Goal: Task Accomplishment & Management: Manage account settings

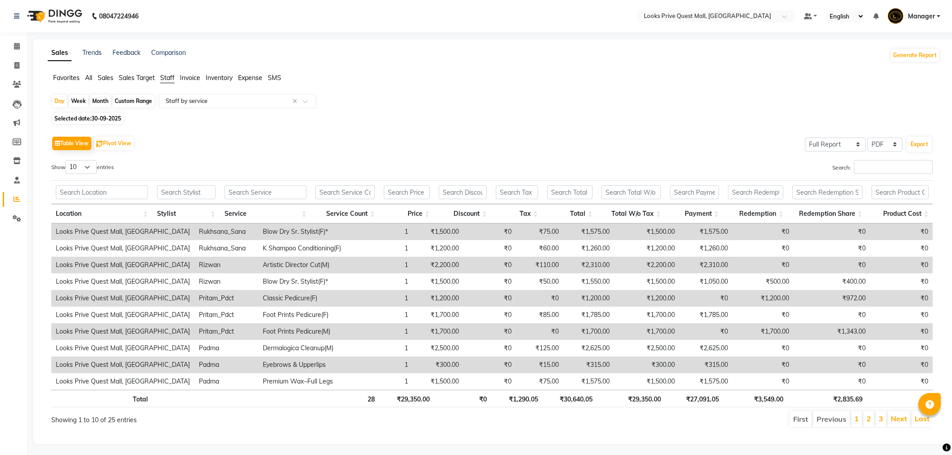
select select "full_report"
select select "pdf"
click at [16, 43] on icon at bounding box center [17, 46] width 6 height 7
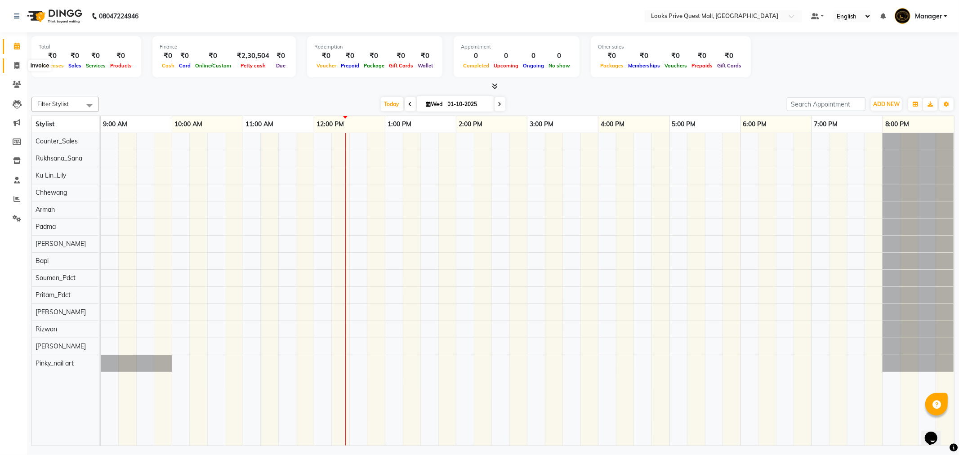
click at [21, 67] on span at bounding box center [17, 66] width 16 height 10
select select "6141"
select select "service"
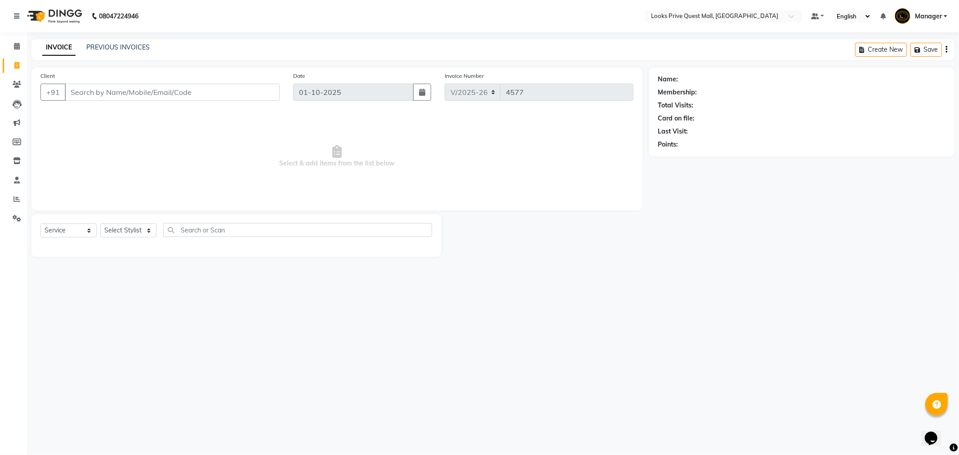
click at [97, 96] on input "Client" at bounding box center [172, 92] width 215 height 17
click at [101, 92] on input "Client" at bounding box center [172, 92] width 215 height 17
type input "9831162726"
click at [247, 91] on span "Add Client" at bounding box center [257, 92] width 36 height 9
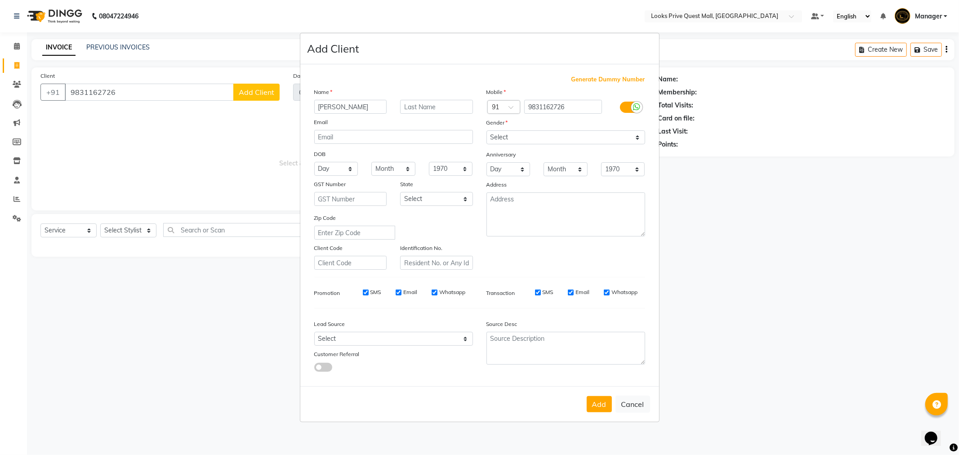
type input "[PERSON_NAME]"
click at [524, 131] on select "Select Male Female Other Prefer Not To Say" at bounding box center [566, 137] width 159 height 14
select select "female"
click at [487, 130] on select "Select Male Female Other Prefer Not To Say" at bounding box center [566, 137] width 159 height 14
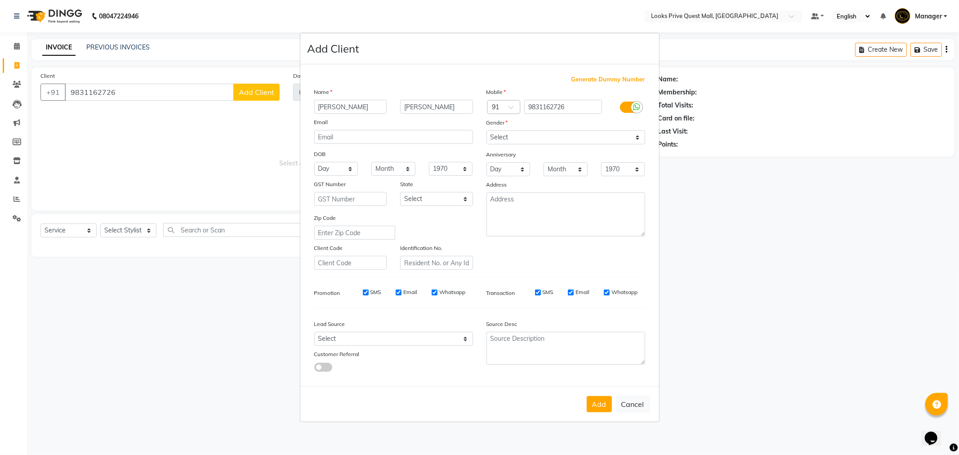
click at [638, 111] on div at bounding box center [637, 107] width 11 height 11
click at [0, 0] on input "checkbox" at bounding box center [0, 0] width 0 height 0
click at [604, 293] on div "SMS Email" at bounding box center [580, 292] width 130 height 8
click at [605, 294] on input "Email" at bounding box center [607, 293] width 6 height 6
checkbox input "false"
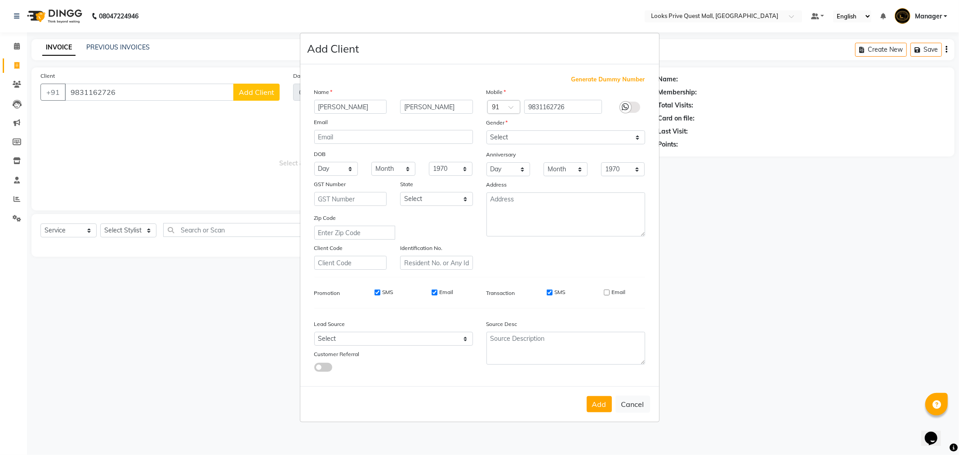
click at [435, 289] on div "Email" at bounding box center [443, 292] width 22 height 8
click at [435, 294] on input "Email" at bounding box center [435, 293] width 6 height 6
checkbox input "false"
click at [605, 404] on button "Add" at bounding box center [599, 404] width 25 height 16
select select
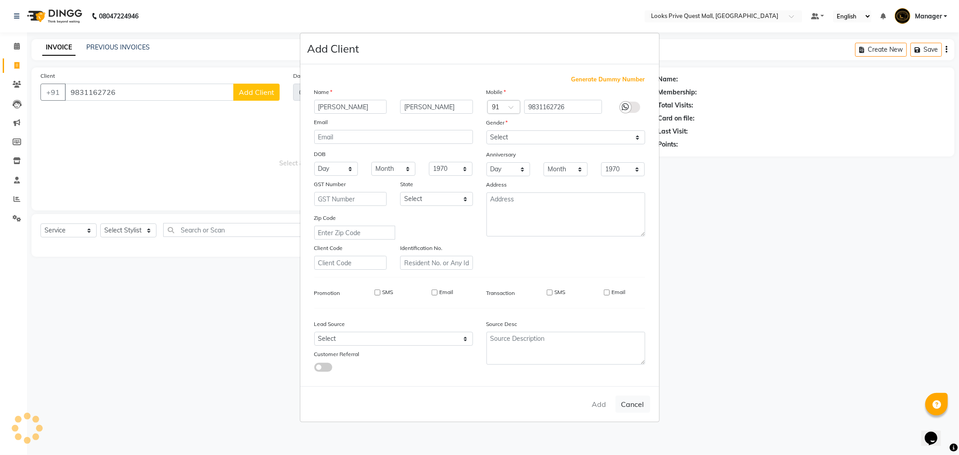
select select
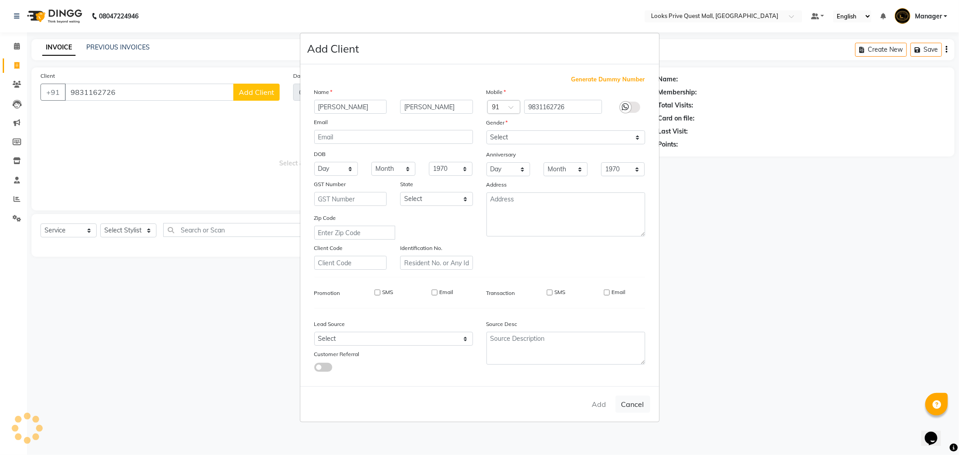
select select
checkbox input "false"
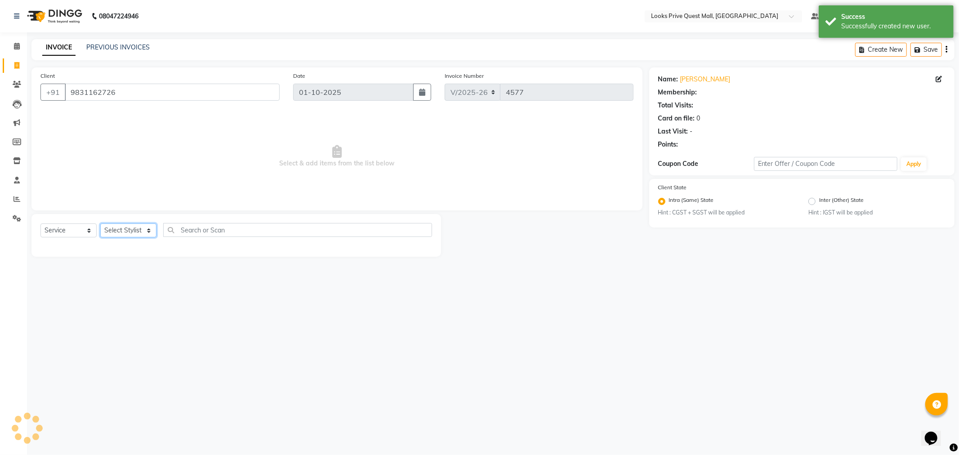
select select "1: Object"
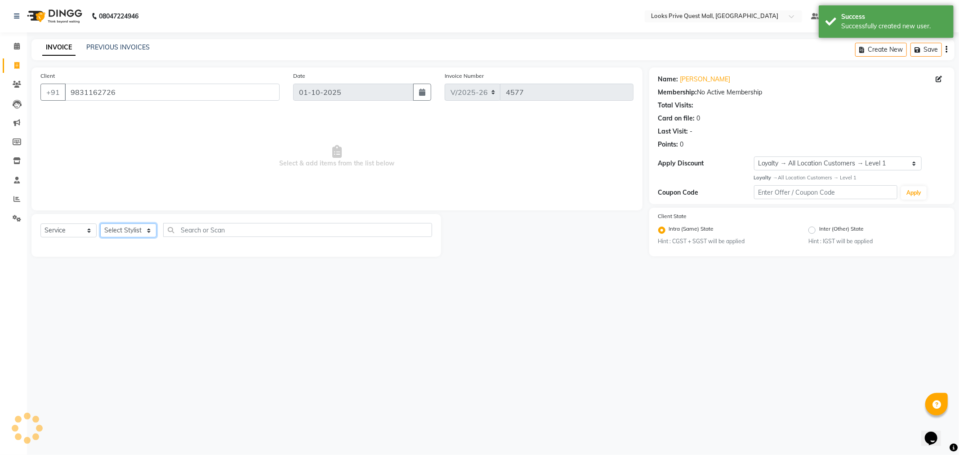
click at [143, 228] on select "Select Stylist Arman Bapi Chhewang Counter_Sales [PERSON_NAME] [PERSON_NAME] [P…" at bounding box center [128, 231] width 56 height 14
select select "46690"
click at [100, 224] on select "Select Stylist Arman Bapi Chhewang Counter_Sales Deepa Das Dipti Uppal Firoz Ku…" at bounding box center [128, 231] width 56 height 14
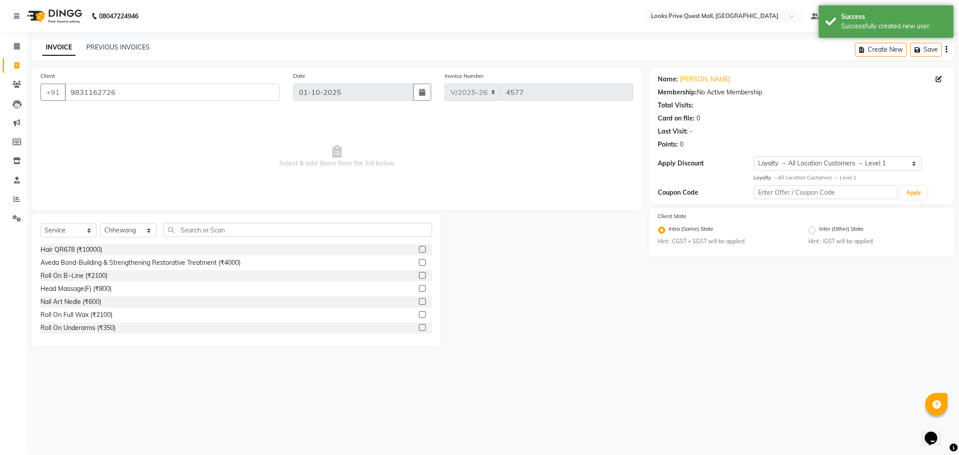
click at [202, 240] on div "Select Service Product Membership Package Voucher Prepaid Gift Card Select Styl…" at bounding box center [236, 233] width 392 height 21
click at [197, 232] on input "text" at bounding box center [297, 230] width 269 height 14
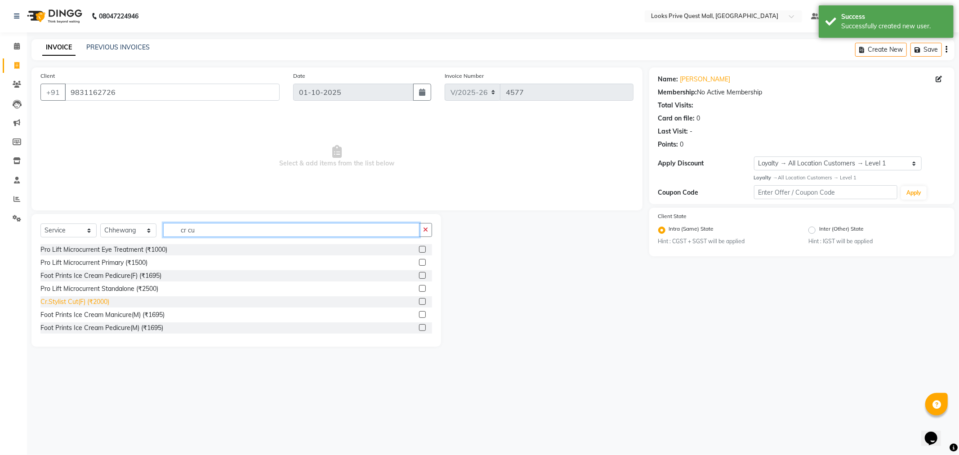
type input "cr cu"
click at [70, 306] on div "Cr.Stylist Cut(F) (₹2000)" at bounding box center [74, 301] width 69 height 9
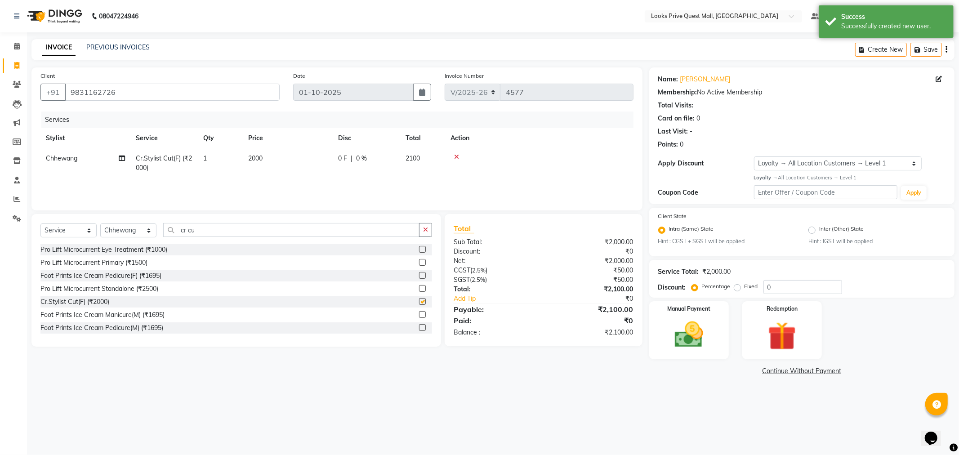
checkbox input "false"
click at [284, 161] on td "2000" at bounding box center [288, 163] width 90 height 30
select select "46690"
drag, startPoint x: 299, startPoint y: 162, endPoint x: 209, endPoint y: 177, distance: 91.3
click at [209, 177] on tr "Arman Bapi Chhewang Counter_Sales Deepa Das Dipti Uppal Firoz Ku Lin_Lily Manag…" at bounding box center [336, 165] width 593 height 34
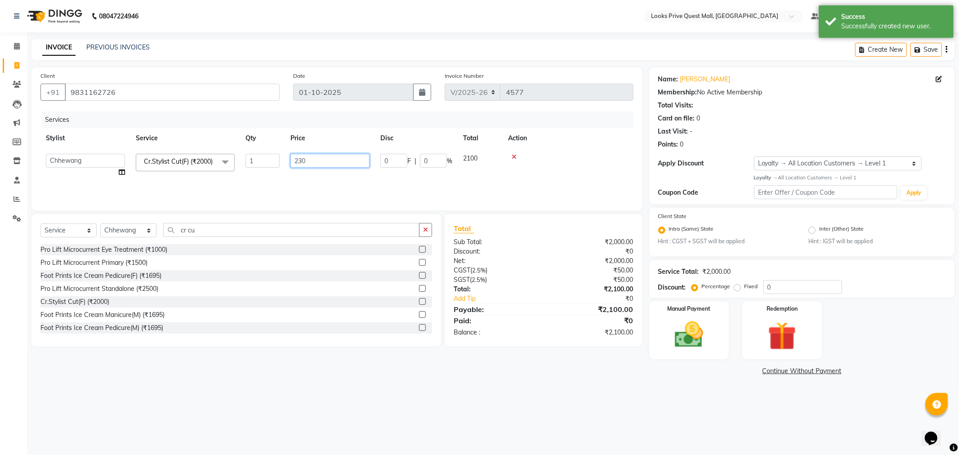
type input "2300"
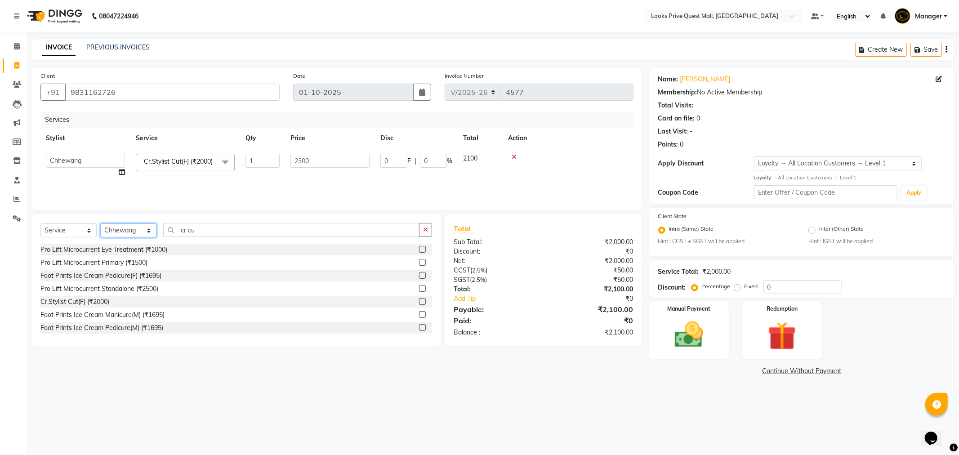
click at [140, 230] on select "Select Stylist Arman Bapi Chhewang Counter_Sales Deepa Das Dipti Uppal Firoz Ku…" at bounding box center [128, 231] width 56 height 14
select select "46688"
click at [100, 224] on select "Select Stylist Arman Bapi Chhewang Counter_Sales Deepa Das Dipti Uppal Firoz Ku…" at bounding box center [128, 231] width 56 height 14
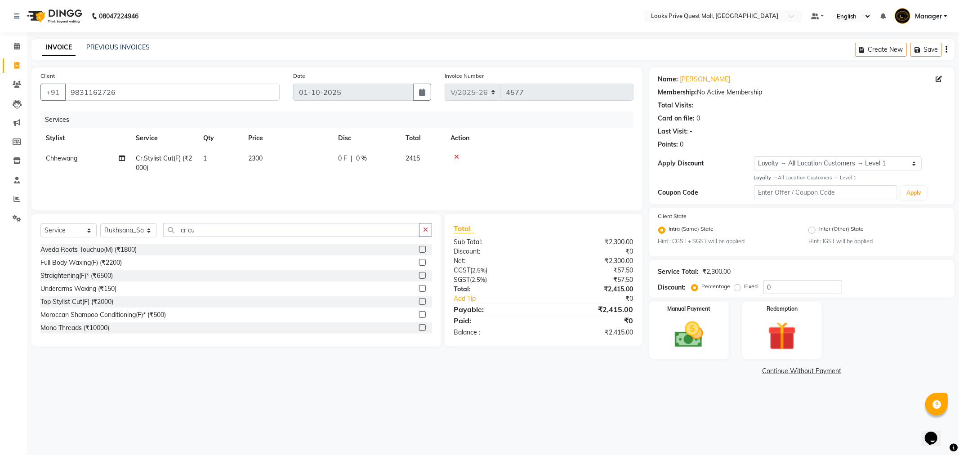
drag, startPoint x: 214, startPoint y: 238, endPoint x: 185, endPoint y: 241, distance: 28.9
click at [186, 241] on div "Select Service Product Membership Package Voucher Prepaid Gift Card Select Styl…" at bounding box center [236, 233] width 392 height 21
drag, startPoint x: 208, startPoint y: 233, endPoint x: 108, endPoint y: 243, distance: 100.8
click at [108, 243] on div "Select Service Product Membership Package Voucher Prepaid Gift Card Select Styl…" at bounding box center [236, 233] width 392 height 21
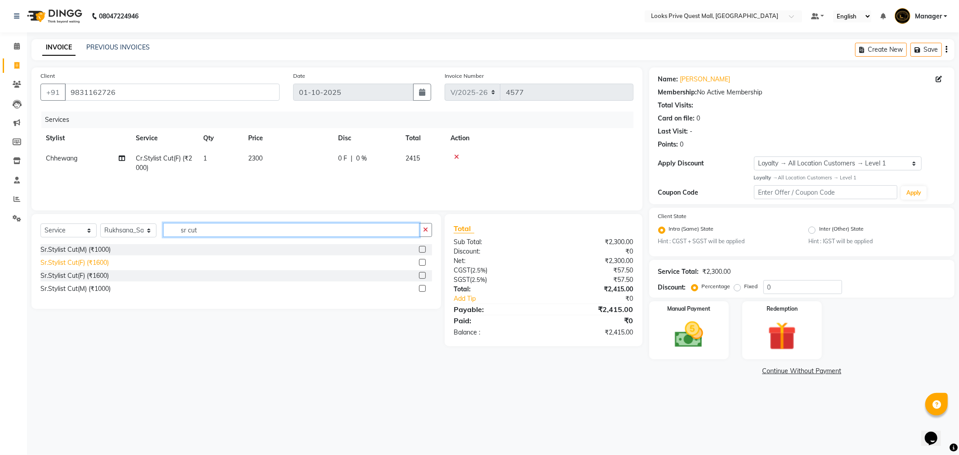
type input "sr cut"
click at [91, 262] on div "Sr.Stylist Cut(F) (₹1600)" at bounding box center [74, 262] width 68 height 9
checkbox input "false"
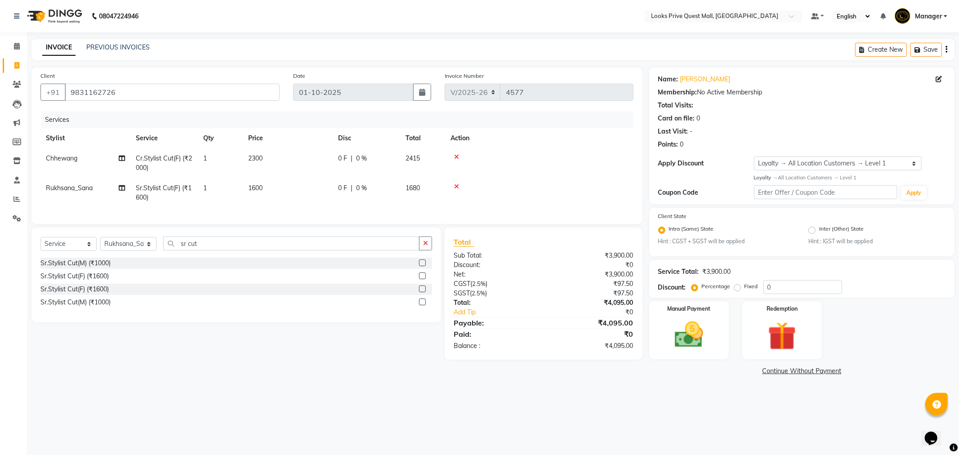
click at [287, 185] on td "1600" at bounding box center [288, 193] width 90 height 30
select select "46688"
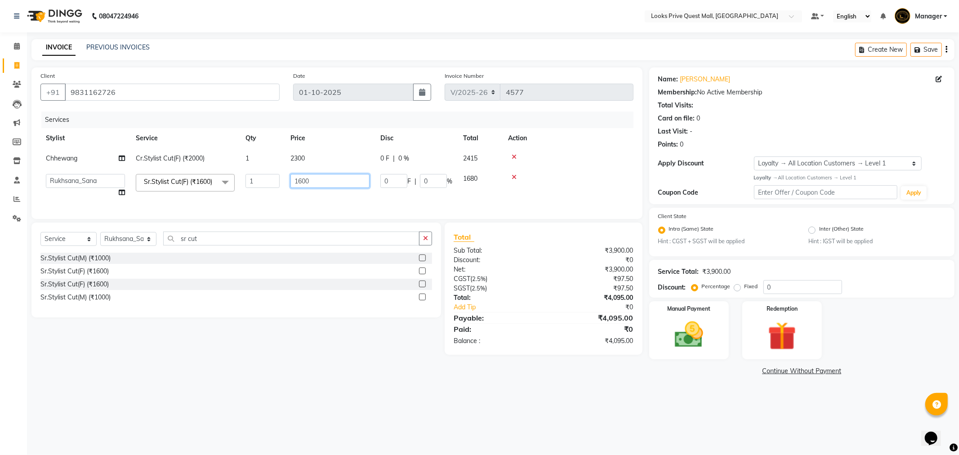
drag, startPoint x: 287, startPoint y: 185, endPoint x: 245, endPoint y: 189, distance: 42.0
click at [245, 189] on tr "Arman Bapi Chhewang Counter_Sales Deepa Das Dipti Uppal Firoz Ku Lin_Lily Manag…" at bounding box center [336, 186] width 593 height 34
type input "2000"
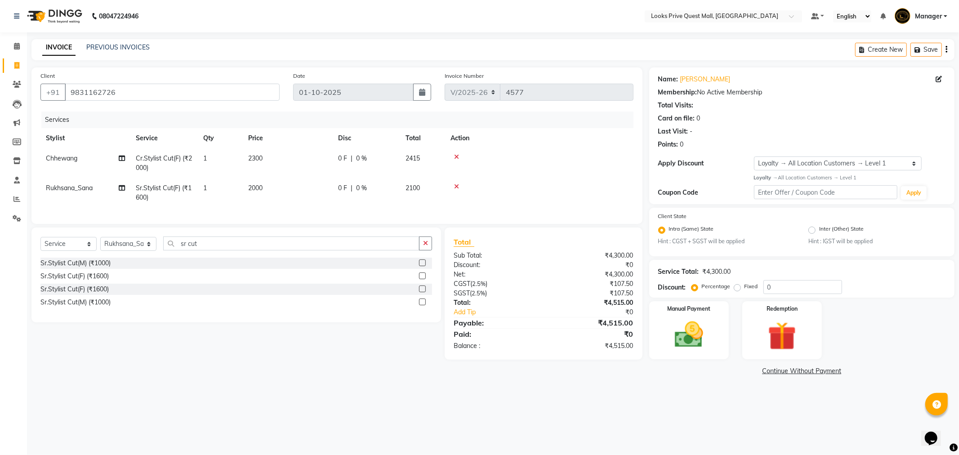
click at [267, 200] on tr "Rukhsana_Sana Sr.Stylist Cut(F) (₹1600) 1 2000 0 F | 0 % 2100" at bounding box center [336, 193] width 593 height 30
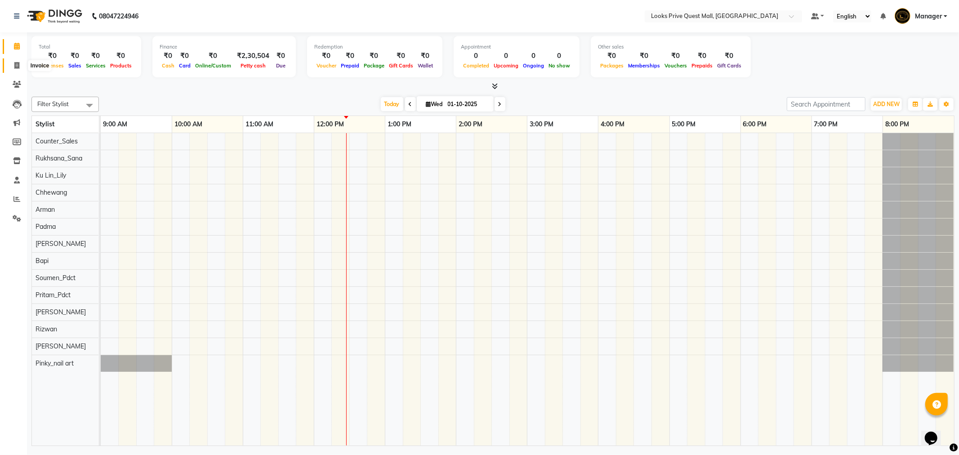
click at [16, 66] on icon at bounding box center [16, 65] width 5 height 7
select select "6141"
select select "service"
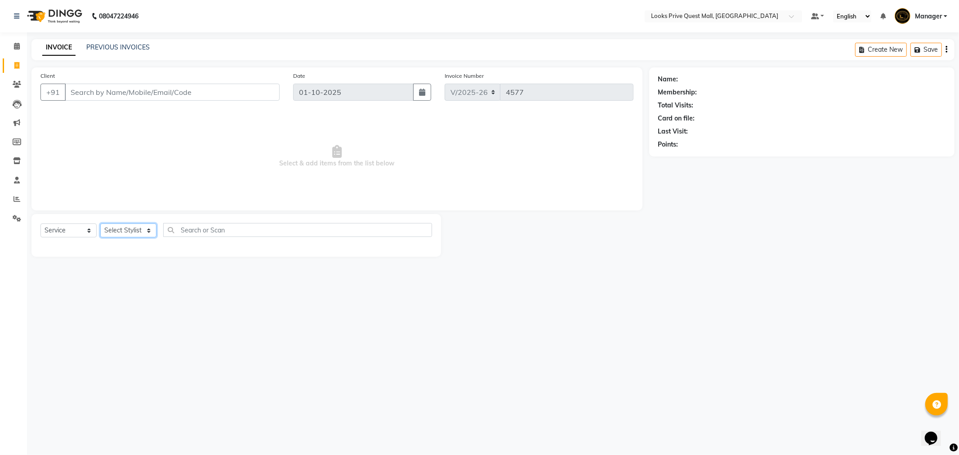
click at [142, 226] on select "Select Stylist" at bounding box center [128, 231] width 56 height 14
select select "46703"
click at [100, 224] on select "Select Stylist Arman Bapi Chhewang Counter_Sales Deepa Das Dipti Uppal Firoz Ku…" at bounding box center [128, 231] width 56 height 14
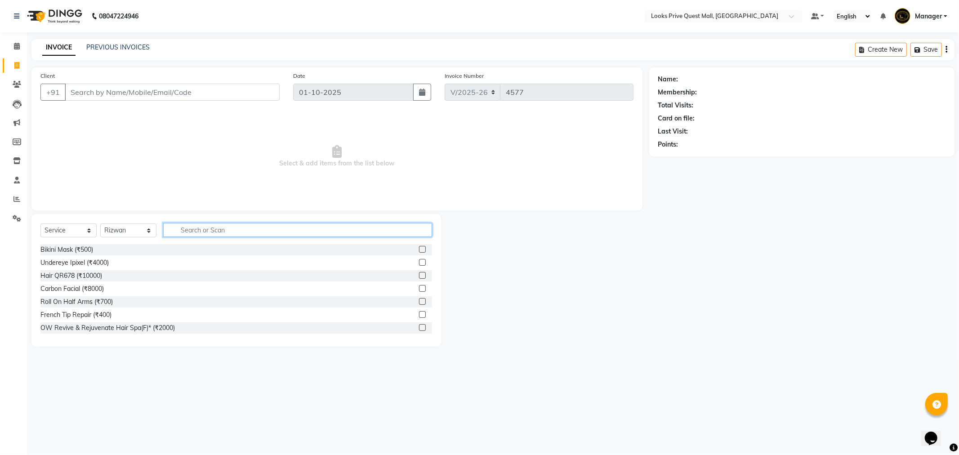
click at [214, 235] on input "text" at bounding box center [297, 230] width 269 height 14
type input "inoa"
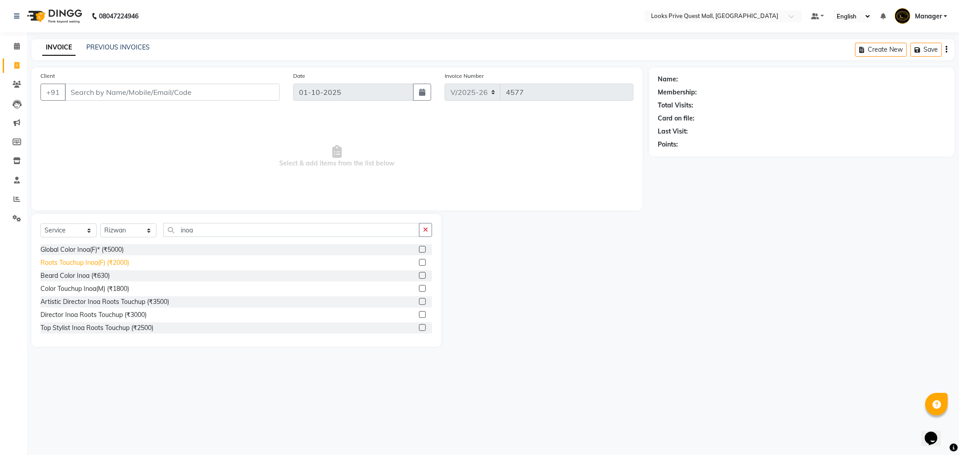
click at [67, 263] on div "Roots Touchup Inoa(F) (₹2000)" at bounding box center [84, 262] width 89 height 9
checkbox input "false"
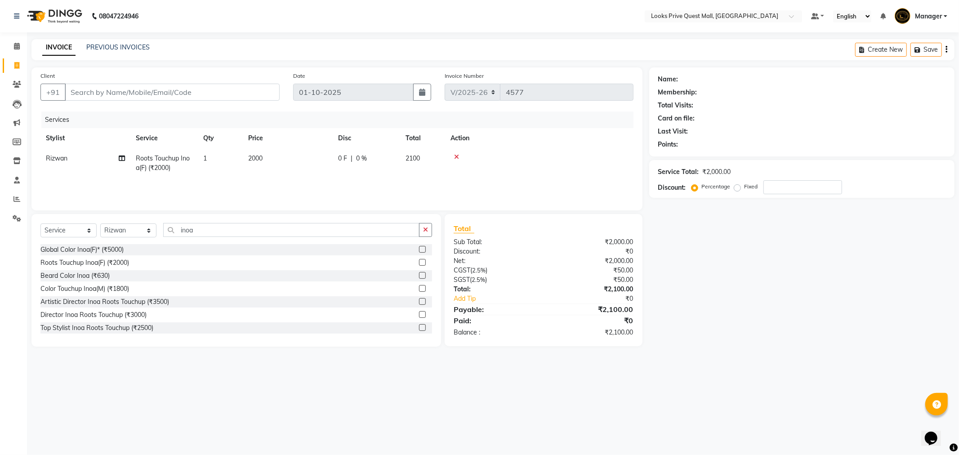
click at [244, 170] on td "2000" at bounding box center [288, 163] width 90 height 30
select select "46703"
drag, startPoint x: 323, startPoint y: 157, endPoint x: 46, endPoint y: 182, distance: 277.4
click at [46, 182] on tr "Arman Bapi Chhewang Counter_Sales Deepa Das Dipti Uppal Firoz Ku Lin_Lily Manag…" at bounding box center [336, 167] width 593 height 38
type input "2500"
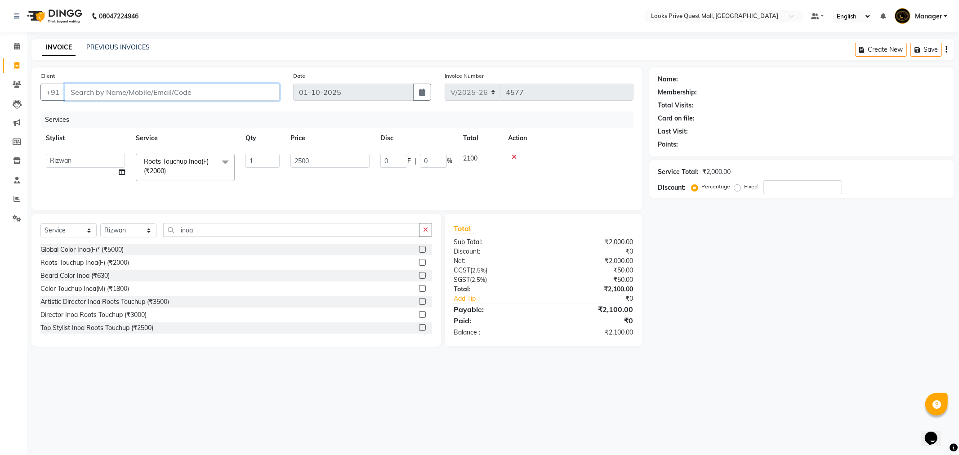
click at [119, 95] on input "Client" at bounding box center [172, 92] width 215 height 17
type input "R"
type input "0"
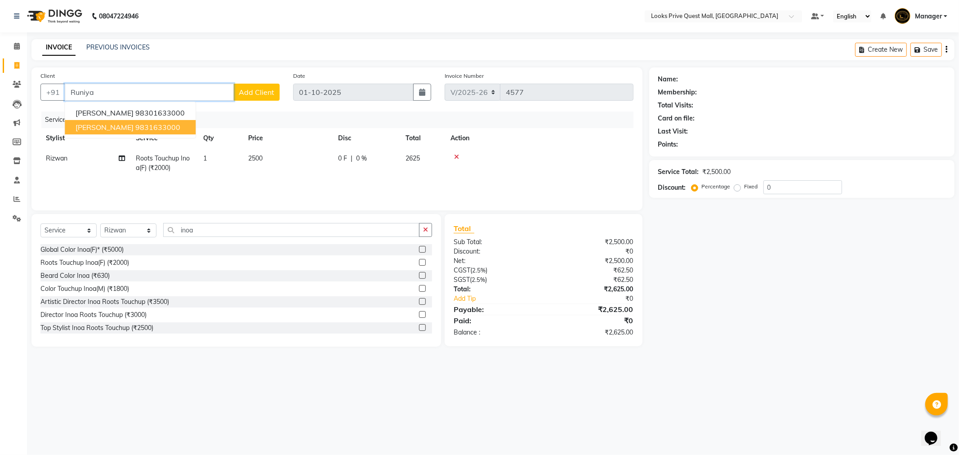
click at [118, 128] on span "Runiyat Singh" at bounding box center [105, 127] width 58 height 9
type input "9831633000"
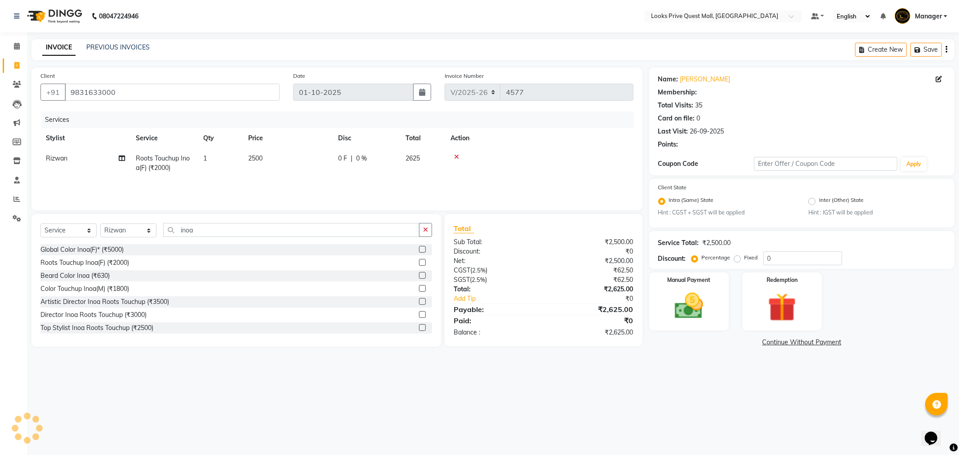
select select "1: Object"
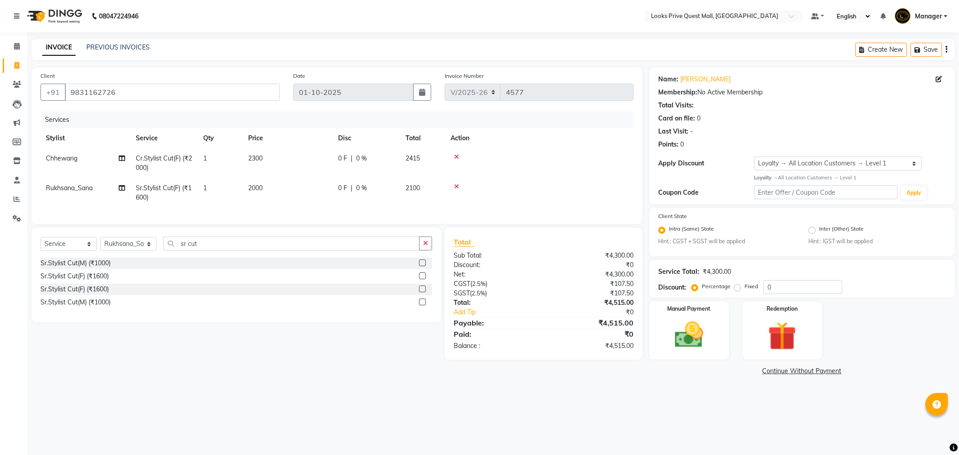
select select "6141"
select select "service"
select select "46688"
select select "1: Object"
click at [138, 248] on select "Select Stylist Arman Bapi Chhewang Counter_Sales Deepa Das Dipti Uppal Firoz Ku…" at bounding box center [128, 244] width 56 height 14
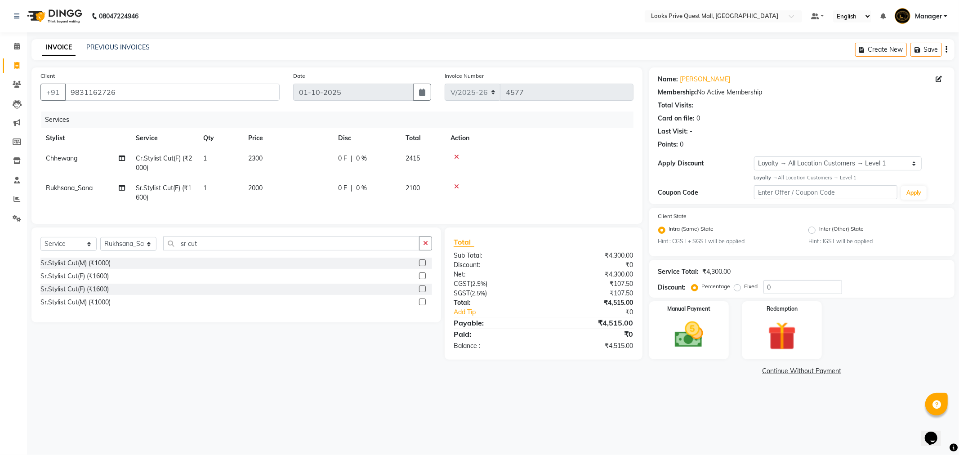
select select "46700"
click at [100, 245] on select "Select Stylist Arman Bapi Chhewang Counter_Sales Deepa Das Dipti Uppal Firoz Ku…" at bounding box center [128, 244] width 56 height 14
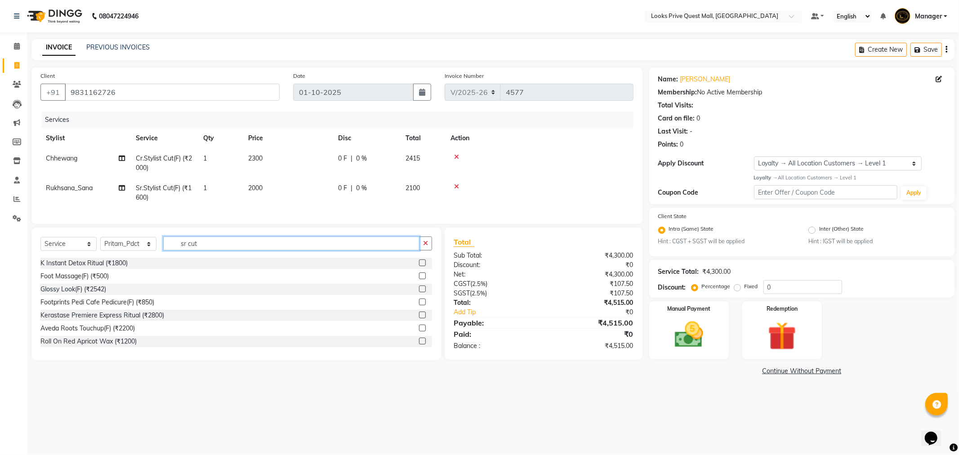
drag, startPoint x: 211, startPoint y: 253, endPoint x: 121, endPoint y: 255, distance: 90.9
click at [121, 255] on div "Select Service Product Membership Package Voucher Prepaid Gift Card Select Styl…" at bounding box center [236, 247] width 392 height 21
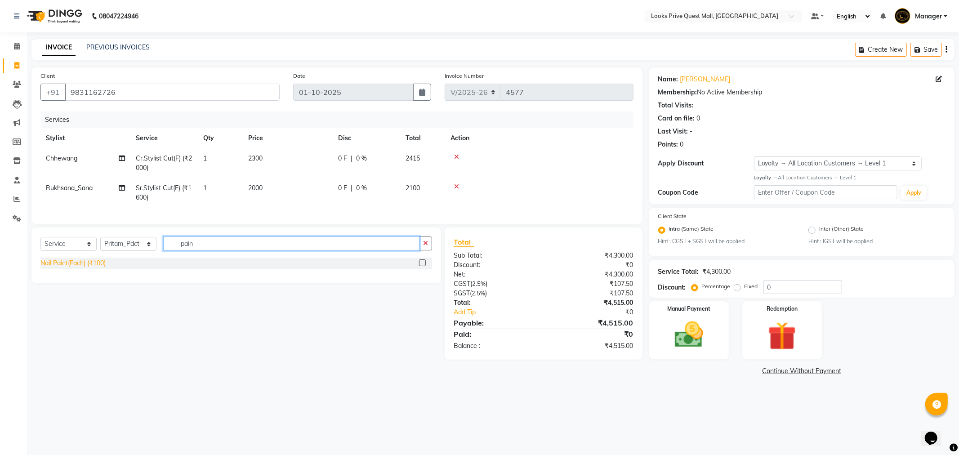
type input "pain"
click at [77, 267] on div "Nail Paint(Each) (₹100)" at bounding box center [72, 263] width 65 height 9
checkbox input "false"
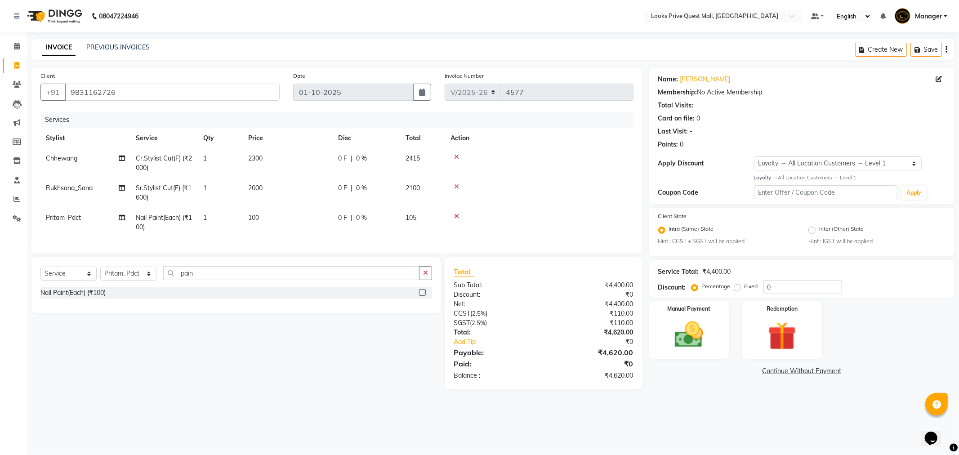
click at [271, 222] on td "100" at bounding box center [288, 223] width 90 height 30
select select "46700"
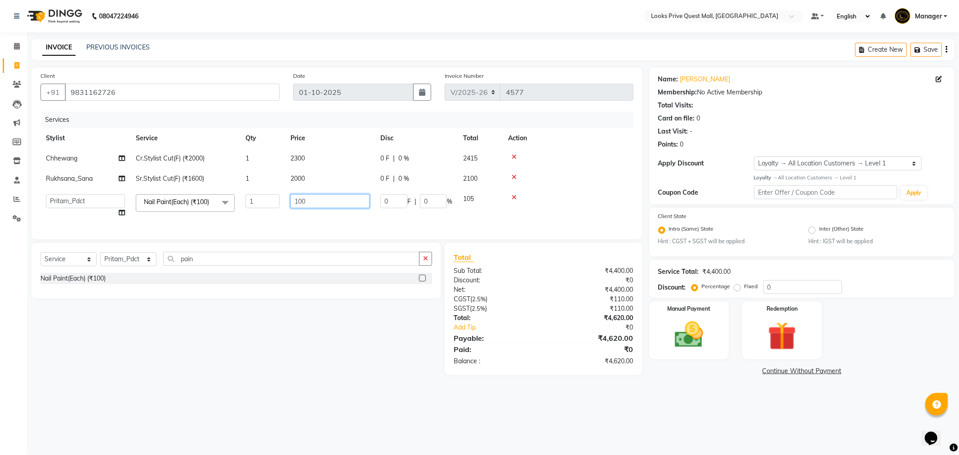
drag, startPoint x: 343, startPoint y: 199, endPoint x: 128, endPoint y: 243, distance: 219.5
click at [133, 239] on div "Client +91 9831162726 Date 01-10-2025 Invoice Number V/2025 V/2025-26 4577 Serv…" at bounding box center [336, 153] width 611 height 172
type input "350"
click at [272, 220] on tr "Arman Bapi Chhewang Counter_Sales Deepa Das Dipti Uppal Firoz Ku Lin_Lily Manag…" at bounding box center [336, 206] width 593 height 34
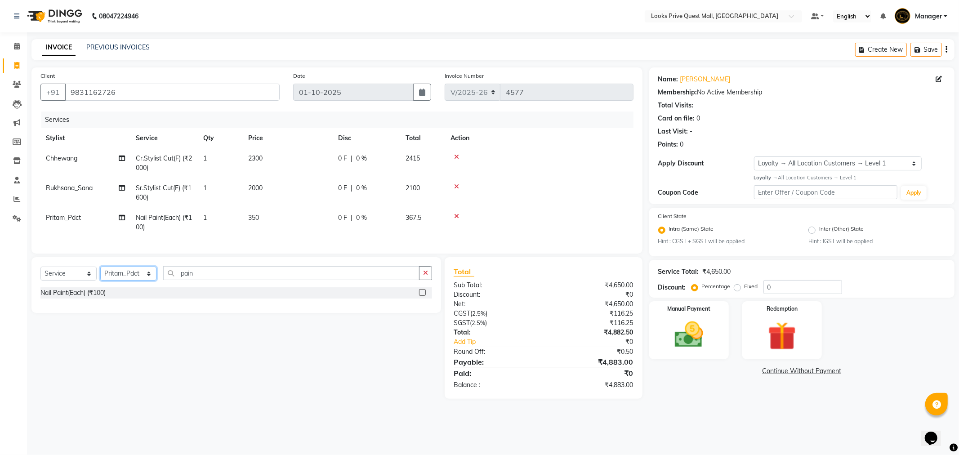
click at [139, 280] on select "Select Stylist Arman Bapi Chhewang Counter_Sales Deepa Das Dipti Uppal Firoz Ku…" at bounding box center [128, 274] width 56 height 14
select select "46690"
click at [100, 274] on select "Select Stylist Arman Bapi Chhewang Counter_Sales Deepa Das Dipti Uppal Firoz Ku…" at bounding box center [128, 274] width 56 height 14
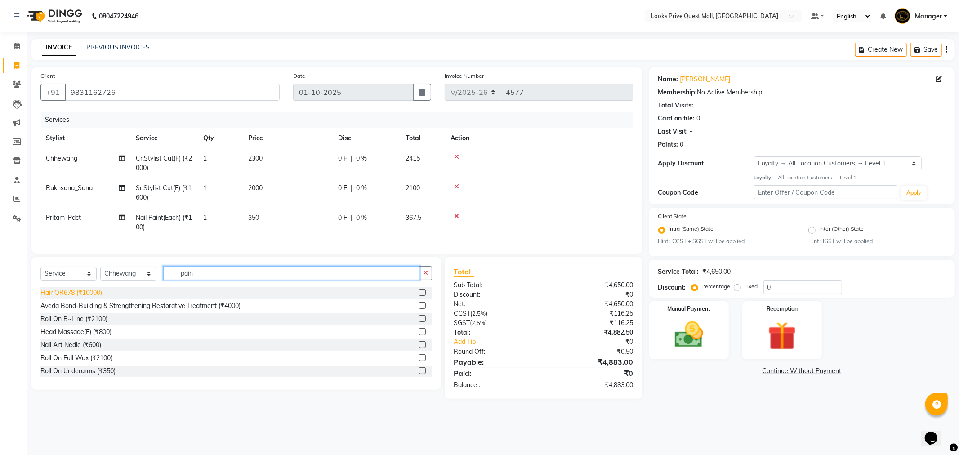
drag, startPoint x: 197, startPoint y: 286, endPoint x: 83, endPoint y: 300, distance: 114.7
click at [83, 300] on div "Select Service Product Membership Package Voucher Prepaid Gift Card Select Styl…" at bounding box center [236, 323] width 410 height 133
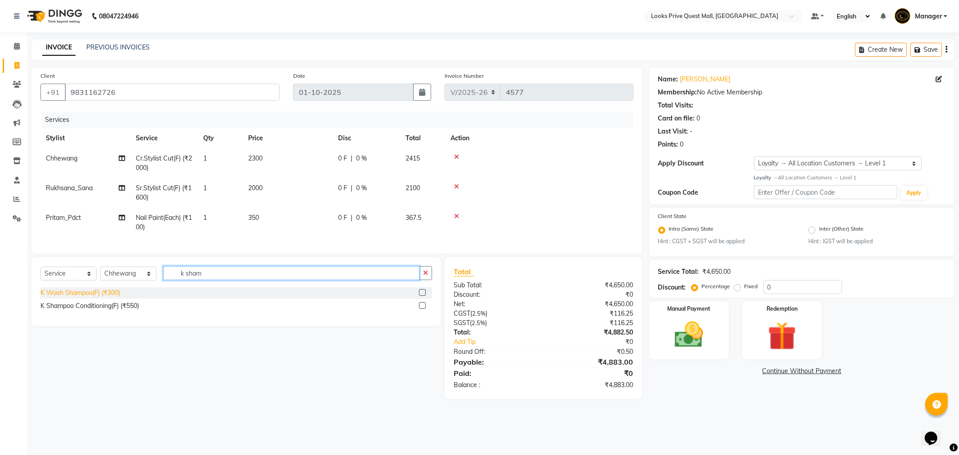
type input "k sham"
click at [82, 298] on div "K Wash Shampoo(F) (₹300)" at bounding box center [80, 292] width 80 height 9
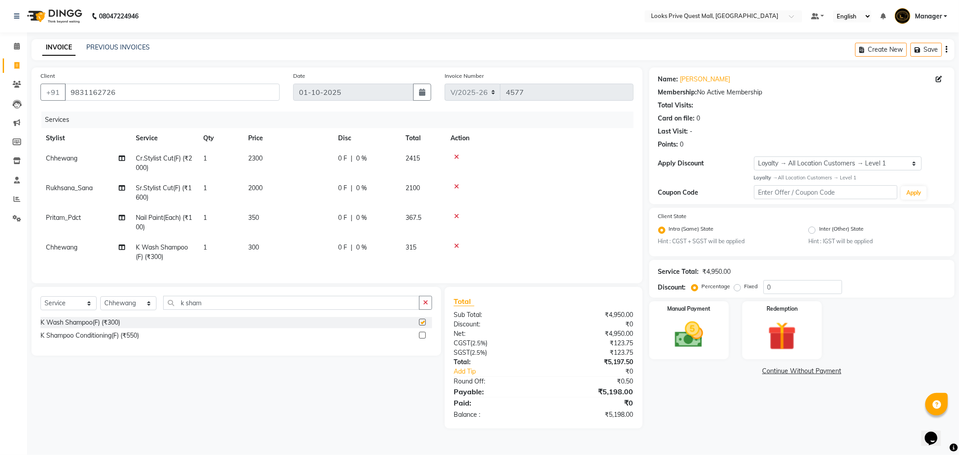
checkbox input "false"
click at [265, 246] on td "300" at bounding box center [288, 253] width 90 height 30
select select "46690"
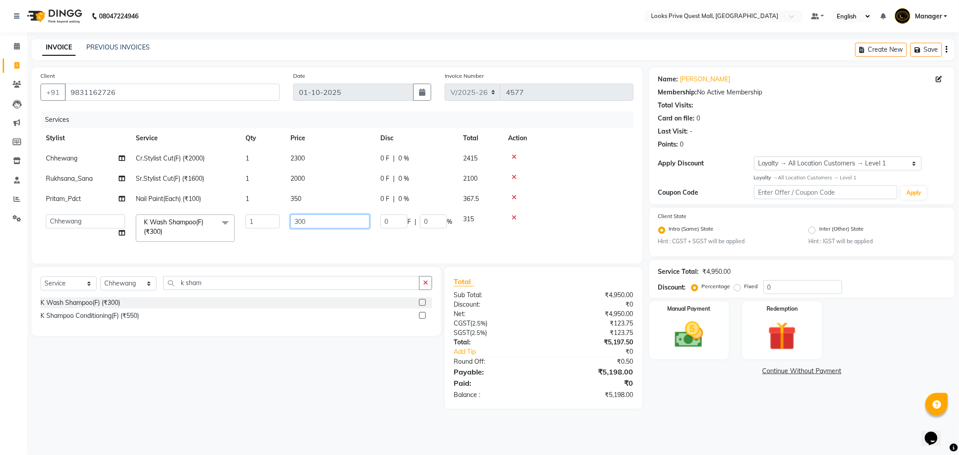
drag, startPoint x: 318, startPoint y: 226, endPoint x: 124, endPoint y: 263, distance: 197.8
click at [132, 255] on div "Services Stylist Service Qty Price Disc Total Action Chhewang Cr.Stylist Cut(F)…" at bounding box center [336, 183] width 593 height 143
type input "350"
click at [288, 250] on div "Services Stylist Service Qty Price Disc Total Action Chhewang Cr.Stylist Cut(F)…" at bounding box center [336, 183] width 593 height 143
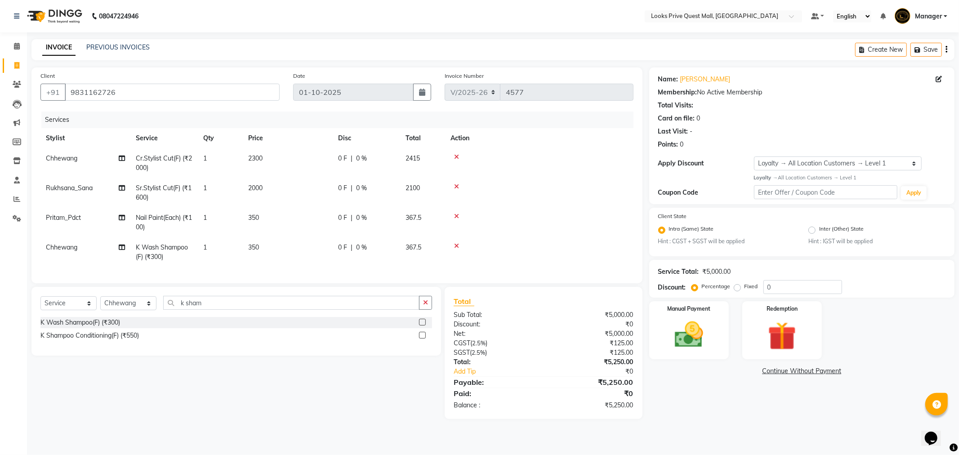
click at [650, 402] on div "Name: Mitika Gupta Membership: No Active Membership Total Visits: Card on file:…" at bounding box center [806, 243] width 312 height 352
click at [77, 310] on select "Select Service Product Membership Package Voucher Prepaid Gift Card" at bounding box center [68, 303] width 56 height 14
select select "product"
click at [40, 304] on select "Select Service Product Membership Package Voucher Prepaid Gift Card" at bounding box center [68, 303] width 56 height 14
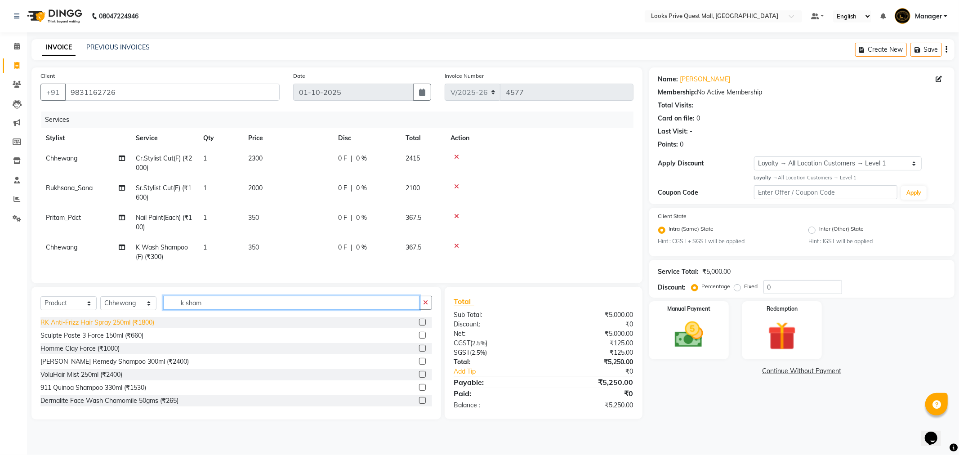
drag, startPoint x: 200, startPoint y: 321, endPoint x: 125, endPoint y: 326, distance: 75.7
click at [125, 326] on div "Select Service Product Membership Package Voucher Prepaid Gift Card Select Styl…" at bounding box center [236, 353] width 410 height 133
click at [210, 310] on input "text" at bounding box center [297, 303] width 269 height 14
type input "3474637102555"
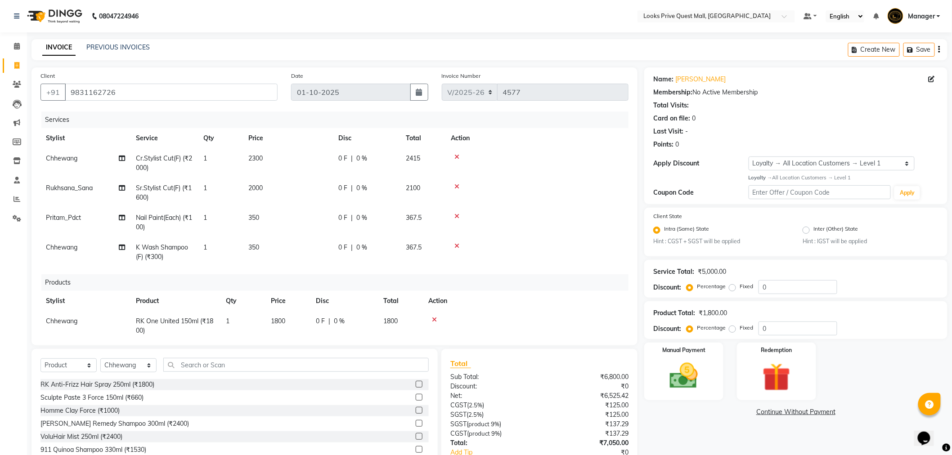
click at [285, 320] on span "1800" at bounding box center [278, 321] width 14 height 8
select select "46690"
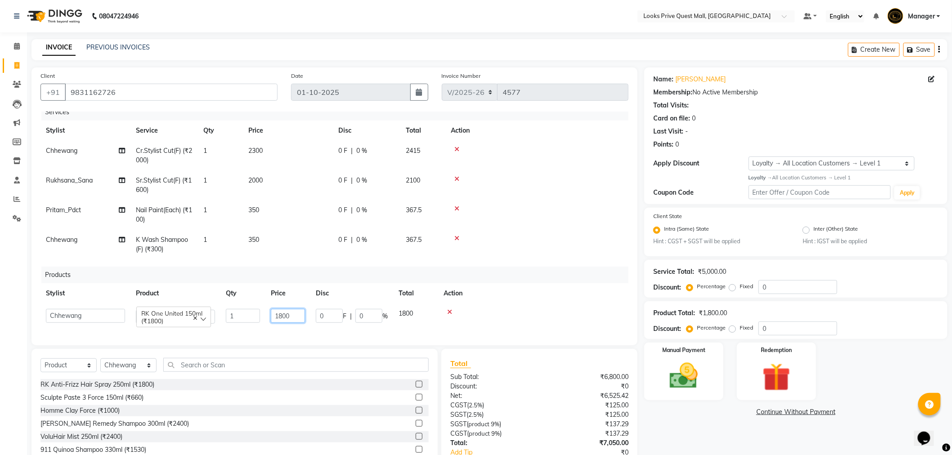
drag, startPoint x: 298, startPoint y: 321, endPoint x: 259, endPoint y: 327, distance: 39.6
click at [259, 327] on div "Services Stylist Service Qty Price Disc Total Action Chhewang Cr.Stylist Cut(F)…" at bounding box center [334, 224] width 588 height 225
type input "1900"
click at [515, 215] on td at bounding box center [536, 215] width 183 height 30
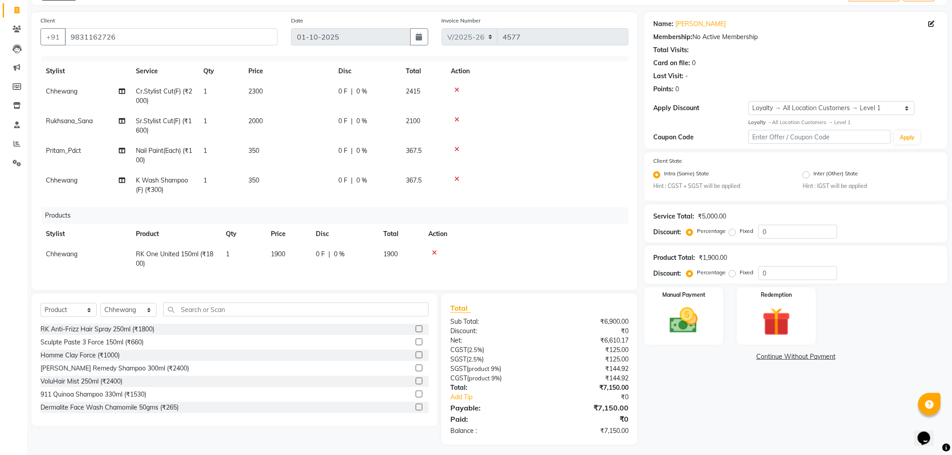
scroll to position [58, 0]
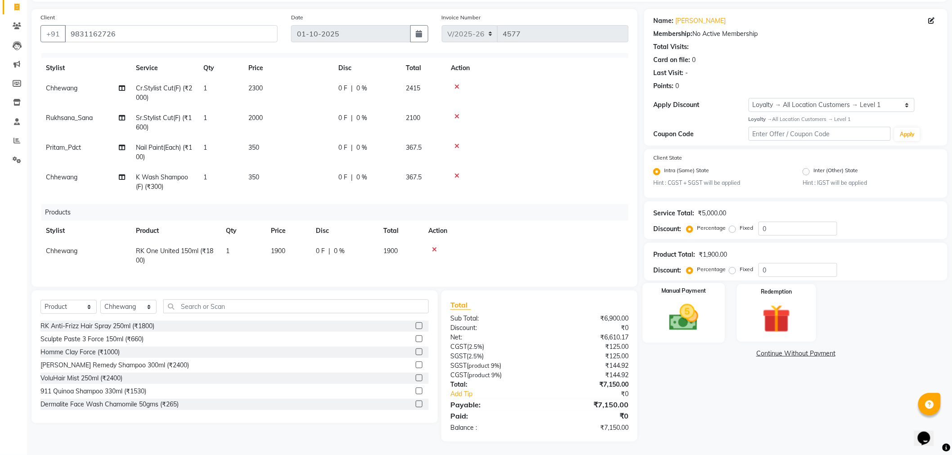
click at [710, 291] on div "Manual Payment" at bounding box center [684, 313] width 82 height 60
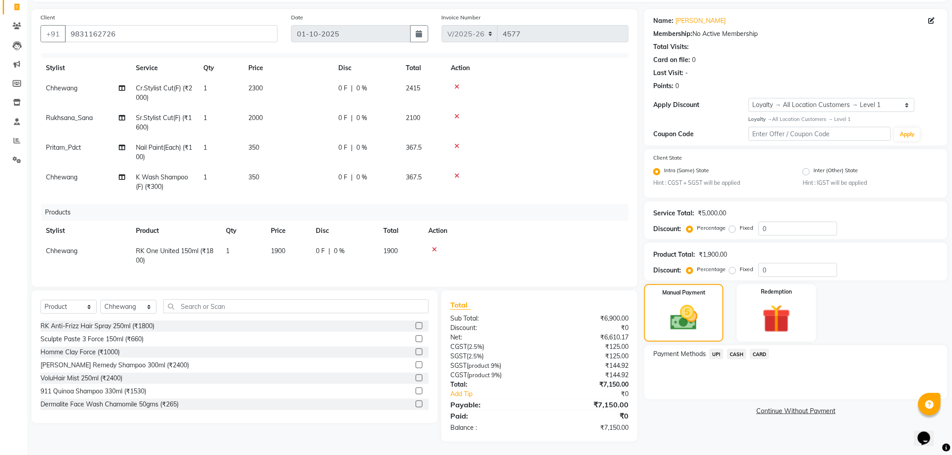
click at [740, 354] on span "CASH" at bounding box center [736, 354] width 19 height 10
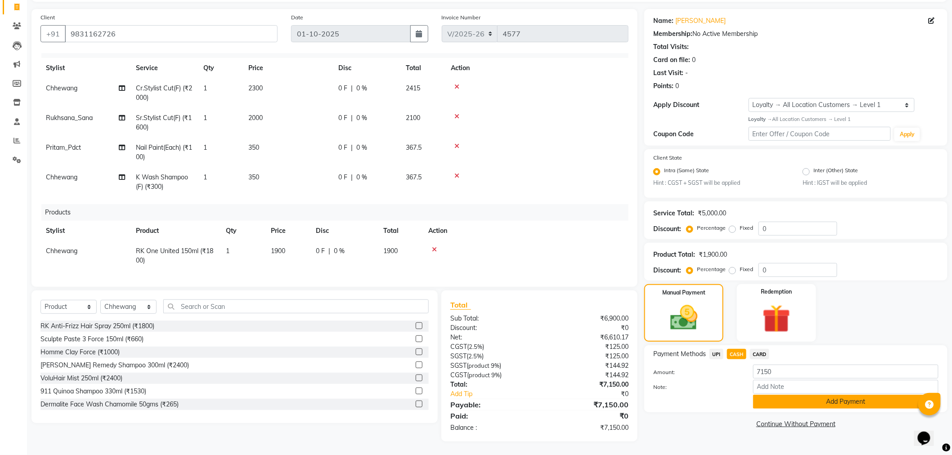
click at [768, 398] on button "Add Payment" at bounding box center [845, 402] width 185 height 14
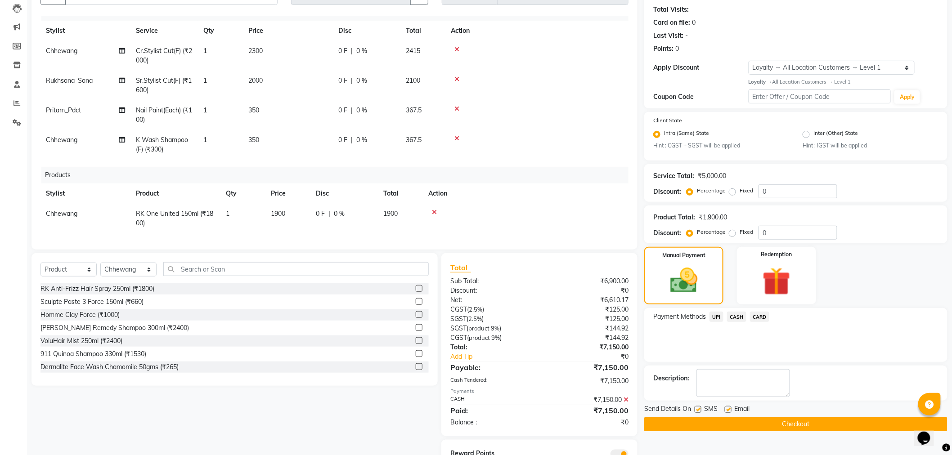
scroll to position [135, 0]
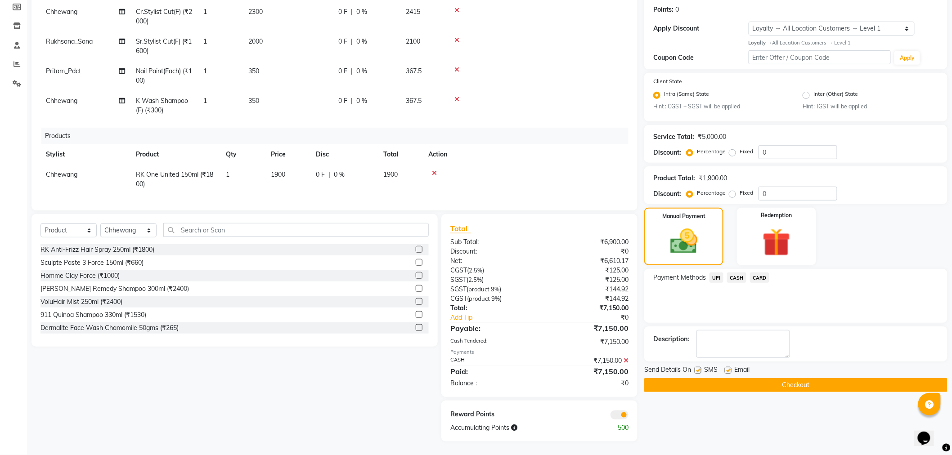
click at [729, 369] on label at bounding box center [728, 370] width 7 height 7
click at [729, 369] on input "checkbox" at bounding box center [728, 371] width 6 height 6
checkbox input "false"
click at [718, 380] on button "Checkout" at bounding box center [795, 385] width 303 height 14
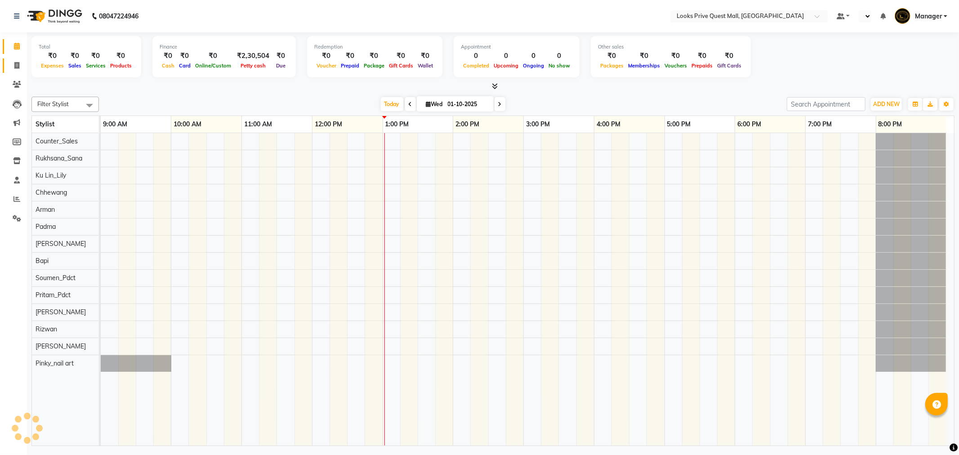
select select "en"
drag, startPoint x: 16, startPoint y: 61, endPoint x: 36, endPoint y: 72, distance: 23.8
click at [16, 61] on span at bounding box center [17, 66] width 16 height 10
select select "service"
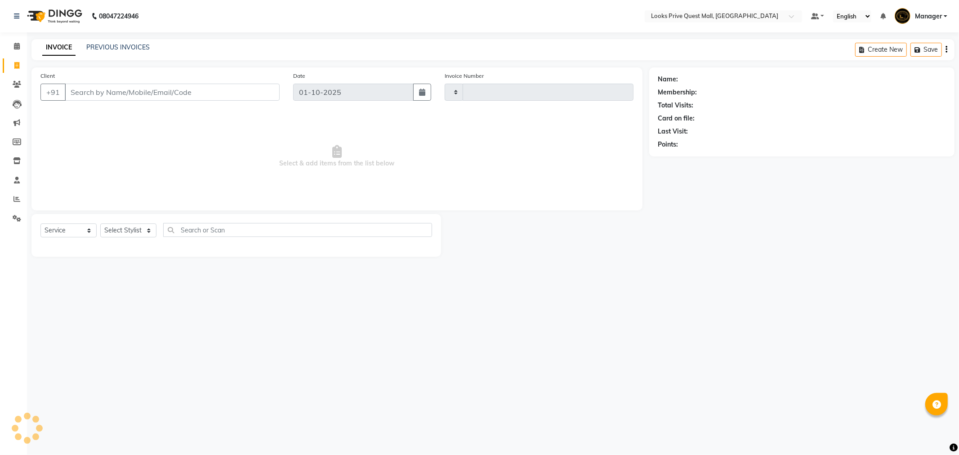
type input "4577"
select select "6141"
click at [145, 94] on input "Client" at bounding box center [172, 92] width 215 height 17
type input "9836702662"
select select "1: Object"
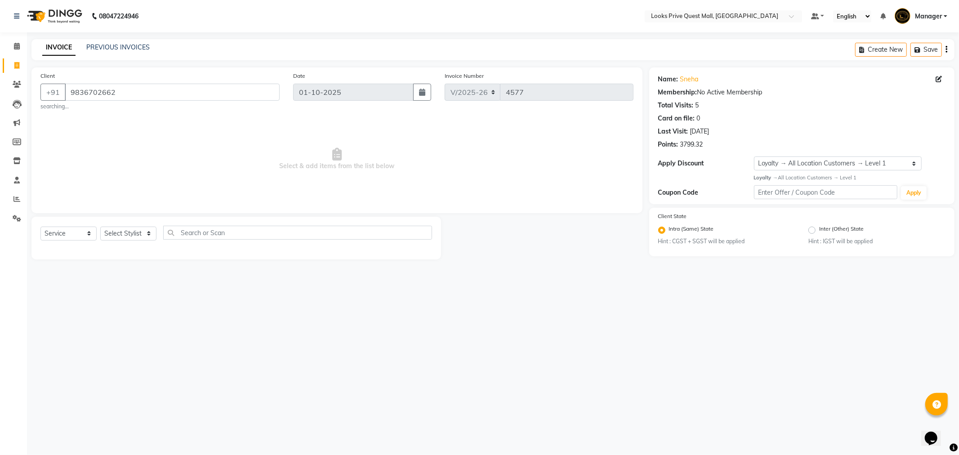
click at [124, 242] on div "Select Service Product Membership Package Voucher Prepaid Gift Card Select Styl…" at bounding box center [236, 236] width 392 height 21
click at [123, 237] on select "Select Stylist Arman Bapi Chhewang Counter_Sales Deepa Das Dipti Uppal Firoz Ku…" at bounding box center [128, 234] width 56 height 14
select select "46700"
click at [100, 227] on select "Select Stylist Arman Bapi Chhewang Counter_Sales Deepa Das Dipti Uppal Firoz Ku…" at bounding box center [128, 234] width 56 height 14
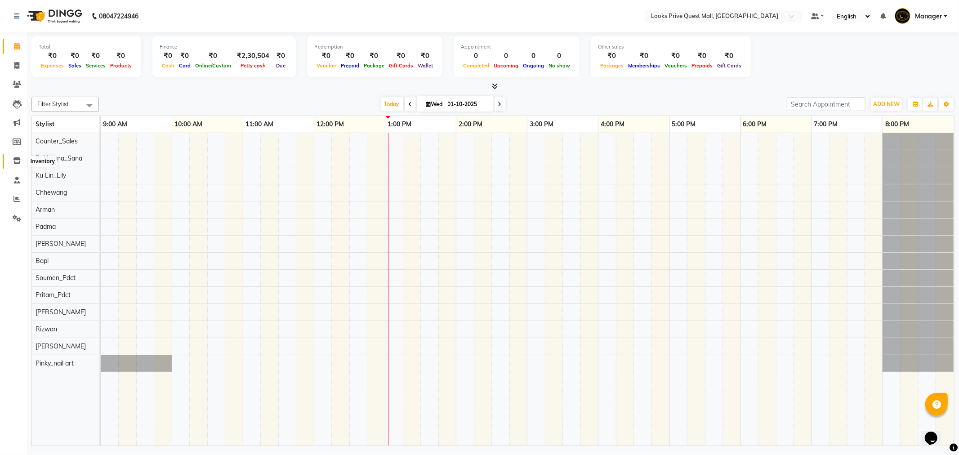
click at [19, 159] on icon at bounding box center [17, 160] width 8 height 7
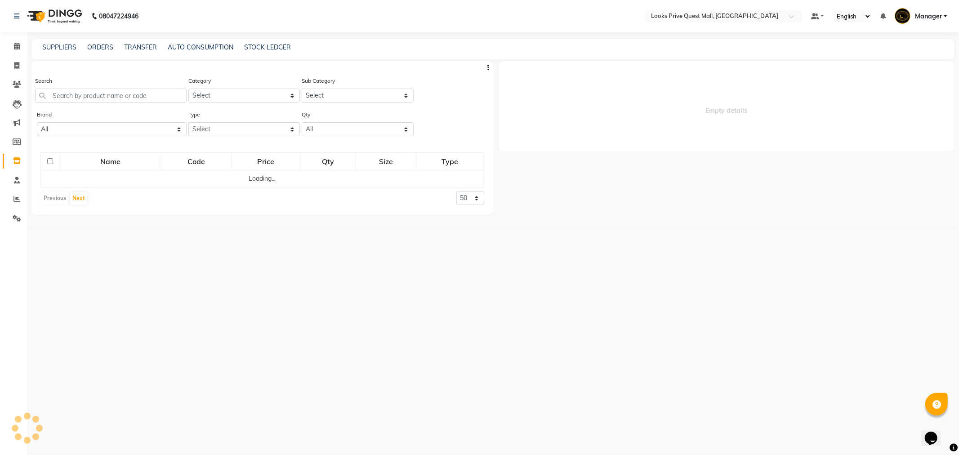
select select
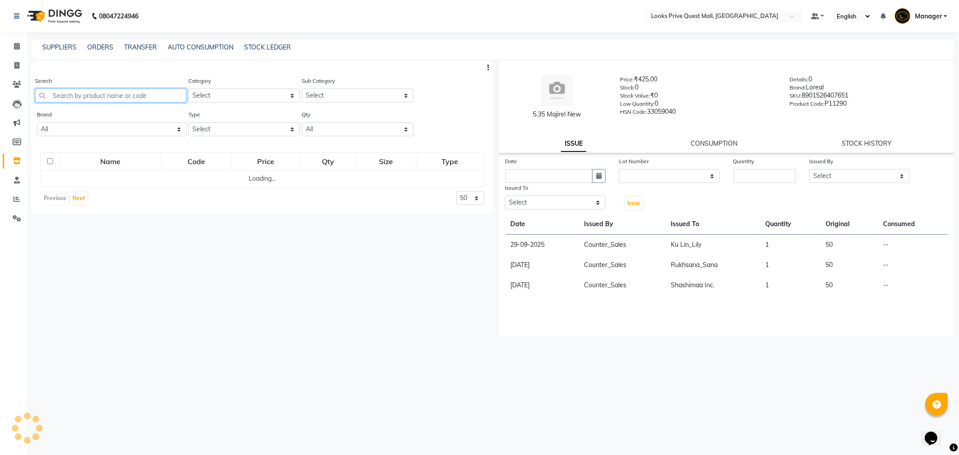
click at [100, 97] on input "text" at bounding box center [111, 96] width 152 height 14
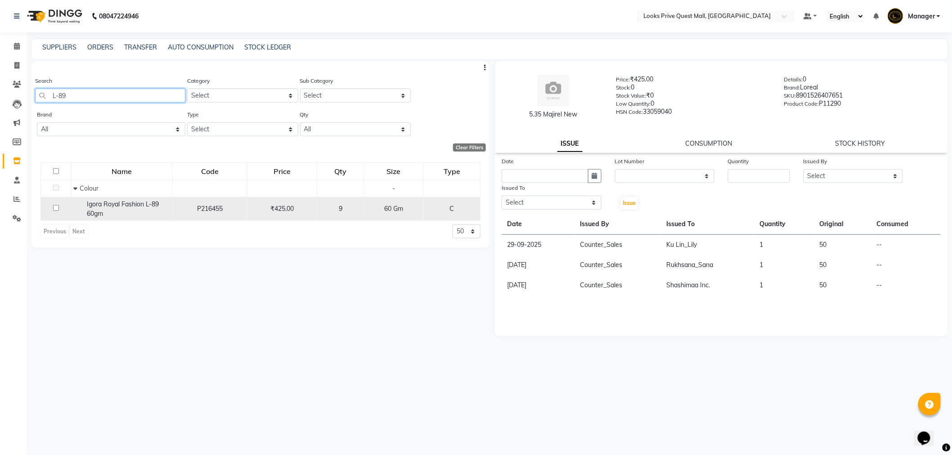
type input "L-89"
click at [130, 212] on div "Igora Royal Fashion L-89 60gm" at bounding box center [121, 209] width 96 height 19
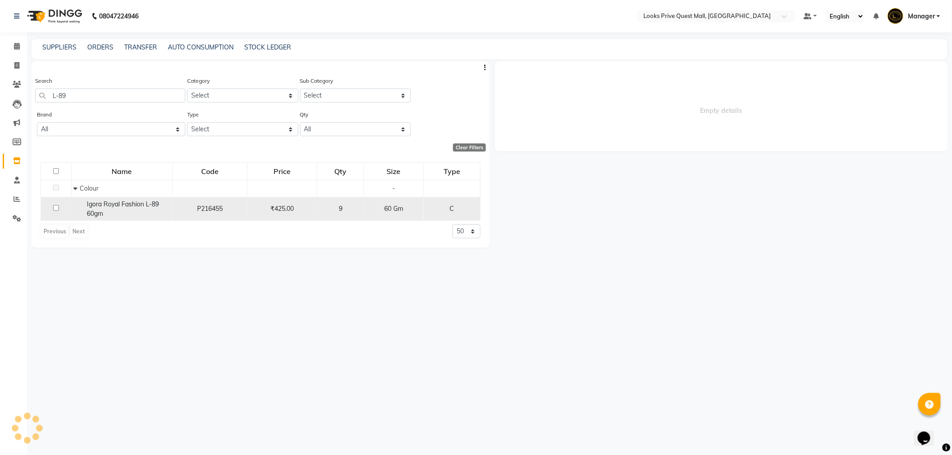
select select
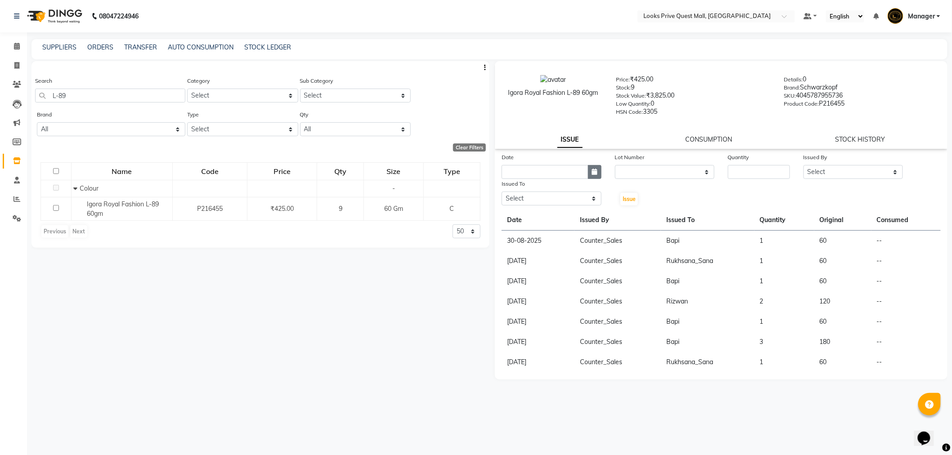
click at [592, 175] on icon "button" at bounding box center [594, 172] width 5 height 6
select select "10"
select select "2025"
click at [543, 217] on div "1" at bounding box center [540, 218] width 14 height 14
type input "01-10-2025"
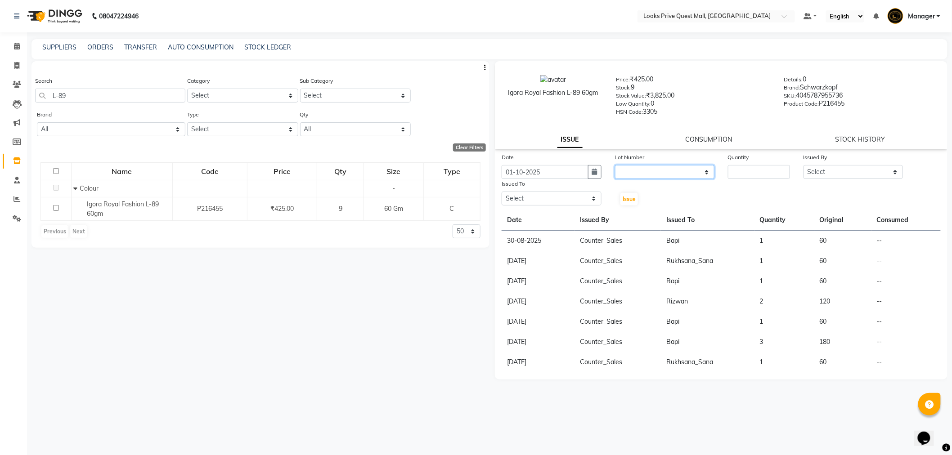
click at [631, 171] on select "None" at bounding box center [665, 172] width 100 height 14
select select "0: null"
click at [615, 166] on select "None" at bounding box center [665, 172] width 100 height 14
click at [765, 169] on input "number" at bounding box center [759, 172] width 62 height 14
type input "1"
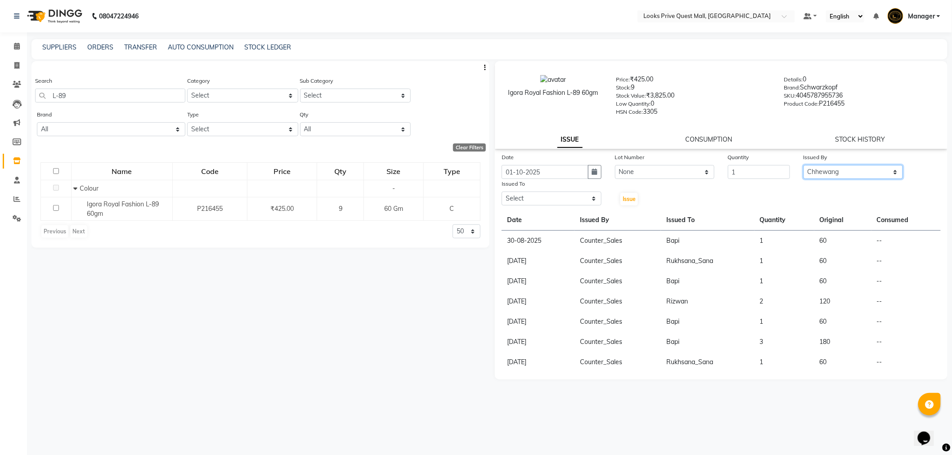
select select "46686"
click at [591, 175] on button "button" at bounding box center [594, 172] width 13 height 14
select select "10"
select select "2025"
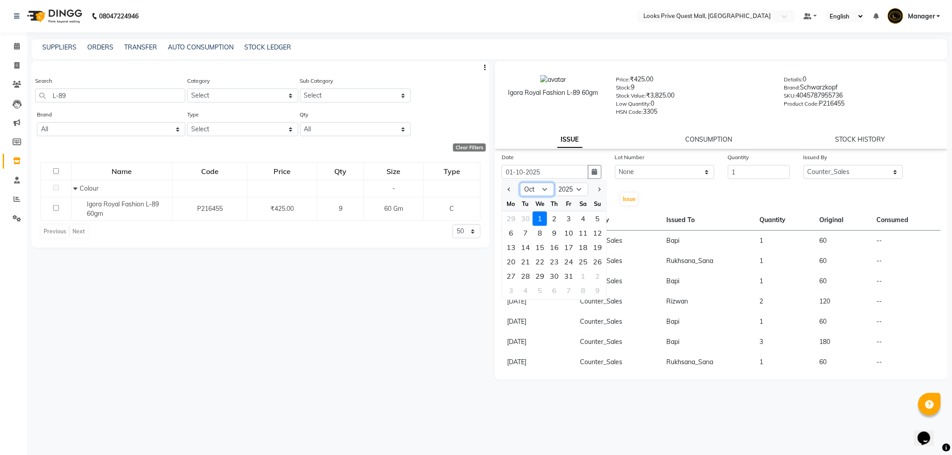
click at [534, 189] on select "Jan Feb Mar Apr May Jun Jul Aug Sep Oct Nov Dec" at bounding box center [537, 189] width 34 height 13
select select "9"
click at [520, 183] on select "Jan Feb Mar Apr May Jun Jul Aug Sep Oct Nov Dec" at bounding box center [537, 189] width 34 height 13
click at [528, 275] on div "30" at bounding box center [525, 276] width 14 height 14
type input "30-09-2025"
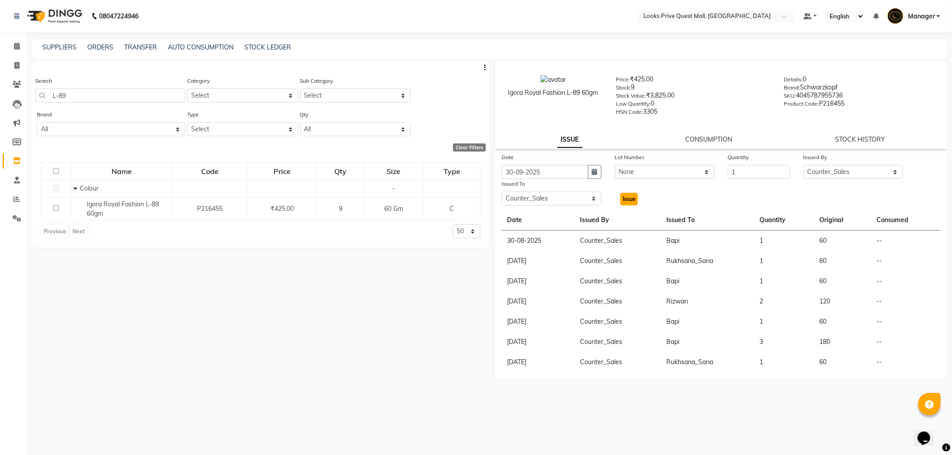
click at [630, 201] on span "Issue" at bounding box center [629, 199] width 13 height 7
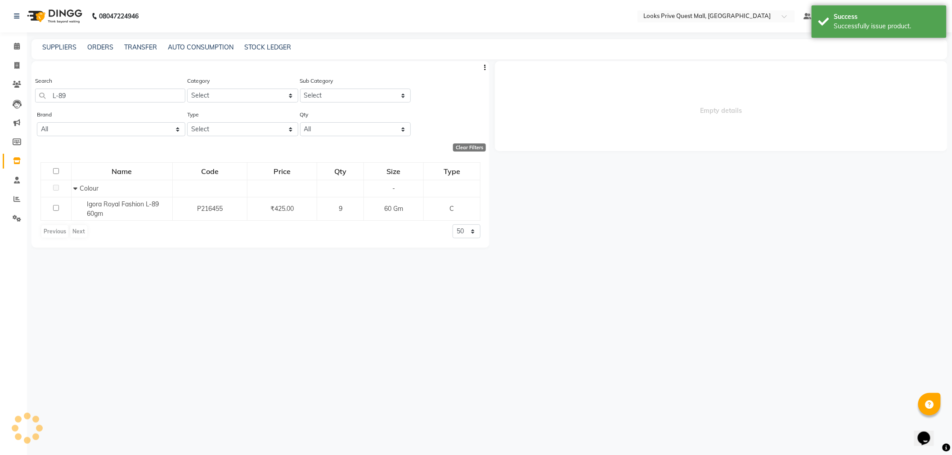
select select
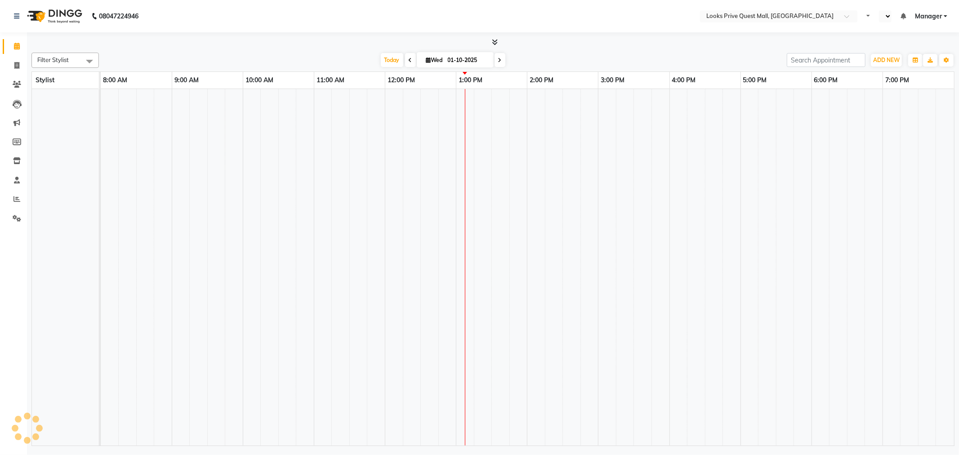
select select "en"
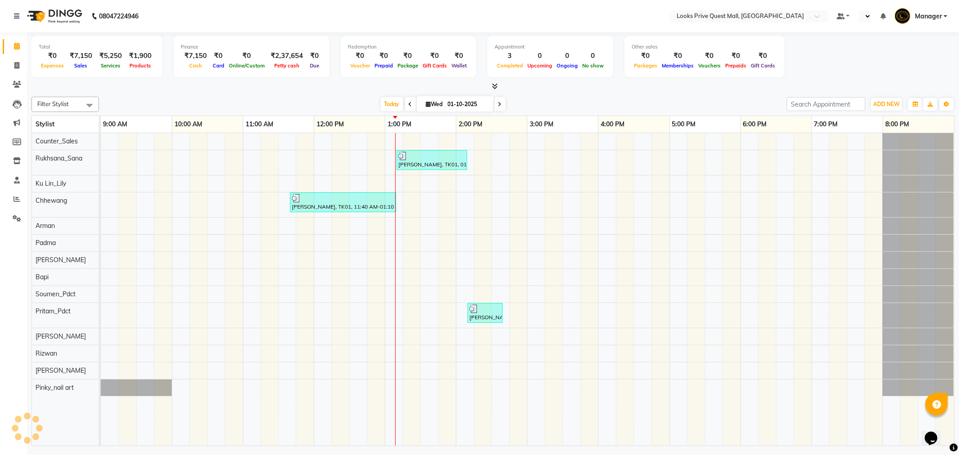
select select "en"
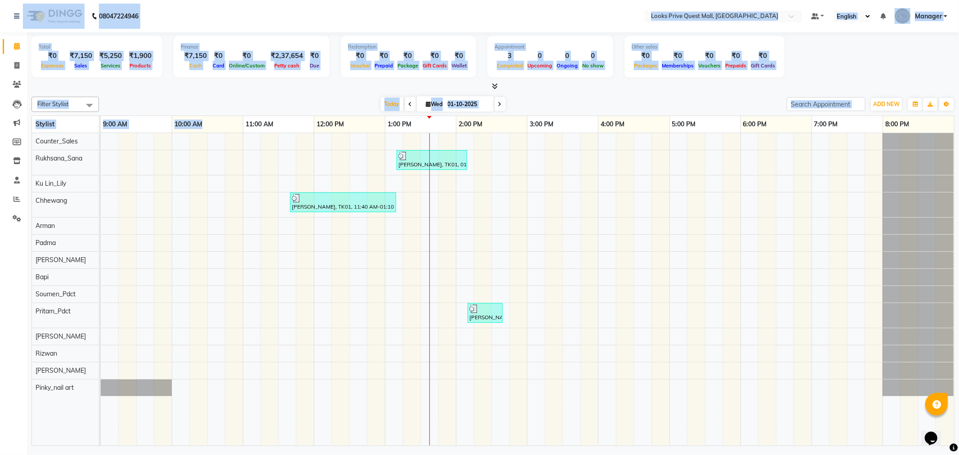
drag, startPoint x: 11, startPoint y: 15, endPoint x: 204, endPoint y: 116, distance: 217.9
click at [204, 116] on app-home "08047224946 Select Location × Looks Prive Quest Mall, [GEOGRAPHIC_DATA] Default…" at bounding box center [479, 224] width 959 height 448
click at [213, 110] on div "[DATE] [DATE]" at bounding box center [442, 104] width 679 height 13
drag, startPoint x: 0, startPoint y: 20, endPoint x: 245, endPoint y: 121, distance: 264.5
click at [245, 121] on app-home "08047224946 Select Location × Looks Prive Quest Mall, [GEOGRAPHIC_DATA] Default…" at bounding box center [479, 224] width 959 height 448
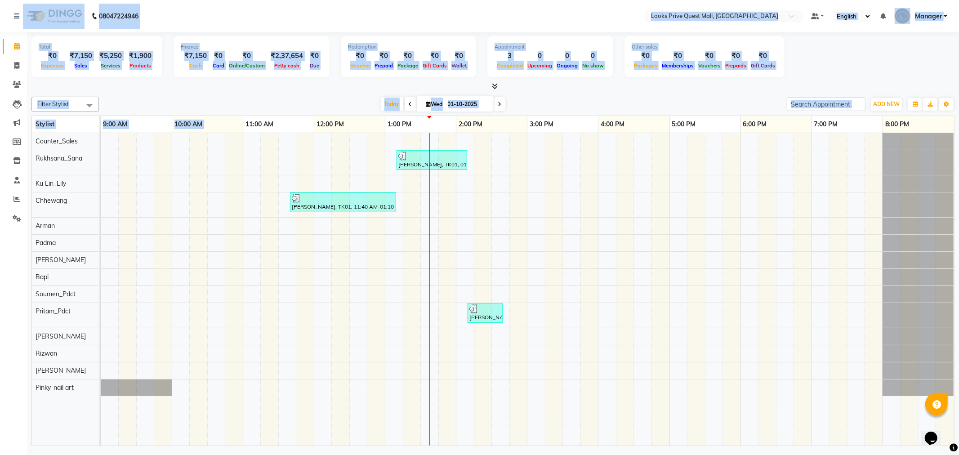
click at [223, 87] on div at bounding box center [493, 86] width 924 height 9
drag, startPoint x: 1, startPoint y: 21, endPoint x: 234, endPoint y: 129, distance: 257.2
click at [234, 129] on app-home "08047224946 Select Location × Looks Prive Quest Mall, [GEOGRAPHIC_DATA] Default…" at bounding box center [479, 224] width 959 height 448
click at [250, 98] on div "[DATE] [DATE]" at bounding box center [442, 104] width 679 height 13
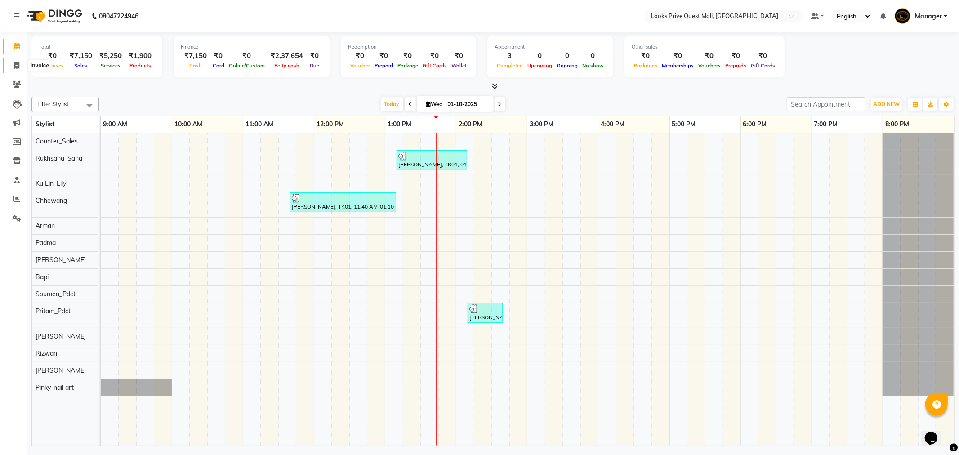
drag, startPoint x: 21, startPoint y: 66, endPoint x: 41, endPoint y: 65, distance: 20.7
click at [21, 66] on span at bounding box center [17, 66] width 16 height 10
select select "service"
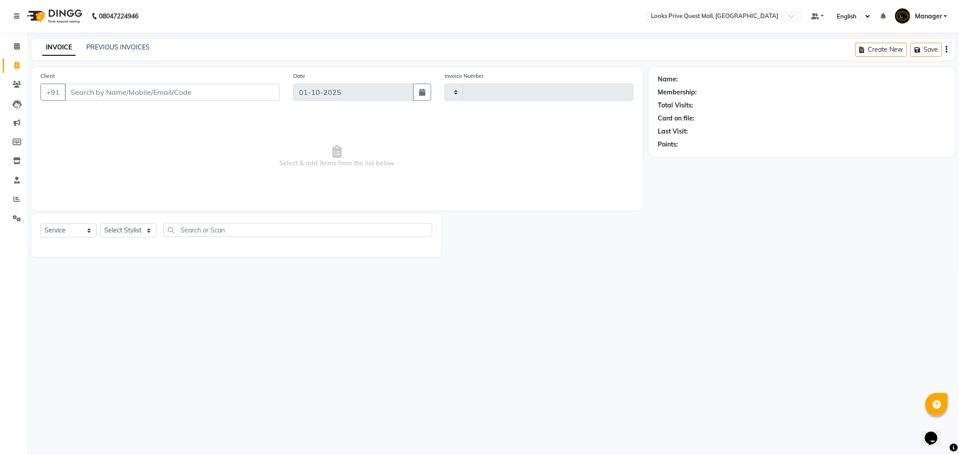
type input "4579"
select select "6141"
click at [116, 46] on link "PREVIOUS INVOICES" at bounding box center [117, 47] width 63 height 8
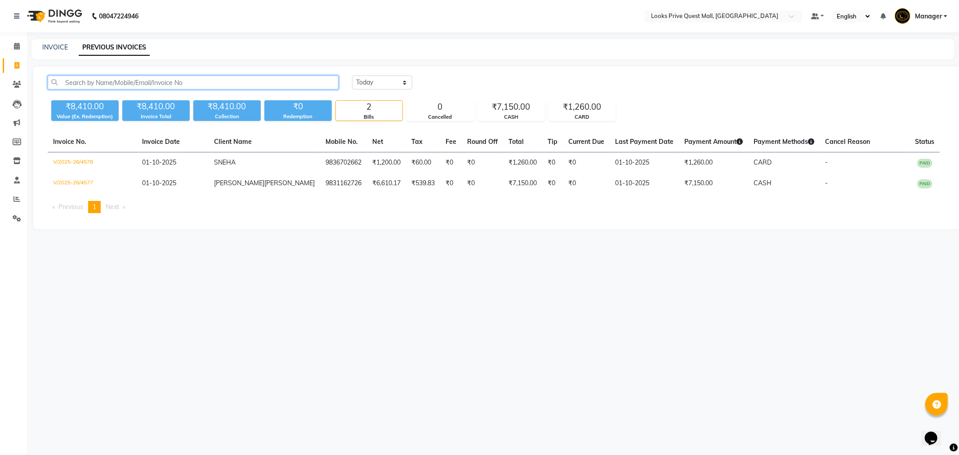
click at [133, 85] on input "text" at bounding box center [193, 83] width 291 height 14
paste input "9831633000"
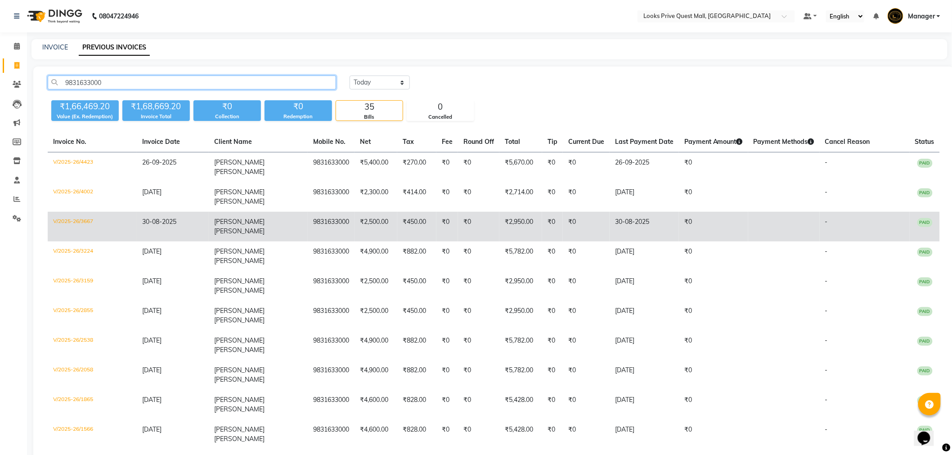
type input "9831633000"
click at [86, 212] on td "V/2025-26/3667" at bounding box center [92, 227] width 89 height 30
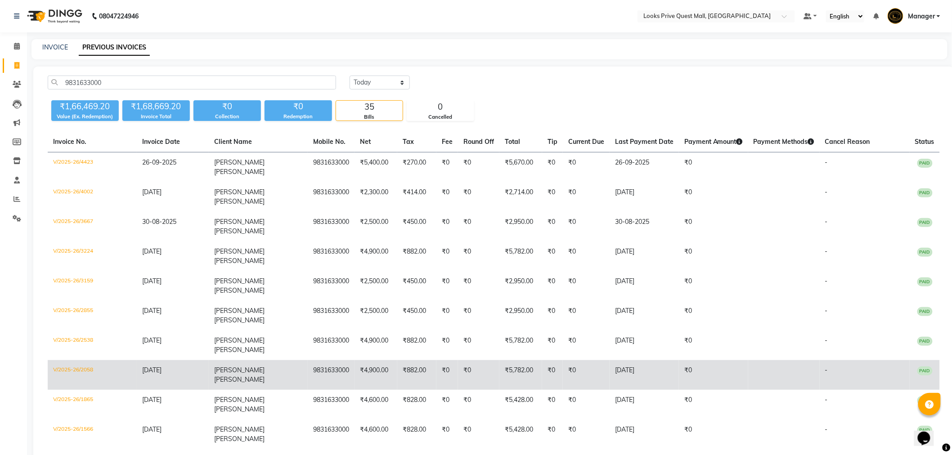
click at [52, 360] on td "V/2025-26/2058" at bounding box center [92, 375] width 89 height 30
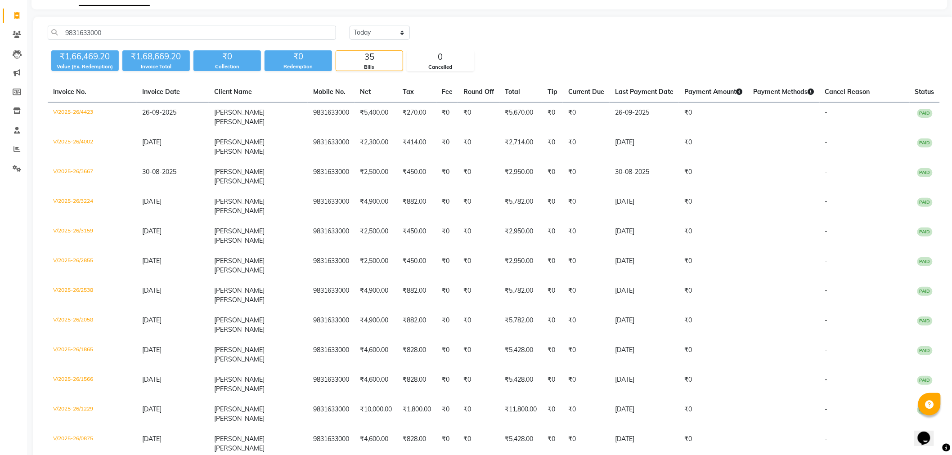
scroll to position [100, 0]
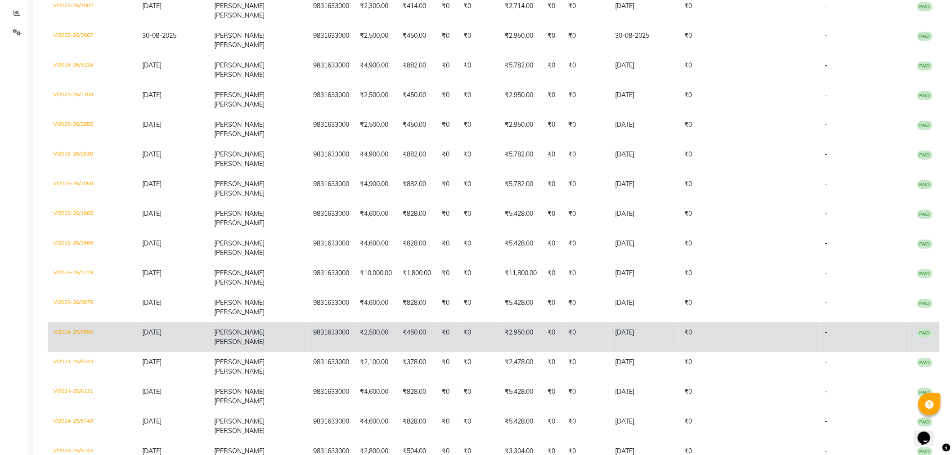
scroll to position [200, 0]
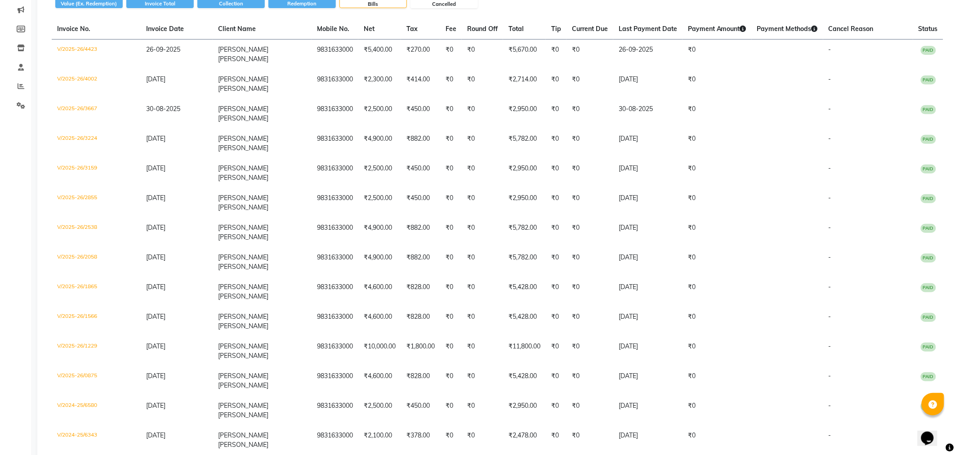
scroll to position [0, 0]
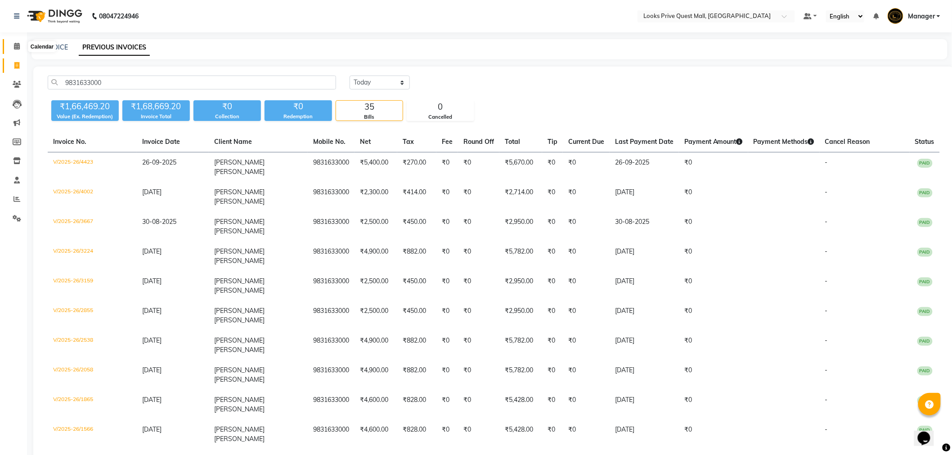
drag, startPoint x: 18, startPoint y: 44, endPoint x: 96, endPoint y: 9, distance: 84.8
click at [18, 44] on icon at bounding box center [17, 46] width 6 height 7
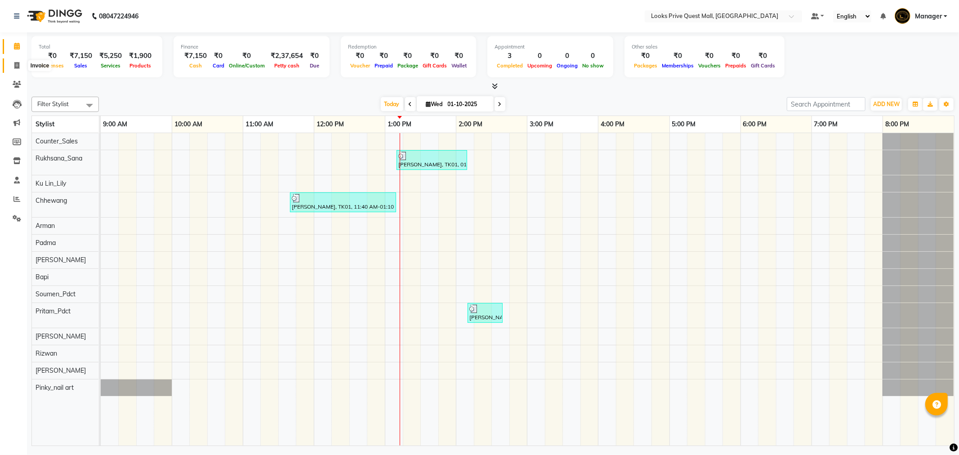
click at [16, 65] on icon at bounding box center [16, 65] width 5 height 7
select select "service"
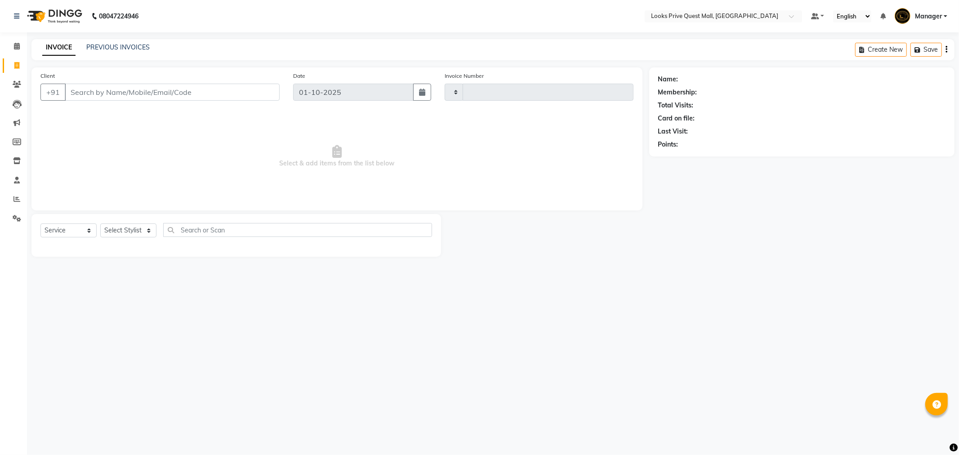
type input "4578"
select select "6141"
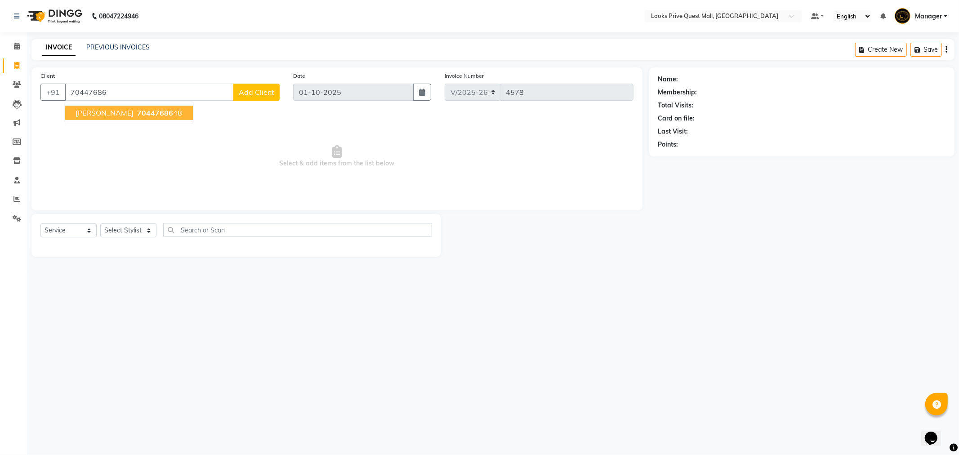
click at [118, 110] on span "Anadita Bhattacharya" at bounding box center [105, 112] width 58 height 9
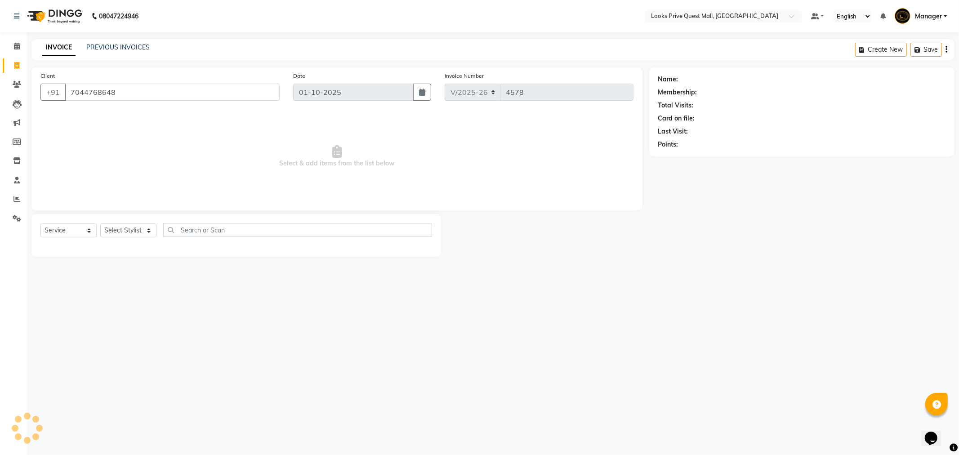
type input "7044768648"
click at [128, 224] on select "Select Stylist Arman Bapi Chhewang Counter_Sales Deepa Das Dipti Uppal Firoz Ku…" at bounding box center [128, 231] width 56 height 14
select select "1: Object"
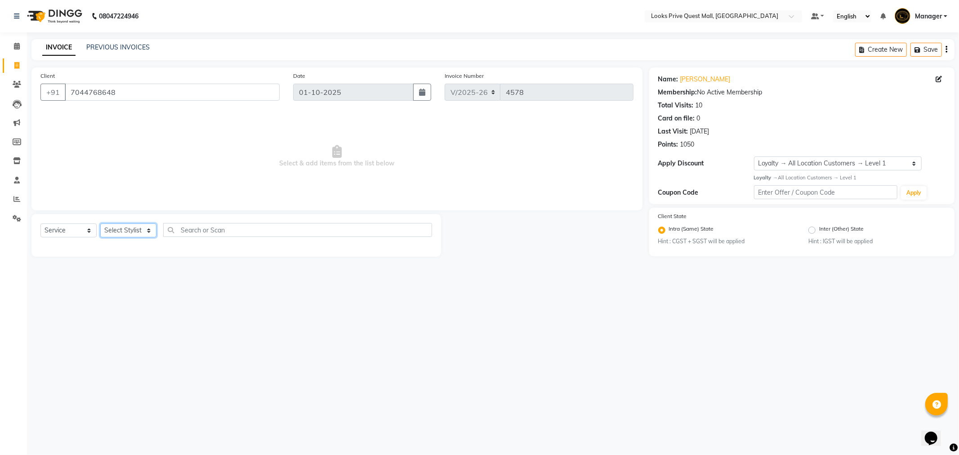
select select "46691"
click at [100, 224] on select "Select Stylist Arman Bapi Chhewang Counter_Sales Deepa Das Dipti Uppal Firoz Ku…" at bounding box center [128, 231] width 56 height 14
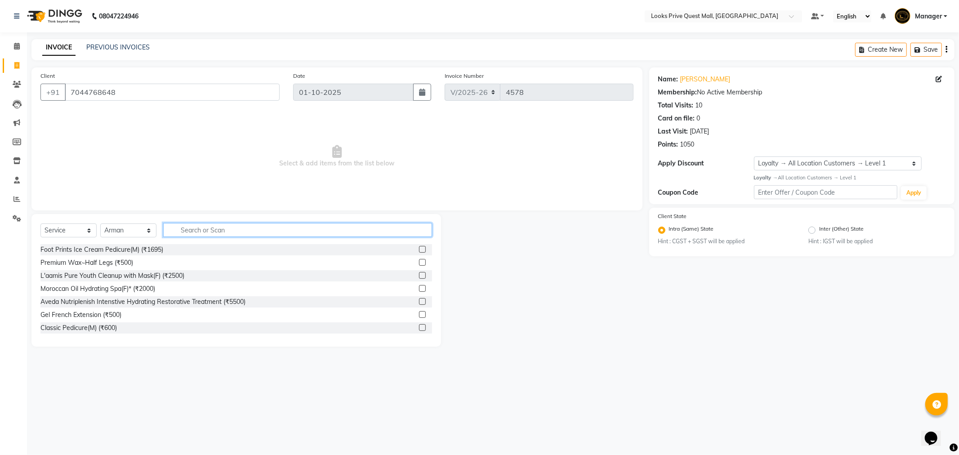
click at [200, 230] on input "text" at bounding box center [297, 230] width 269 height 14
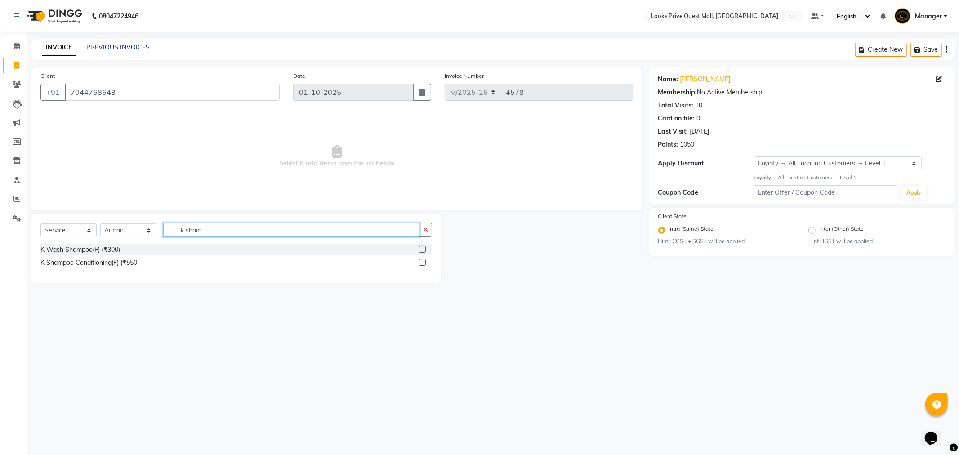
type input "k sham"
click at [105, 264] on div "K Shampoo Conditioning(F) (₹550)" at bounding box center [89, 262] width 99 height 9
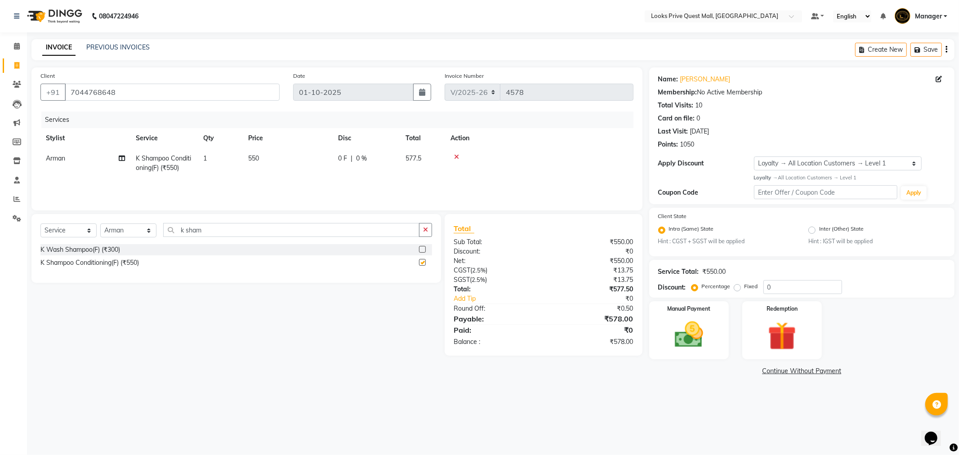
checkbox input "false"
click at [294, 163] on td "550" at bounding box center [288, 163] width 90 height 30
drag, startPoint x: 311, startPoint y: 161, endPoint x: 185, endPoint y: 171, distance: 125.9
click at [191, 168] on tr "Arman Bapi Chhewang Counter_Sales Deepa Das Dipti Uppal Firoz Ku Lin_Lily Manag…" at bounding box center [336, 167] width 593 height 38
type input "1200"
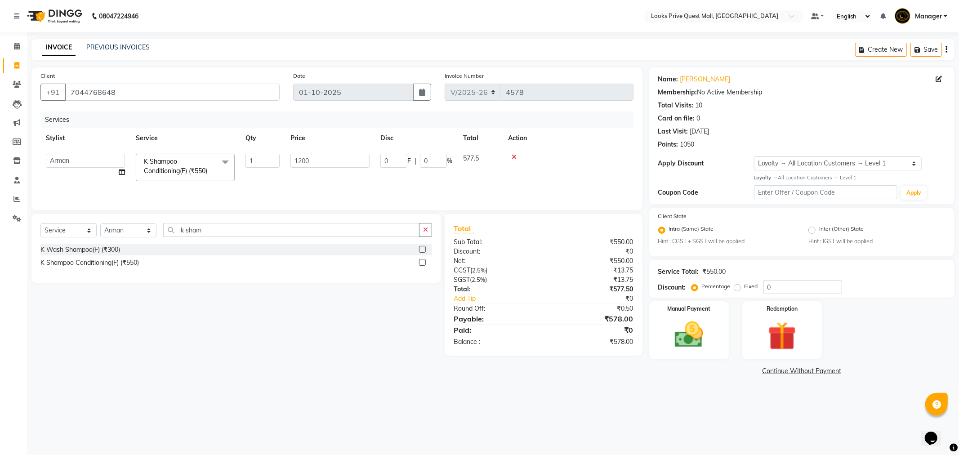
click at [249, 180] on div "Services Stylist Service Qty Price Disc Total Action Arman Bapi Chhewang Counte…" at bounding box center [336, 157] width 593 height 90
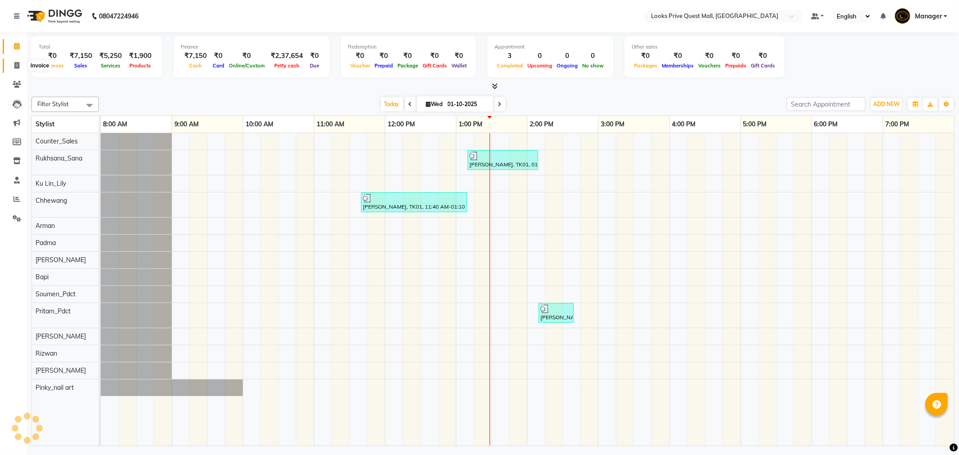
click at [14, 67] on icon at bounding box center [16, 65] width 5 height 7
select select "service"
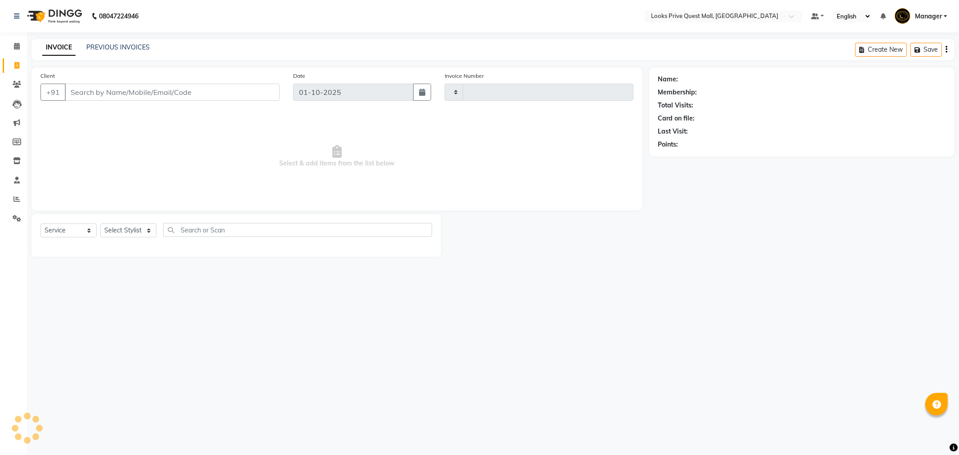
type input "4578"
select select "6141"
click at [100, 89] on input "Client" at bounding box center [172, 92] width 215 height 17
click at [101, 53] on div "INVOICE PREVIOUS INVOICES Create New Save" at bounding box center [493, 49] width 924 height 21
click at [108, 46] on link "PREVIOUS INVOICES" at bounding box center [117, 47] width 63 height 8
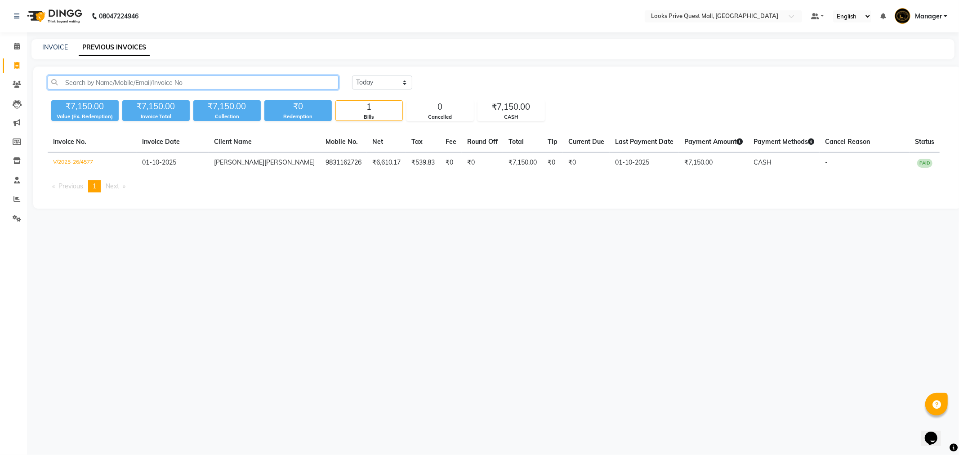
click at [145, 77] on input "text" at bounding box center [193, 83] width 291 height 14
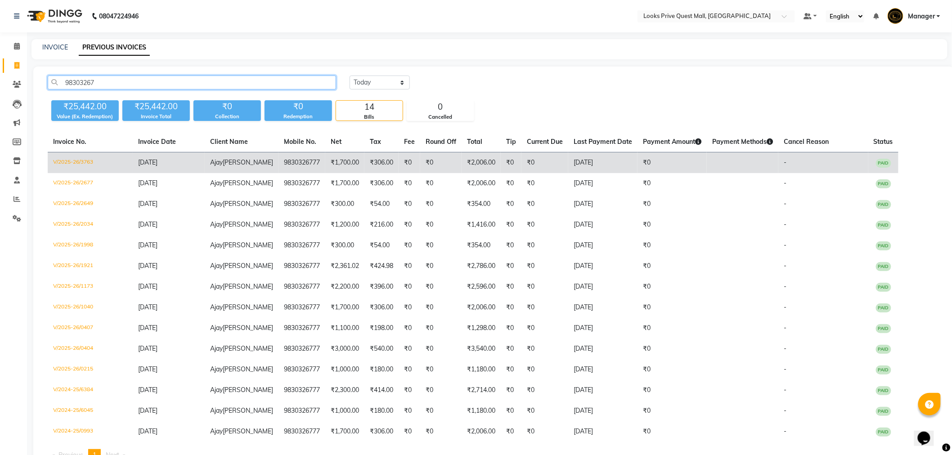
type input "98303267"
click at [86, 163] on td "V/2025-26/3763" at bounding box center [90, 162] width 85 height 21
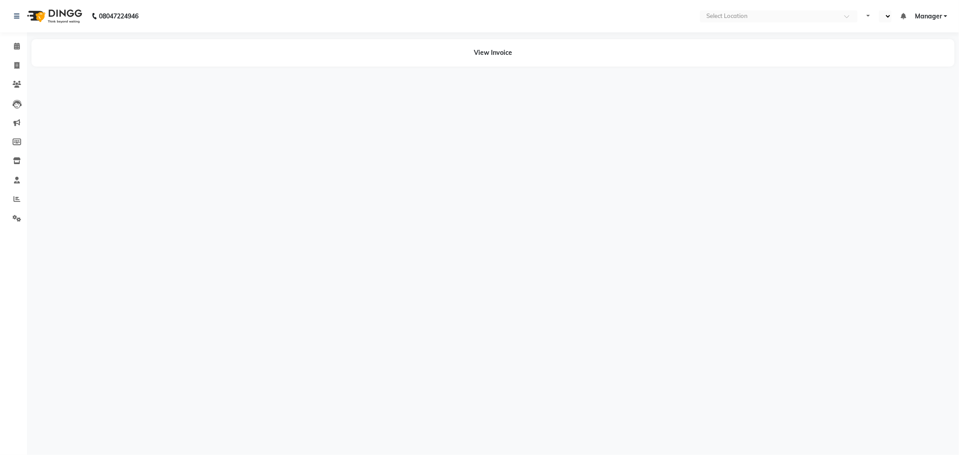
select select "en"
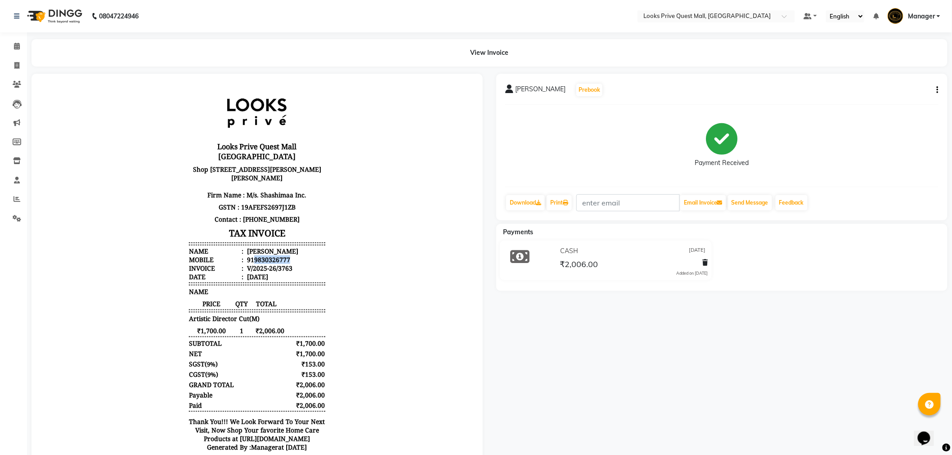
drag, startPoint x: 247, startPoint y: 258, endPoint x: 318, endPoint y: 261, distance: 70.7
click at [318, 261] on div "Looks Prive Quest Mall [GEOGRAPHIC_DATA] [STREET_ADDRESS][PERSON_NAME][PERSON_N…" at bounding box center [256, 273] width 143 height 374
click at [19, 61] on span at bounding box center [17, 66] width 16 height 10
select select "6141"
select select "service"
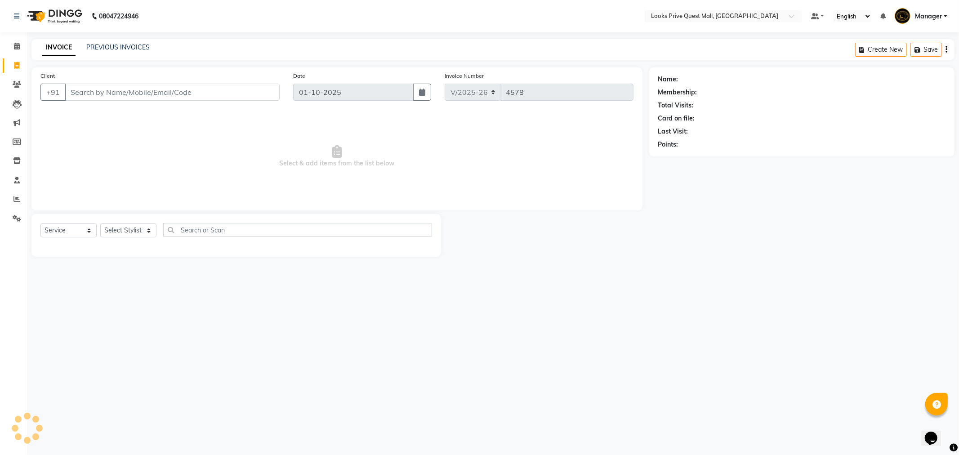
click at [81, 86] on input "Client" at bounding box center [172, 92] width 215 height 17
type input "9830326777"
select select "1: Object"
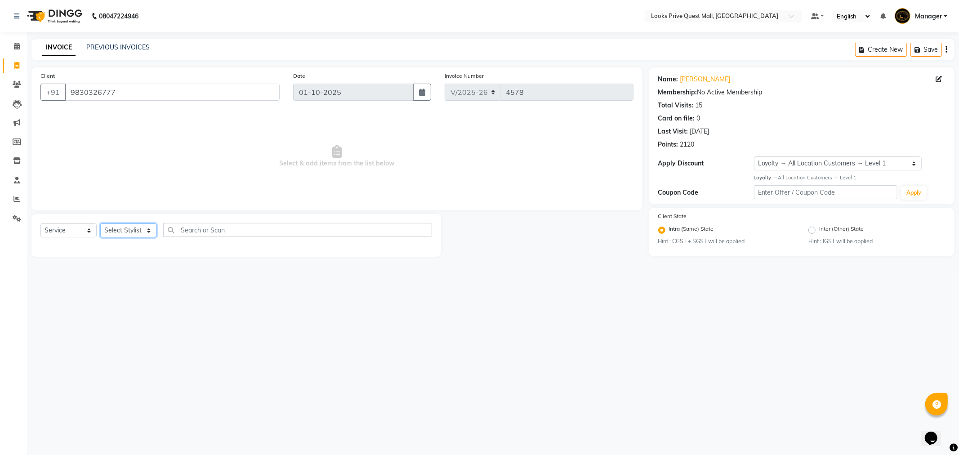
click at [119, 235] on select "Select Stylist Arman Bapi Chhewang Counter_Sales [PERSON_NAME] [PERSON_NAME] [P…" at bounding box center [128, 231] width 56 height 14
select select "46703"
click at [100, 224] on select "Select Stylist Arman Bapi Chhewang Counter_Sales [PERSON_NAME] [PERSON_NAME] [P…" at bounding box center [128, 231] width 56 height 14
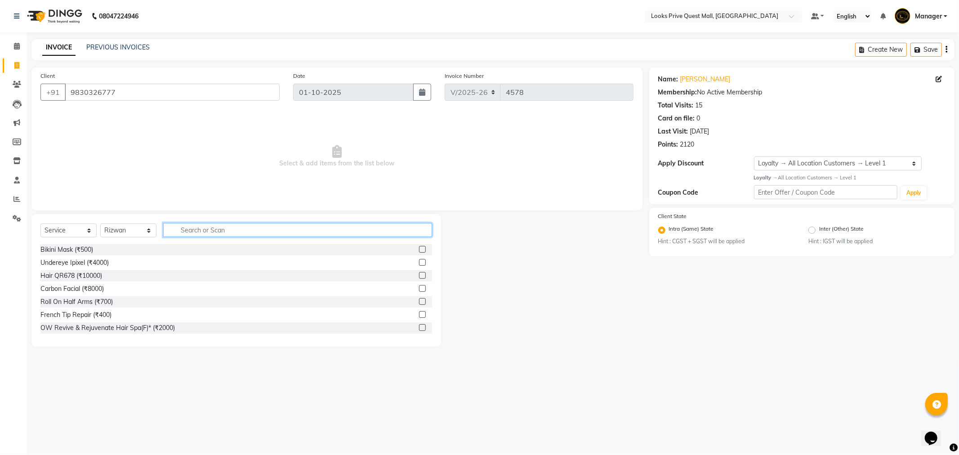
click at [181, 230] on input "text" at bounding box center [297, 230] width 269 height 14
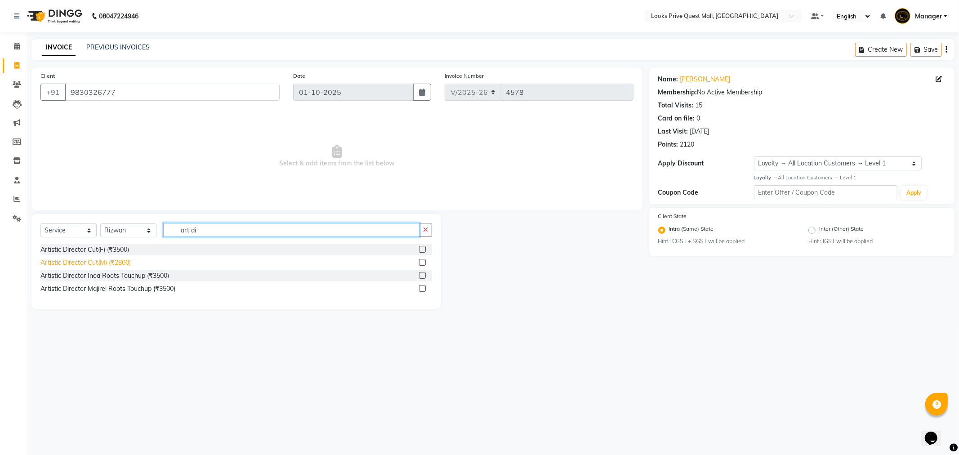
type input "art di"
click at [93, 261] on div "Artistic Director Cut(M) (₹2800)" at bounding box center [85, 262] width 90 height 9
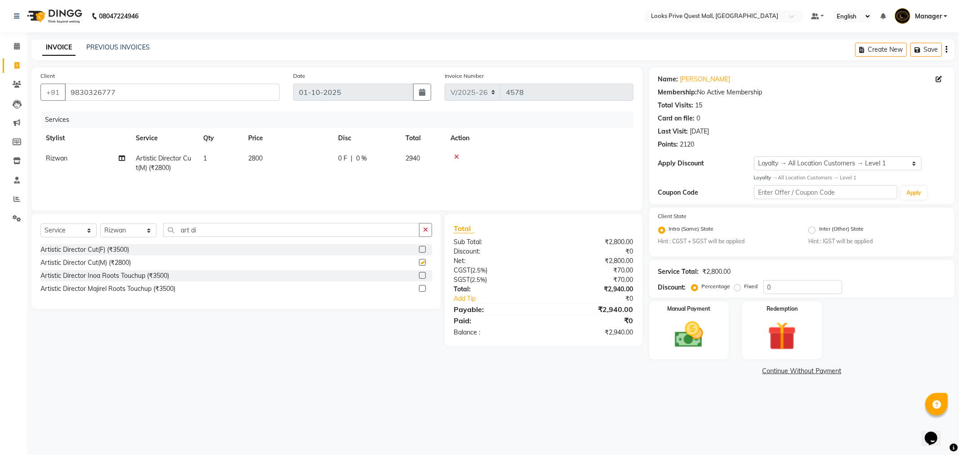
checkbox input "false"
click at [268, 145] on th "Price" at bounding box center [288, 138] width 90 height 20
click at [304, 155] on td "2800" at bounding box center [288, 163] width 90 height 30
select select "46703"
drag, startPoint x: 346, startPoint y: 162, endPoint x: 216, endPoint y: 168, distance: 130.6
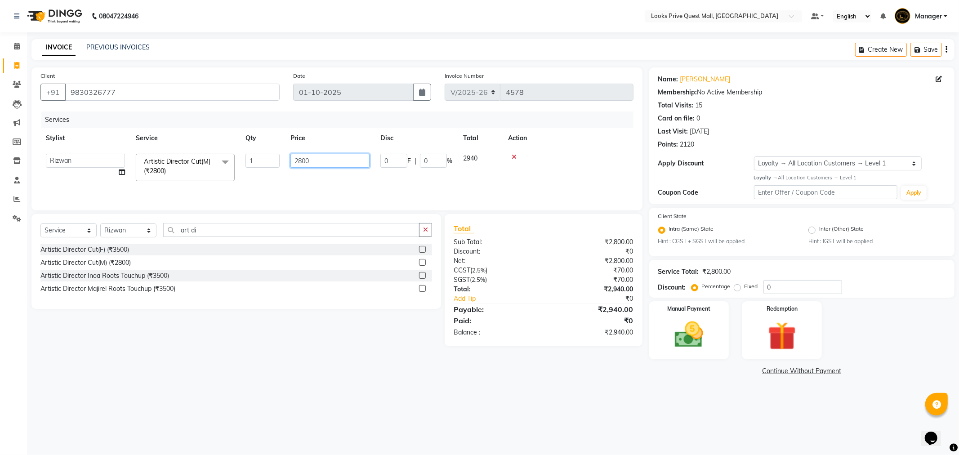
click at [218, 168] on tr "Arman Bapi Chhewang Counter_Sales Deepa Das Dipti Uppal Firoz Ku Lin_Lily Manag…" at bounding box center [336, 167] width 593 height 38
type input "1700"
click at [268, 180] on div "Services Stylist Service Qty Price Disc Total Action Arman Bapi Chhewang Counte…" at bounding box center [336, 157] width 593 height 90
click at [698, 336] on img at bounding box center [689, 335] width 48 height 34
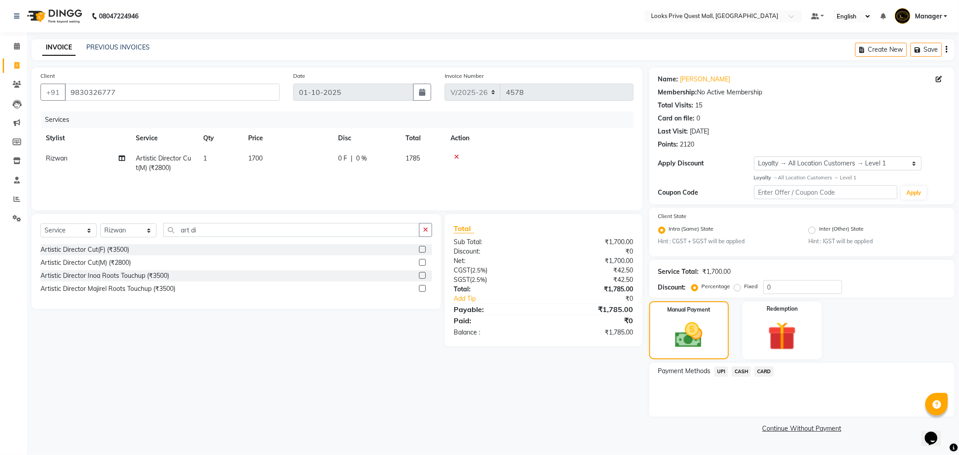
click at [740, 370] on span "CASH" at bounding box center [741, 372] width 19 height 10
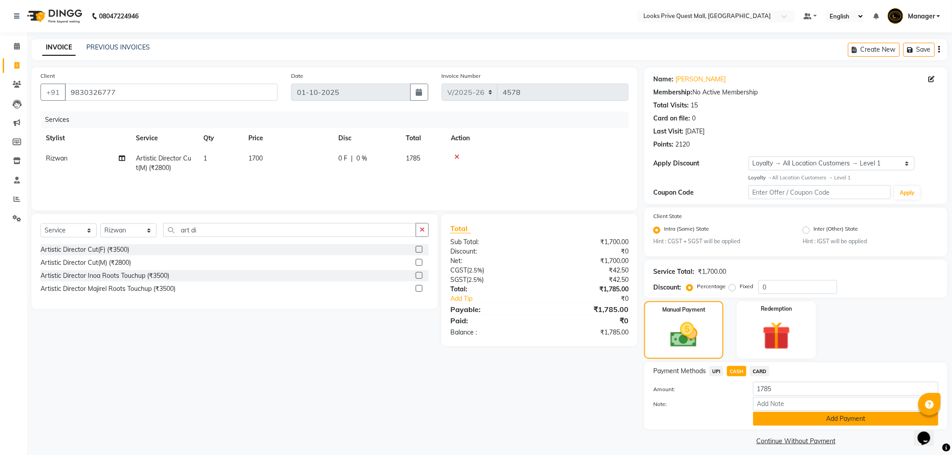
click at [798, 417] on button "Add Payment" at bounding box center [845, 419] width 185 height 14
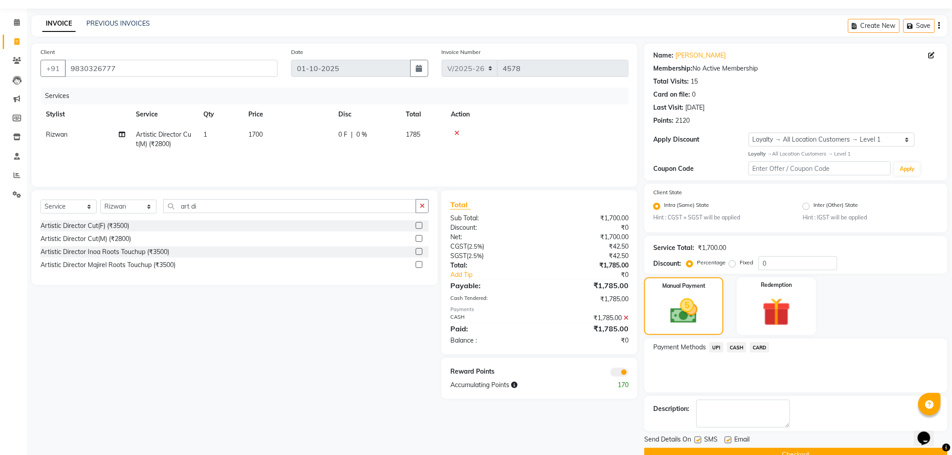
scroll to position [44, 0]
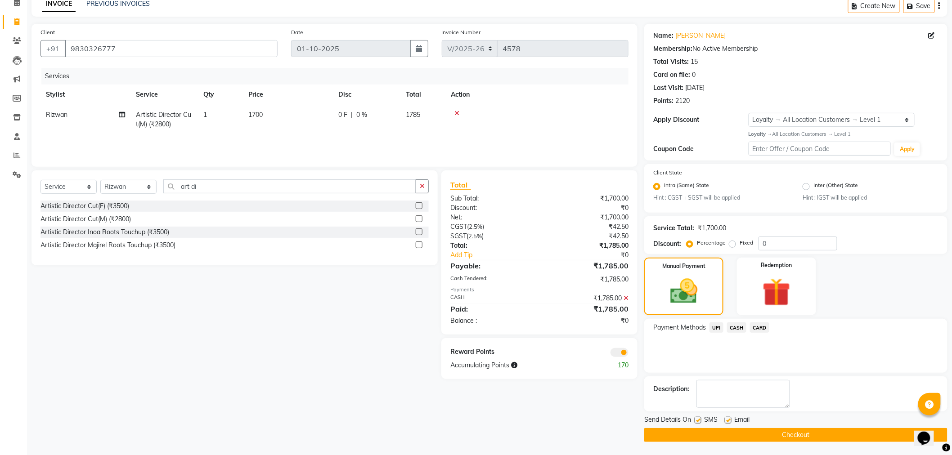
click at [730, 421] on label at bounding box center [728, 420] width 7 height 7
click at [730, 421] on input "checkbox" at bounding box center [728, 421] width 6 height 6
checkbox input "false"
click at [728, 432] on button "Checkout" at bounding box center [795, 435] width 303 height 14
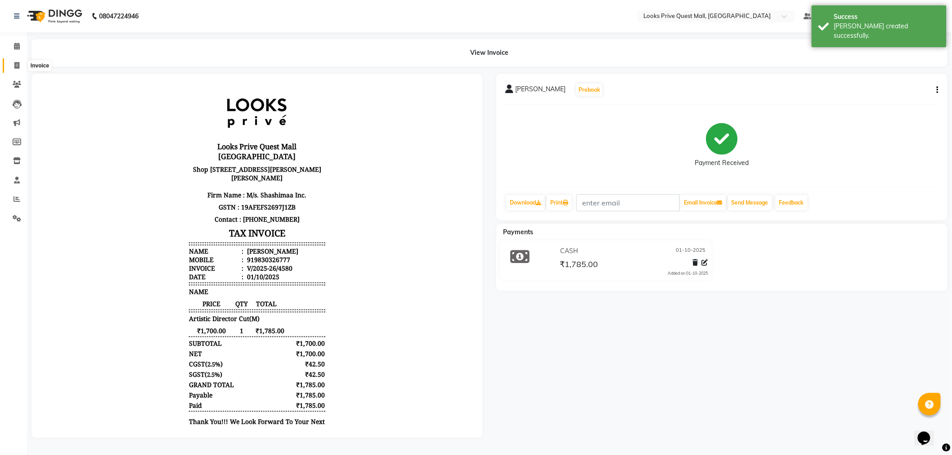
click at [10, 68] on span at bounding box center [17, 66] width 16 height 10
select select "6141"
select select "service"
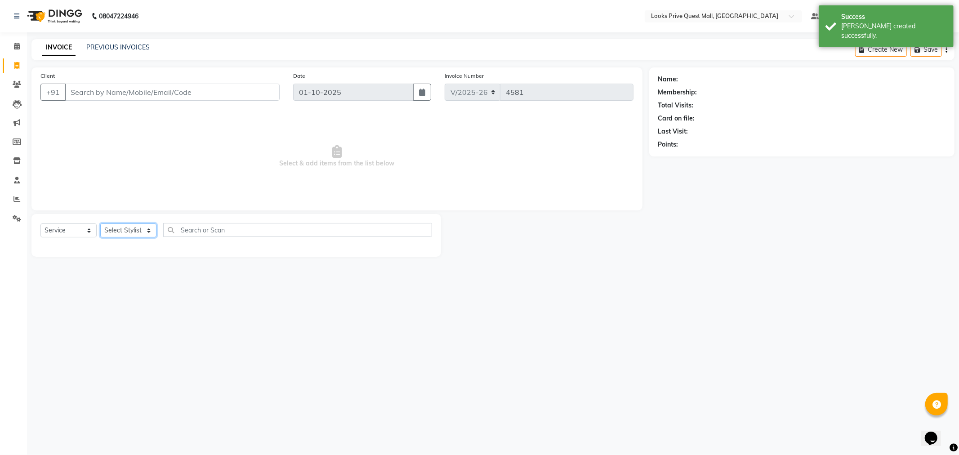
click at [134, 235] on select "Select Stylist Arman Bapi Chhewang Counter_Sales Deepa Das Dipti Uppal Firoz Ku…" at bounding box center [128, 231] width 56 height 14
select select "46701"
click at [100, 224] on select "Select Stylist Arman Bapi Chhewang Counter_Sales Deepa Das Dipti Uppal Firoz Ku…" at bounding box center [128, 231] width 56 height 14
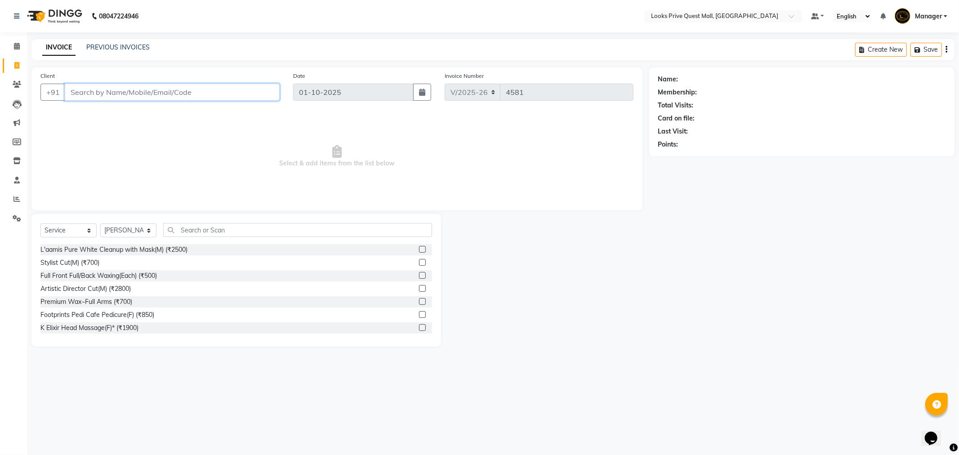
click at [161, 96] on input "Client" at bounding box center [172, 92] width 215 height 17
click at [207, 232] on input "text" at bounding box center [297, 230] width 269 height 14
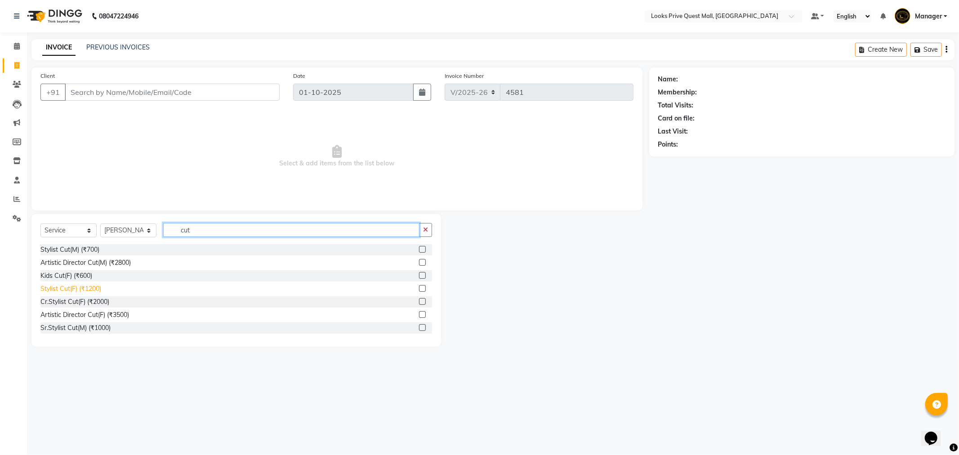
type input "cut"
click at [91, 288] on div "Stylist Cut(F) (₹1200)" at bounding box center [70, 288] width 61 height 9
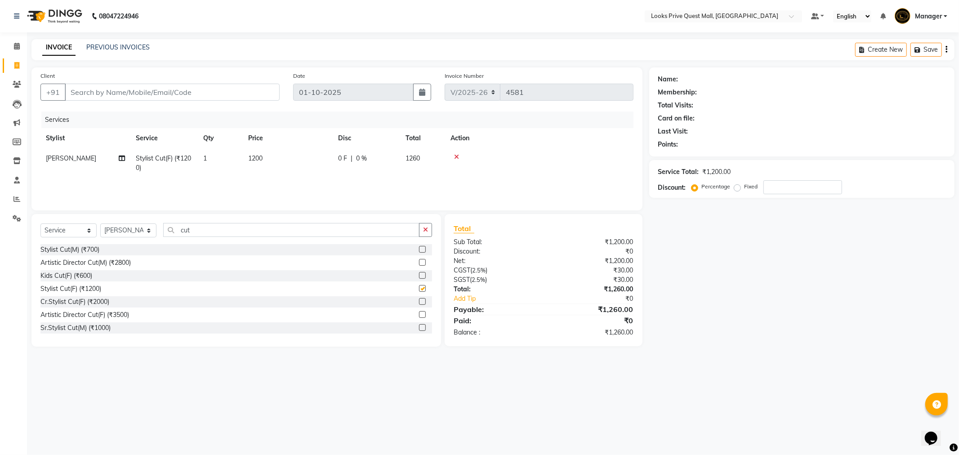
checkbox input "false"
click at [276, 157] on td "1200" at bounding box center [288, 163] width 90 height 30
select select "46701"
drag, startPoint x: 276, startPoint y: 157, endPoint x: 250, endPoint y: 162, distance: 26.5
click at [250, 162] on tr "Arman Bapi Chhewang Counter_Sales Deepa Das Dipti Uppal Firoz Ku Lin_Lily Manag…" at bounding box center [336, 165] width 593 height 34
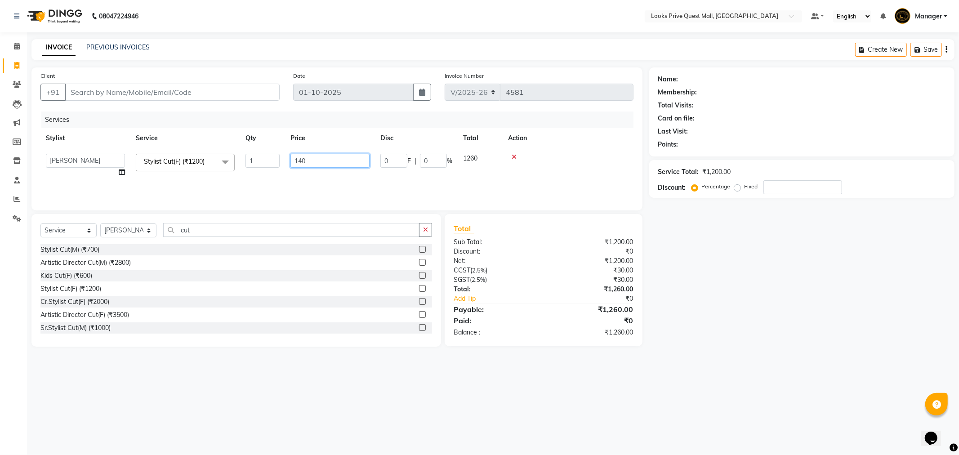
type input "1400"
click at [362, 183] on div "Services Stylist Service Qty Price Disc Total Action Arman Bapi Chhewang Counte…" at bounding box center [336, 157] width 593 height 90
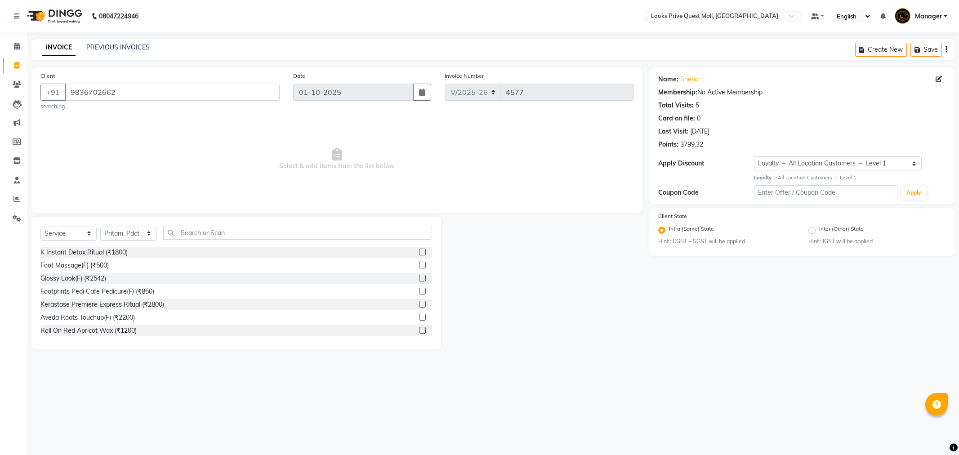
select select "6141"
select select "service"
select select "46700"
select select "1: Object"
click at [249, 235] on input "text" at bounding box center [297, 233] width 269 height 14
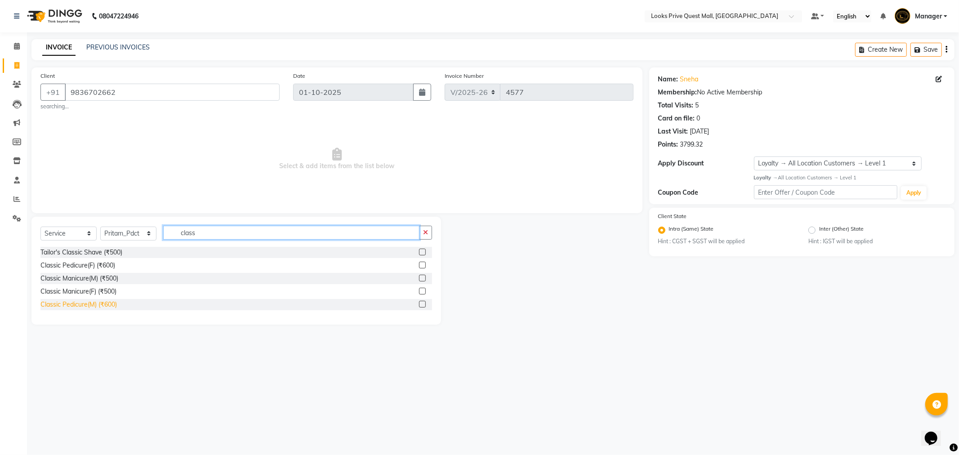
type input "class"
drag, startPoint x: 90, startPoint y: 304, endPoint x: 312, endPoint y: 181, distance: 253.5
click at [101, 297] on div "Tailor's Classic Shave (₹500) Classic Pedicure(F) (₹600) Classic Manicure(M) (₹…" at bounding box center [236, 279] width 392 height 65
click at [94, 303] on div "Classic Pedicure(M) (₹600)" at bounding box center [78, 304] width 76 height 9
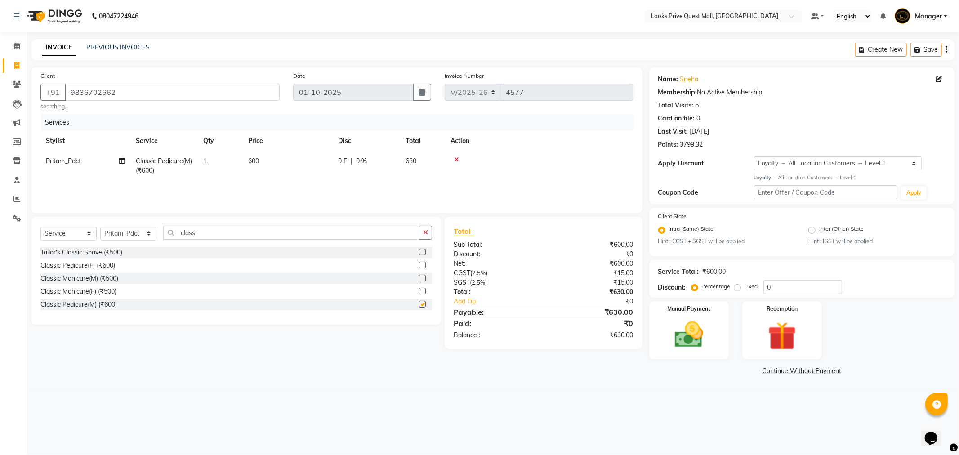
checkbox input "false"
click at [265, 163] on td "600" at bounding box center [288, 166] width 90 height 30
select select "46700"
drag, startPoint x: 265, startPoint y: 163, endPoint x: 303, endPoint y: 165, distance: 38.8
click at [301, 165] on input "600" at bounding box center [330, 164] width 79 height 14
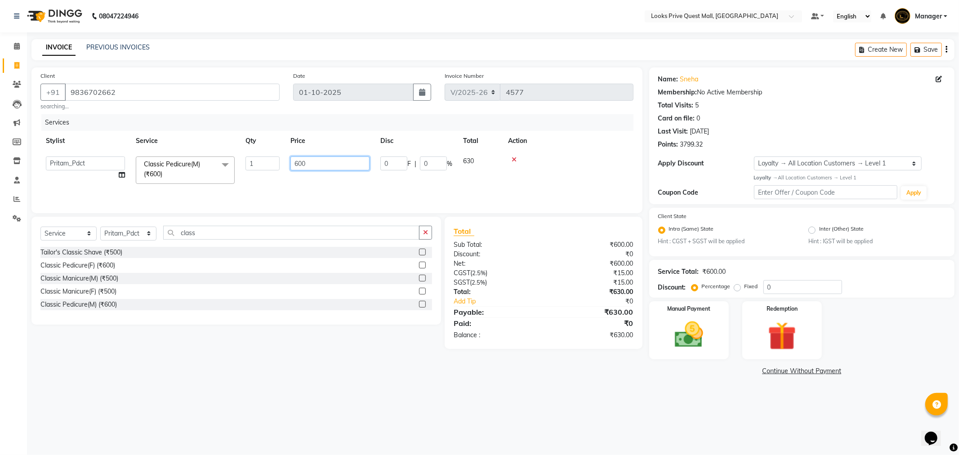
drag, startPoint x: 313, startPoint y: 165, endPoint x: 173, endPoint y: 226, distance: 152.7
click at [182, 201] on div "Services Stylist Service Qty Price Disc Total Action Arman Bapi Chhewang Counte…" at bounding box center [336, 159] width 593 height 90
type input "1200"
click at [308, 188] on div "Services Stylist Service Qty Price Disc Total Action Arman Bapi Chhewang Counte…" at bounding box center [336, 159] width 593 height 90
drag, startPoint x: 689, startPoint y: 324, endPoint x: 697, endPoint y: 344, distance: 21.4
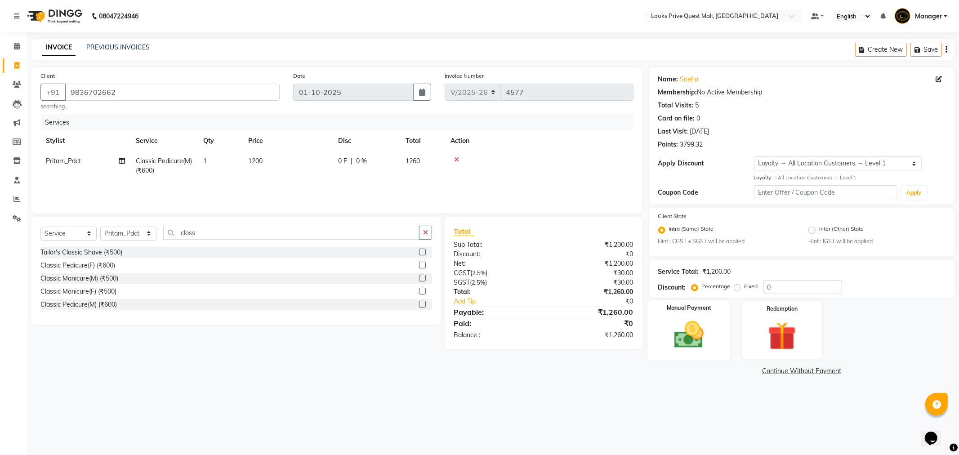
click at [690, 324] on img at bounding box center [689, 335] width 48 height 34
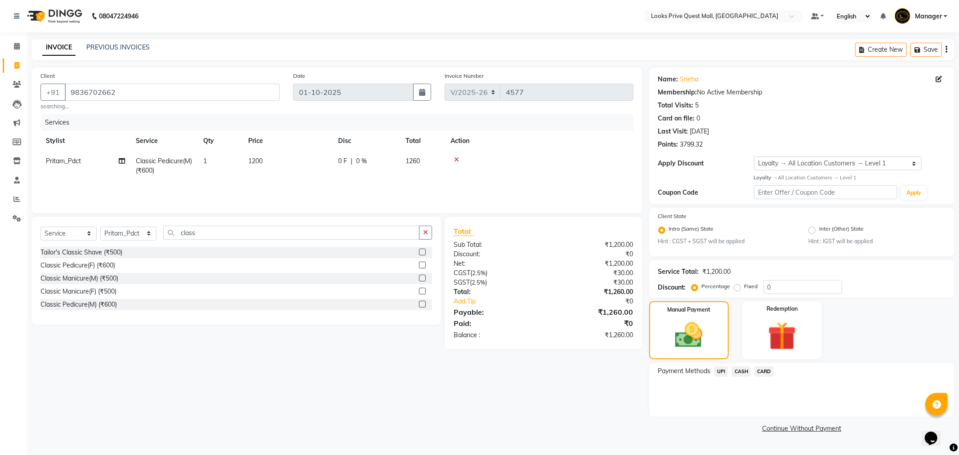
click at [762, 371] on span "CARD" at bounding box center [764, 372] width 19 height 10
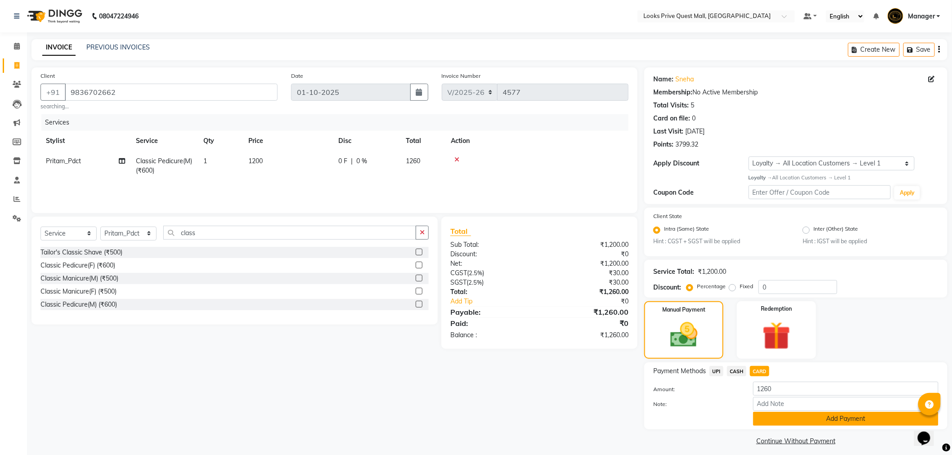
click at [768, 414] on button "Add Payment" at bounding box center [845, 419] width 185 height 14
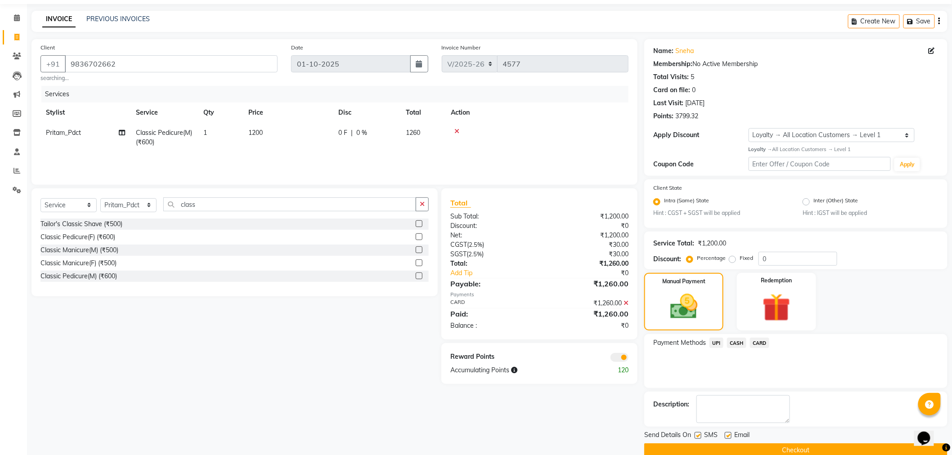
scroll to position [44, 0]
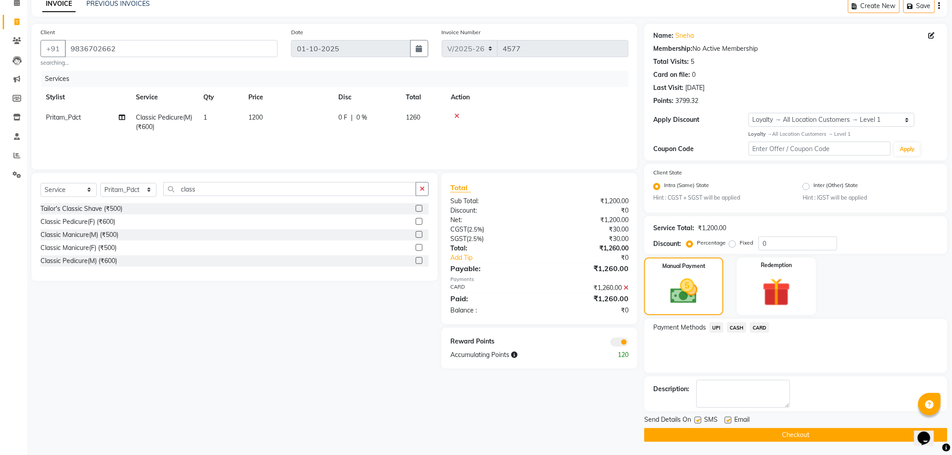
click at [729, 420] on label at bounding box center [728, 420] width 7 height 7
click at [729, 420] on input "checkbox" at bounding box center [728, 421] width 6 height 6
checkbox input "false"
click at [702, 428] on button "Checkout" at bounding box center [795, 435] width 303 height 14
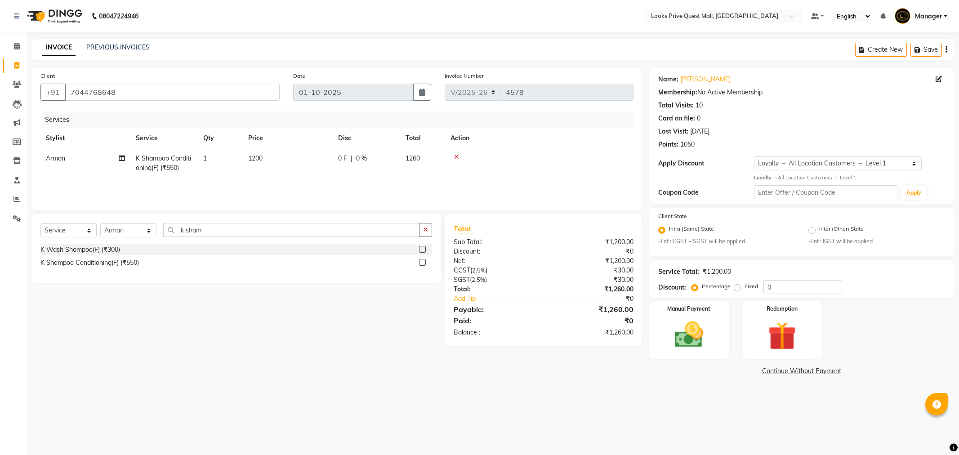
select select "6141"
select select "service"
select select "46691"
select select "1: Object"
click at [277, 153] on td "1200" at bounding box center [288, 163] width 90 height 30
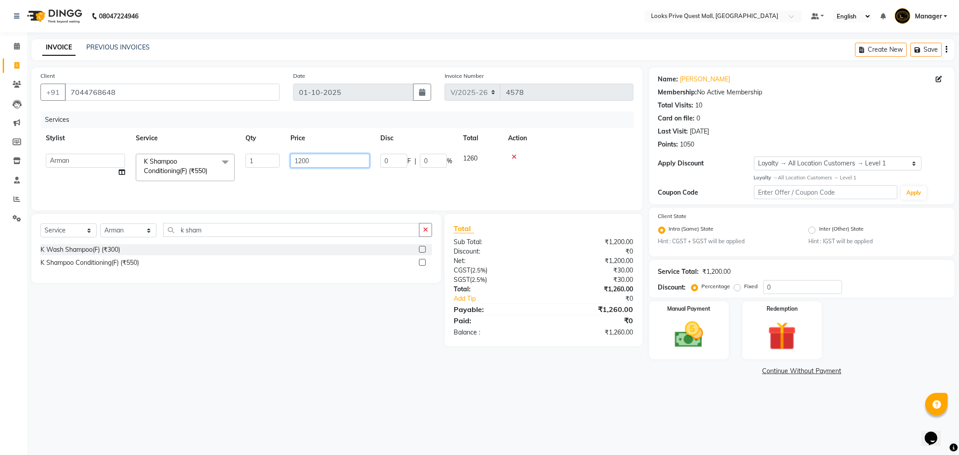
drag, startPoint x: 318, startPoint y: 158, endPoint x: 167, endPoint y: 183, distance: 152.6
click at [167, 183] on tr "Arman Bapi Chhewang Counter_Sales Deepa Das Dipti Uppal Firoz Ku Lin_Lily Manag…" at bounding box center [336, 167] width 593 height 38
type input "1000"
click at [315, 171] on td "1000" at bounding box center [330, 167] width 90 height 38
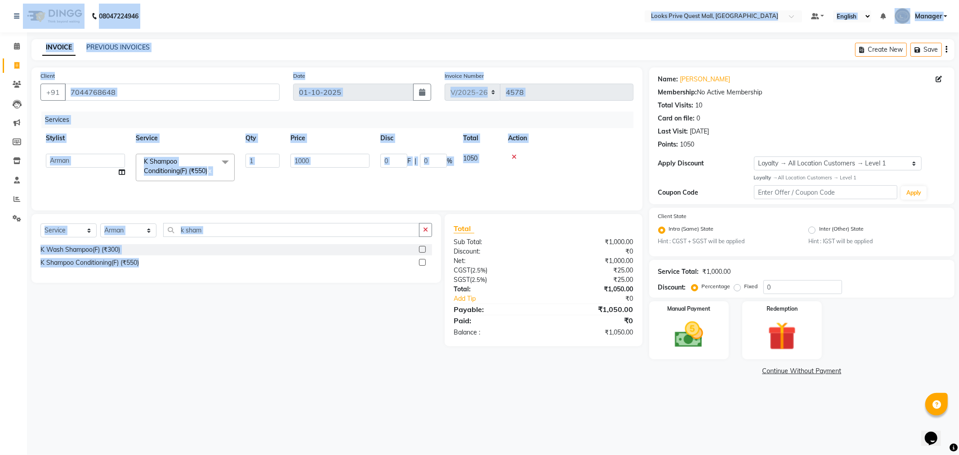
drag, startPoint x: 1, startPoint y: 10, endPoint x: 409, endPoint y: 410, distance: 571.6
click at [409, 410] on div "08047224946 Select Location × Looks Prive Quest Mall, Kolkata Default Panel My …" at bounding box center [479, 227] width 959 height 455
click at [408, 398] on div "08047224946 Select Location × Looks Prive Quest Mall, Kolkata Default Panel My …" at bounding box center [479, 227] width 959 height 455
drag, startPoint x: 3, startPoint y: 15, endPoint x: 216, endPoint y: 276, distance: 337.0
click at [216, 276] on app-home "08047224946 Select Location × Looks Prive Quest Mall, Kolkata Default Panel My …" at bounding box center [479, 195] width 959 height 391
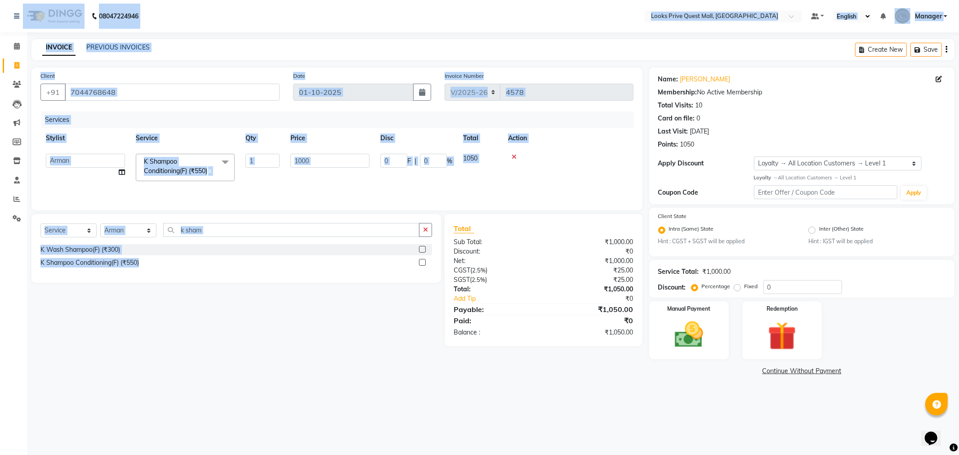
click at [262, 345] on div "Select Service Product Membership Package Voucher Prepaid Gift Card Select Styl…" at bounding box center [233, 280] width 417 height 132
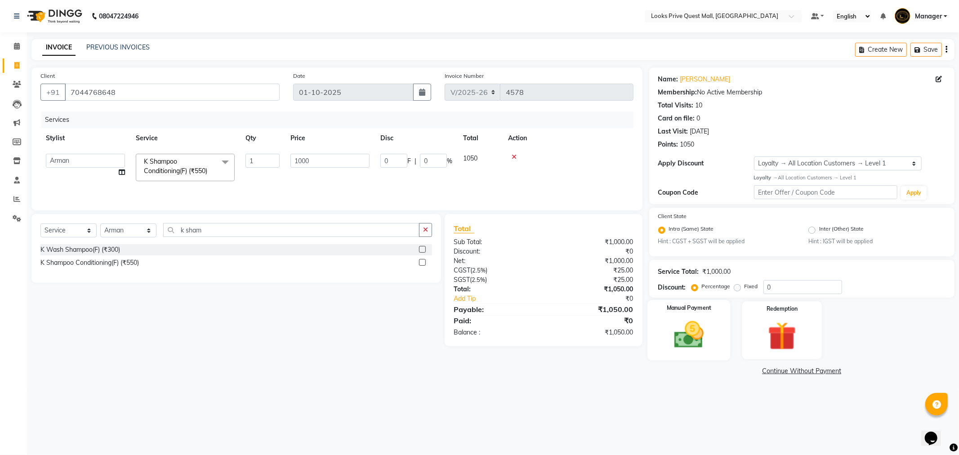
click at [668, 321] on img at bounding box center [689, 335] width 48 height 34
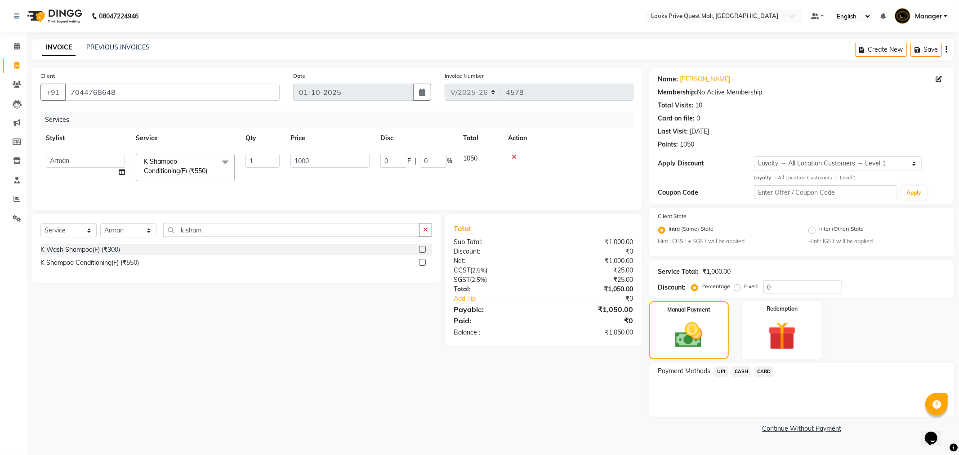
click at [744, 369] on span "CASH" at bounding box center [741, 372] width 19 height 10
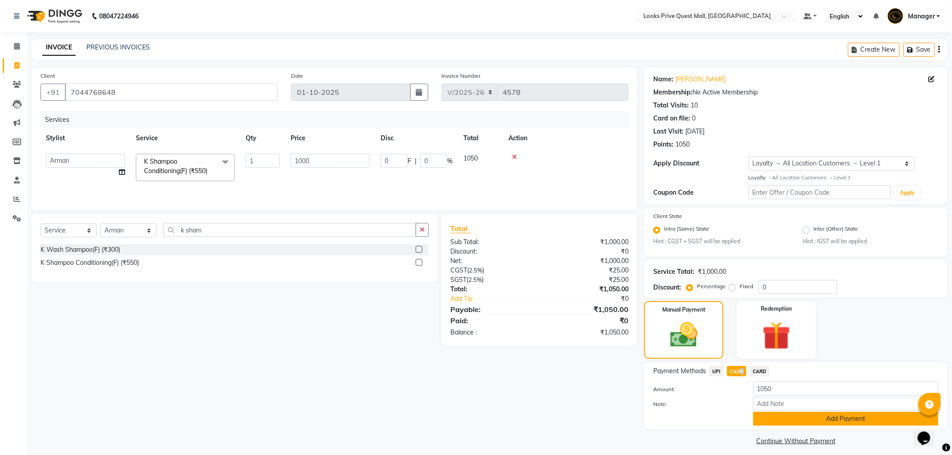
click at [796, 412] on button "Add Payment" at bounding box center [845, 419] width 185 height 14
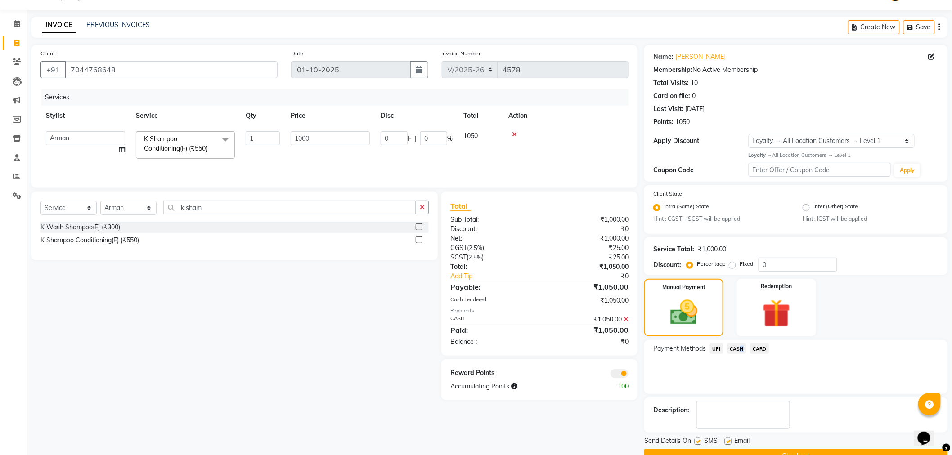
scroll to position [44, 0]
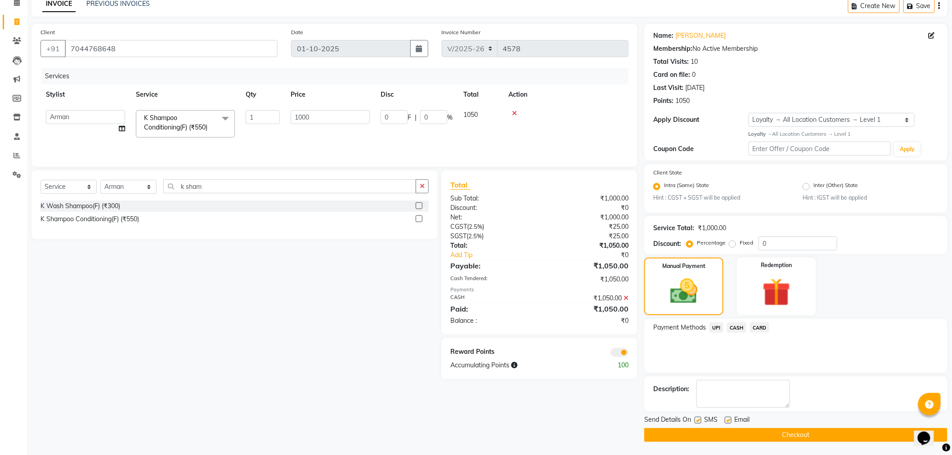
click at [621, 356] on span at bounding box center [619, 352] width 18 height 9
click at [628, 354] on input "checkbox" at bounding box center [628, 354] width 0 height 0
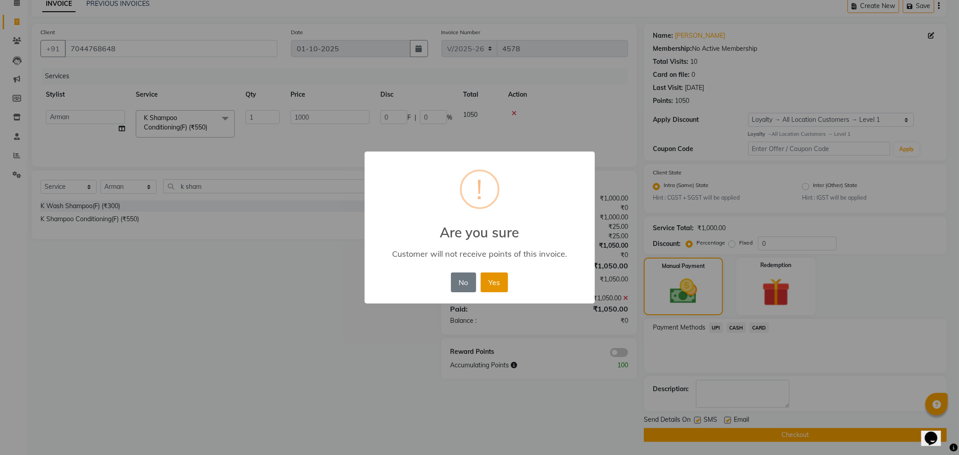
click at [481, 275] on button "Yes" at bounding box center [494, 283] width 27 height 20
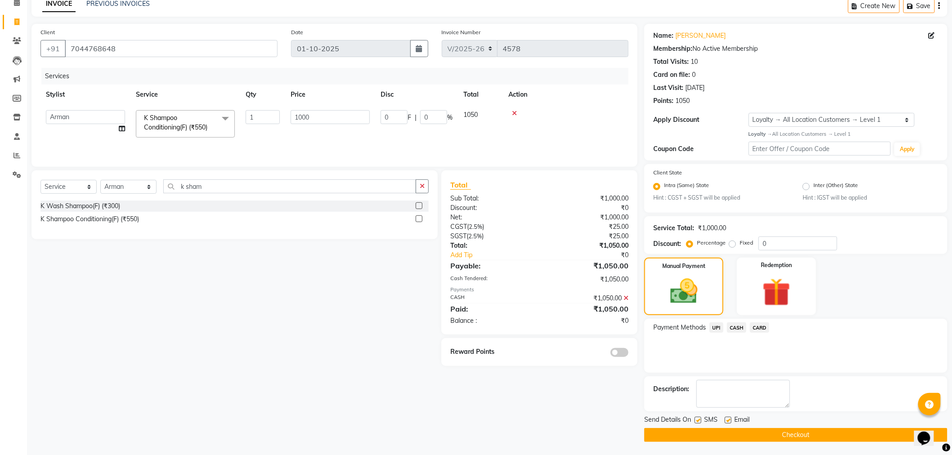
click at [729, 421] on label at bounding box center [728, 420] width 7 height 7
click at [729, 421] on input "checkbox" at bounding box center [728, 421] width 6 height 6
checkbox input "false"
click at [694, 436] on button "Checkout" at bounding box center [795, 435] width 303 height 14
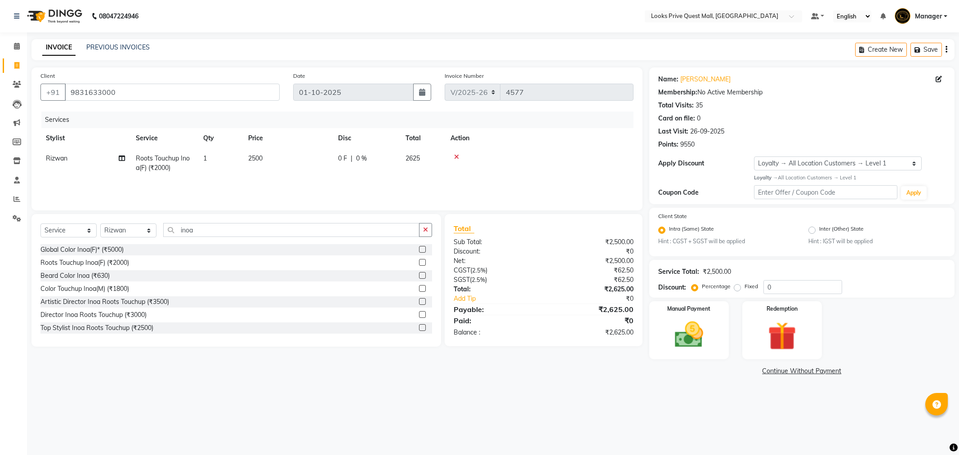
select select "6141"
select select "service"
select select "46703"
select select "1: Object"
drag, startPoint x: 170, startPoint y: 99, endPoint x: 67, endPoint y: 95, distance: 102.7
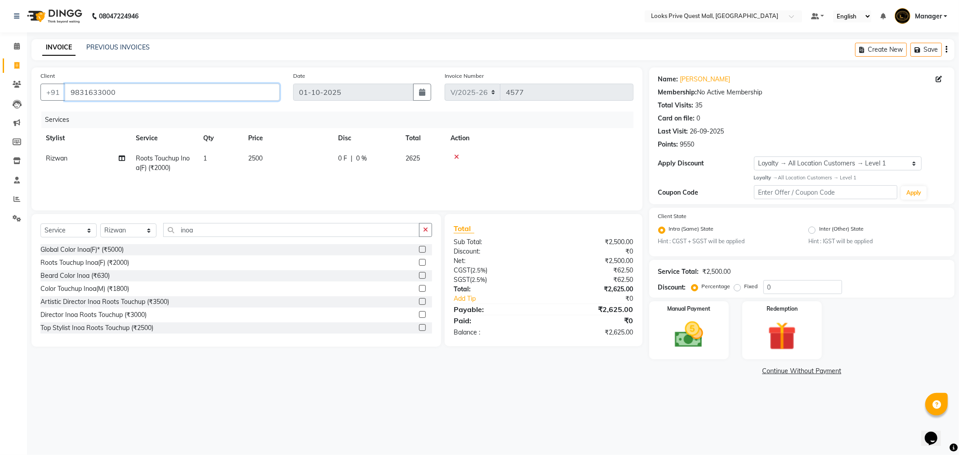
click at [67, 95] on input "9831633000" at bounding box center [172, 92] width 215 height 17
drag, startPoint x: 208, startPoint y: 227, endPoint x: 106, endPoint y: 238, distance: 102.7
click at [106, 238] on div "Select Service Product Membership Package Voucher Prepaid Gift Card Select Styl…" at bounding box center [236, 233] width 392 height 21
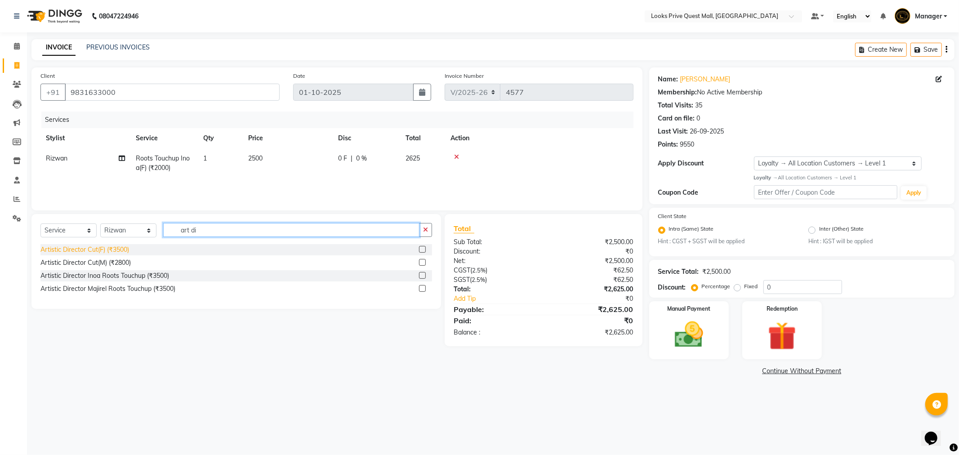
type input "art di"
click at [113, 250] on div "Artistic Director Cut(F) (₹3500)" at bounding box center [84, 249] width 89 height 9
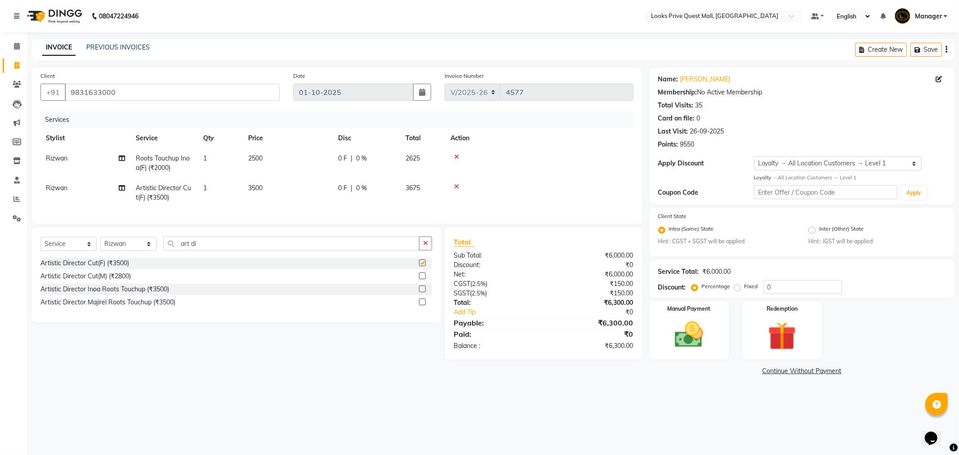
checkbox input "false"
click at [289, 185] on td "3500" at bounding box center [288, 193] width 90 height 30
select select "46703"
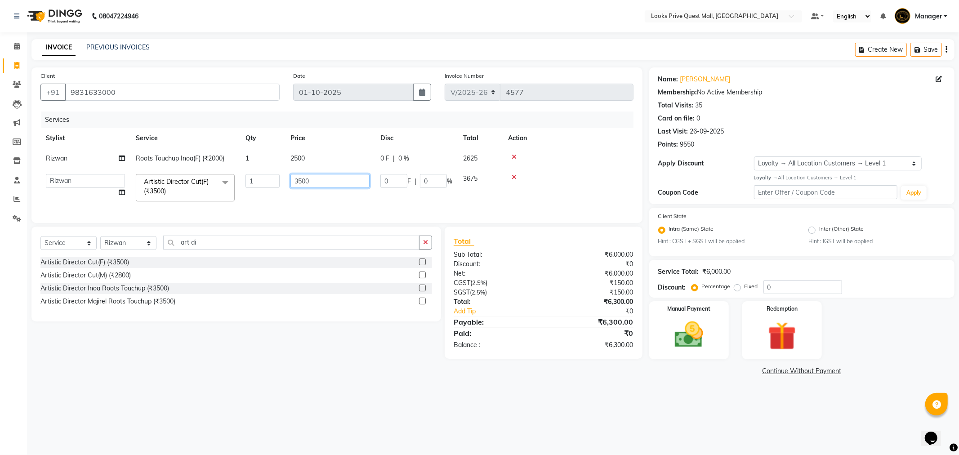
drag, startPoint x: 325, startPoint y: 183, endPoint x: 151, endPoint y: 198, distance: 174.8
click at [154, 196] on tr "Arman Bapi Chhewang Counter_Sales Deepa Das Dipti Uppal Firoz Ku Lin_Lily Manag…" at bounding box center [336, 188] width 593 height 38
type input "2500"
click at [272, 195] on tr "Arman Bapi Chhewang Counter_Sales Deepa Das Dipti Uppal Firoz Ku Lin_Lily Manag…" at bounding box center [336, 188] width 593 height 38
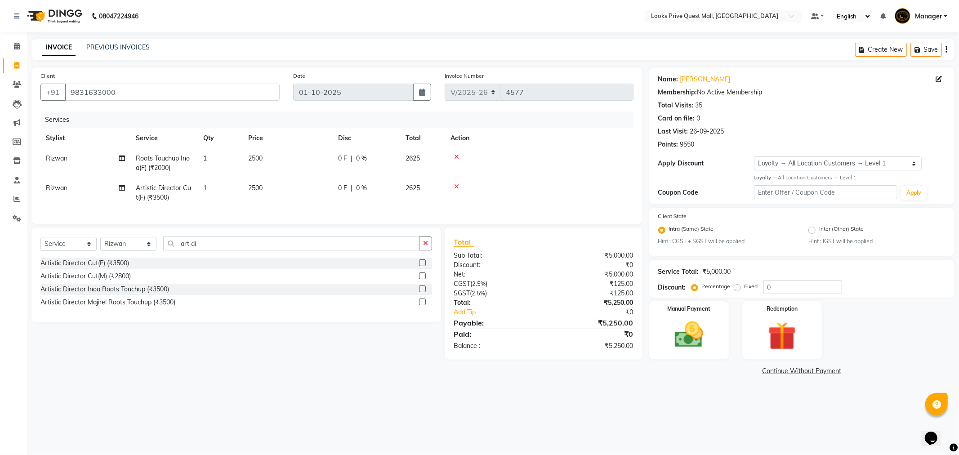
click at [273, 164] on td "2500" at bounding box center [288, 163] width 90 height 30
select select "46703"
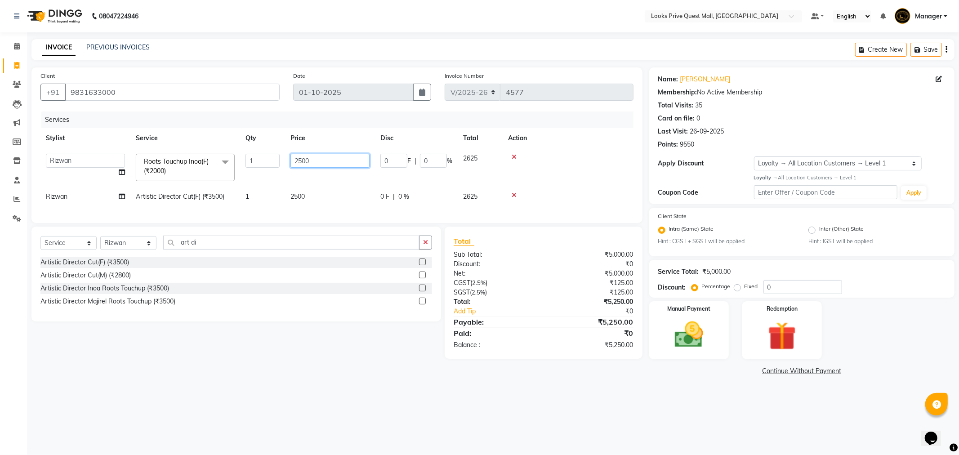
drag, startPoint x: 333, startPoint y: 161, endPoint x: 223, endPoint y: 170, distance: 111.0
click at [223, 170] on tr "Arman Bapi Chhewang Counter_Sales Deepa Das Dipti Uppal Firoz Ku Lin_Lily Manag…" at bounding box center [336, 167] width 593 height 38
type input "3500"
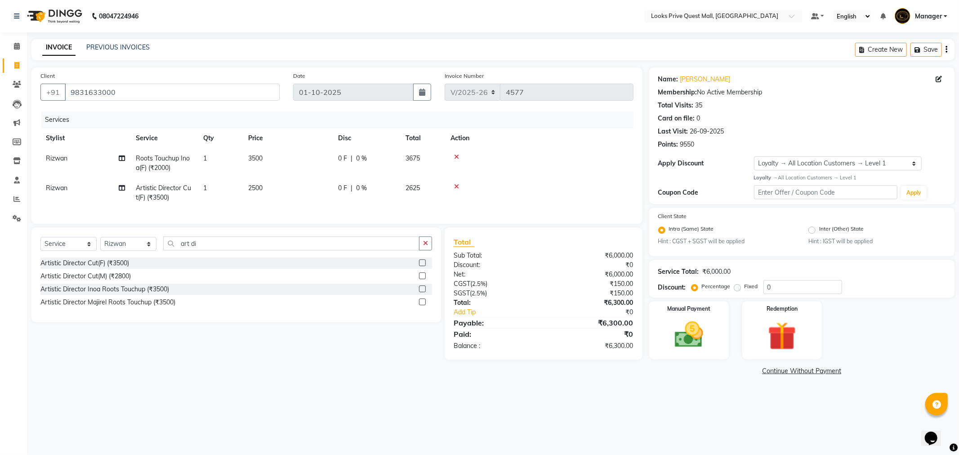
click at [596, 158] on div at bounding box center [540, 157] width 178 height 6
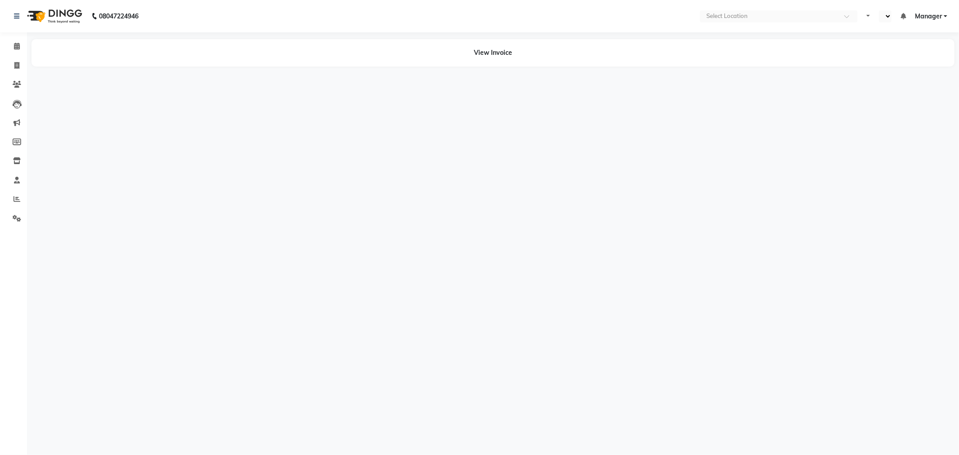
select select "en"
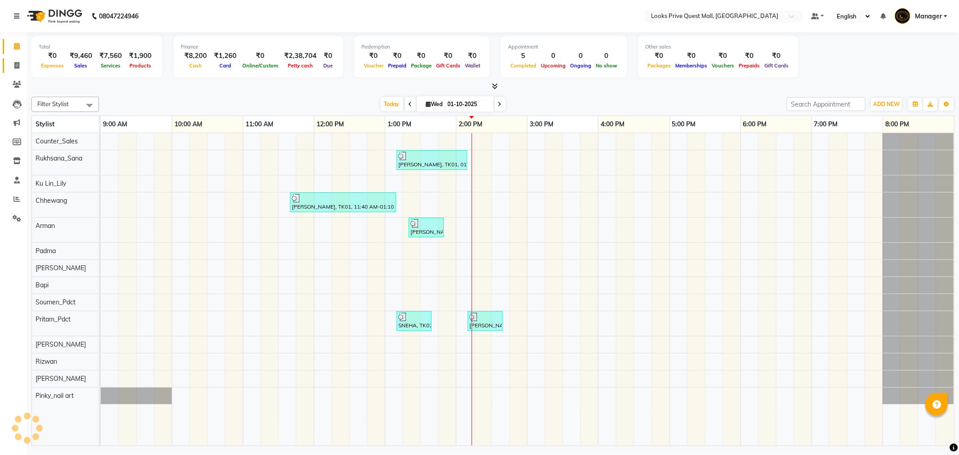
click at [24, 67] on span at bounding box center [17, 66] width 16 height 10
select select "service"
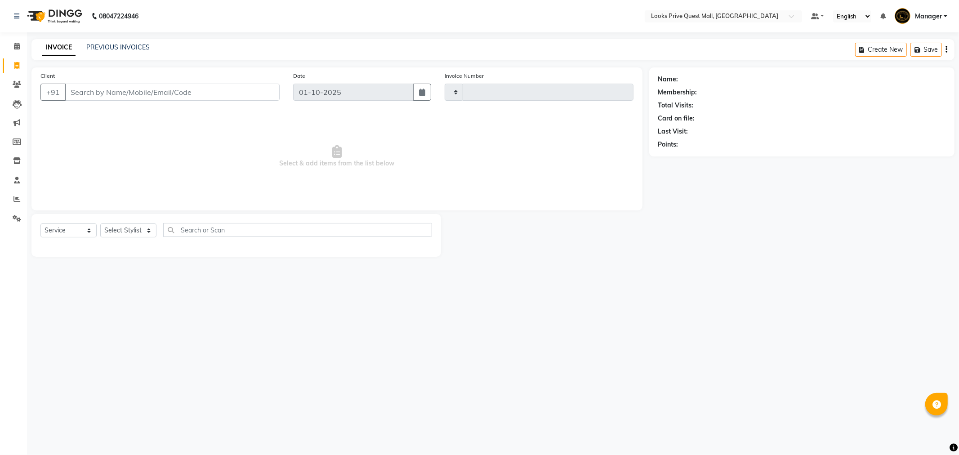
type input "4580"
select select "6141"
click at [125, 47] on link "PREVIOUS INVOICES" at bounding box center [117, 47] width 63 height 8
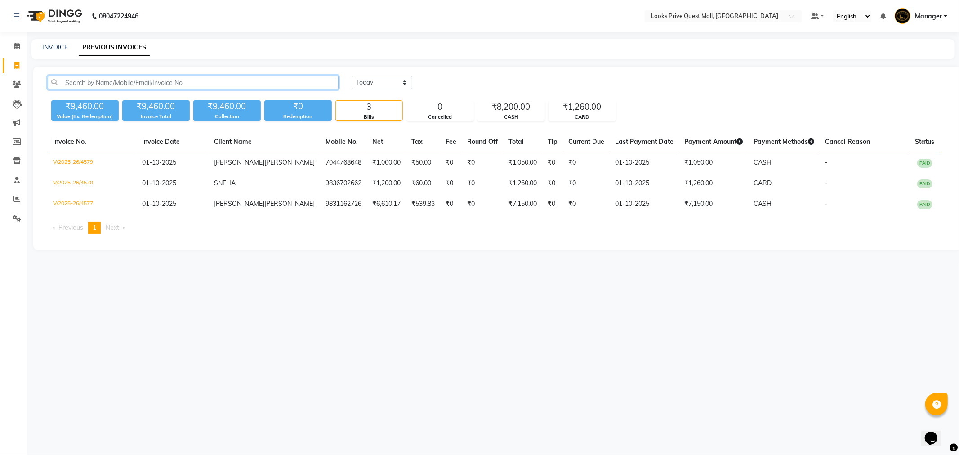
click at [115, 82] on input "text" at bounding box center [193, 83] width 291 height 14
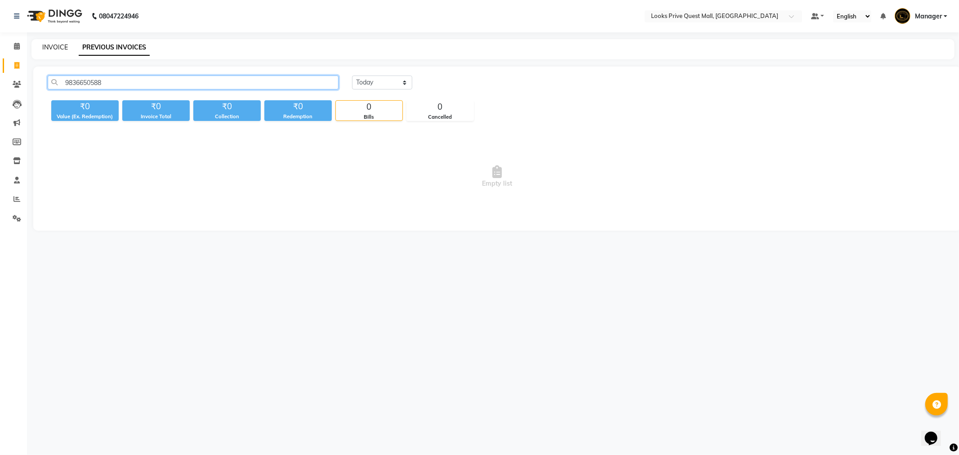
type input "9836650588"
click at [49, 49] on link "INVOICE" at bounding box center [55, 47] width 26 height 8
select select "service"
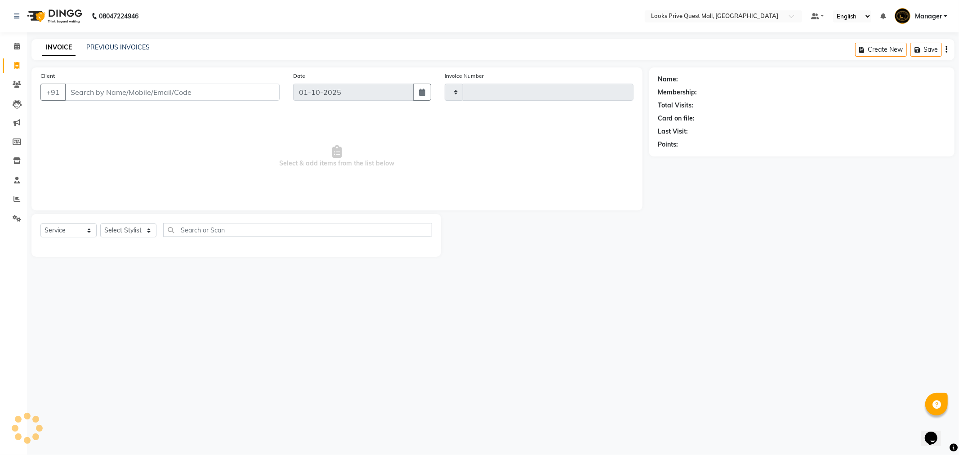
type input "4580"
select select "6141"
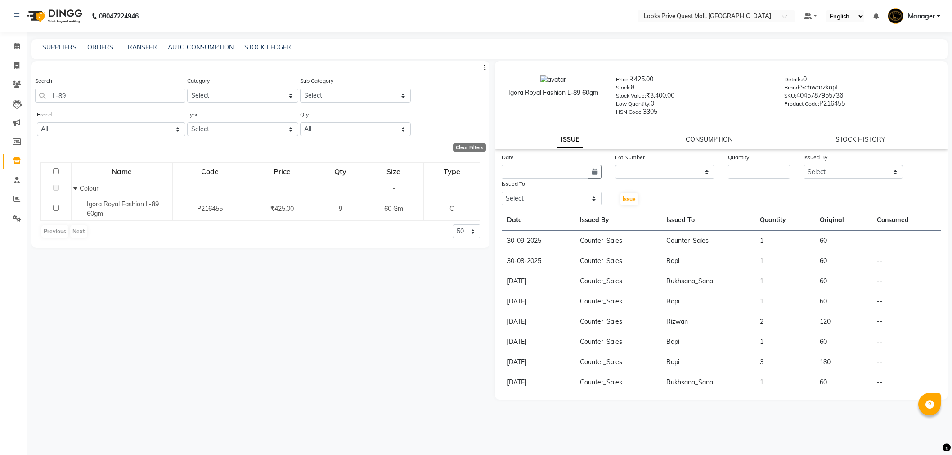
select select
